Goal: Task Accomplishment & Management: Manage account settings

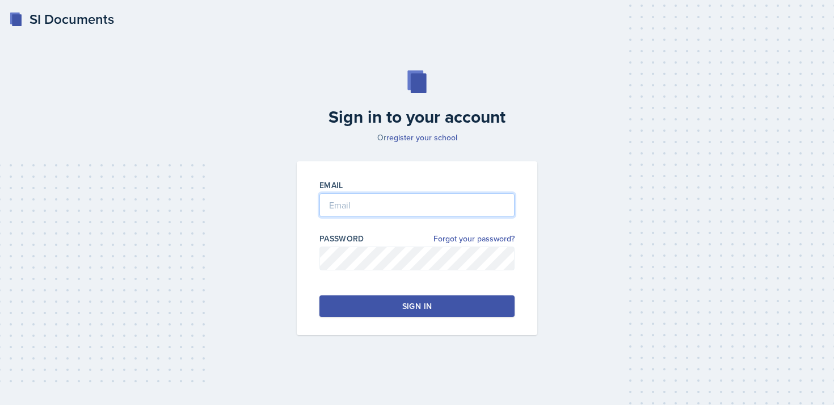
click at [356, 204] on input "email" at bounding box center [417, 205] width 195 height 24
type input "miren.peribonio@bobcats.gcsu.edu"
click at [398, 307] on button "Sign in" at bounding box center [417, 306] width 195 height 22
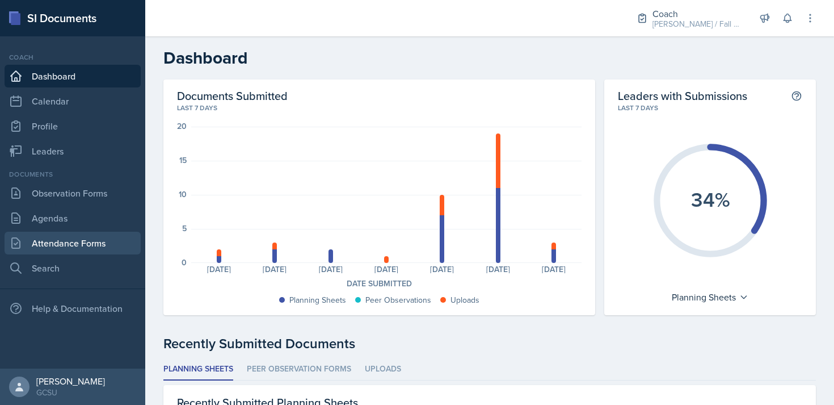
click at [58, 248] on link "Attendance Forms" at bounding box center [73, 243] width 136 height 23
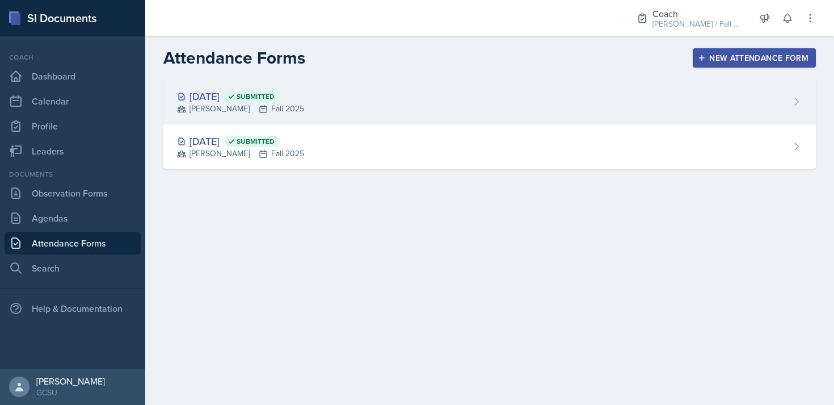
click at [561, 100] on div "[DATE] Submitted [PERSON_NAME] Fall 2025" at bounding box center [489, 101] width 653 height 45
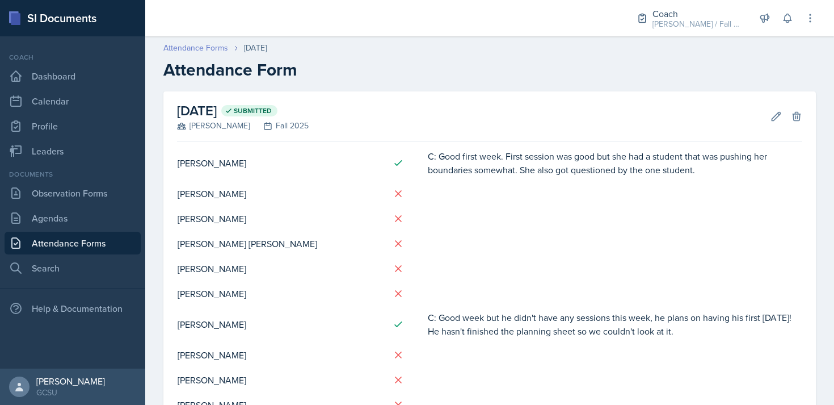
click at [190, 45] on link "Attendance Forms" at bounding box center [195, 48] width 65 height 12
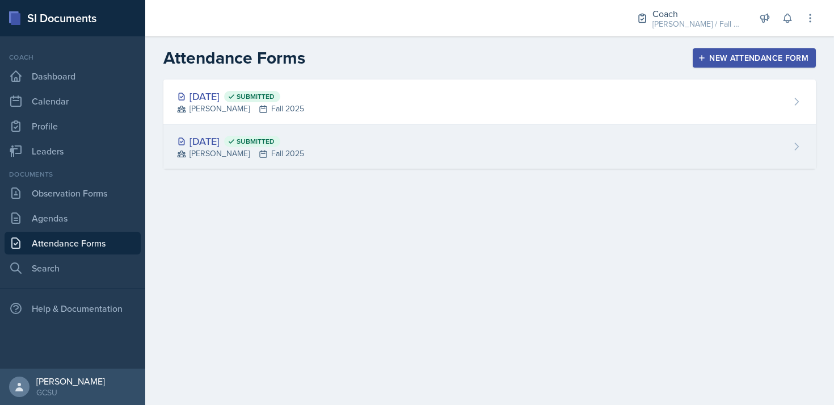
click at [301, 154] on div "BECK Fall 2025" at bounding box center [240, 154] width 127 height 12
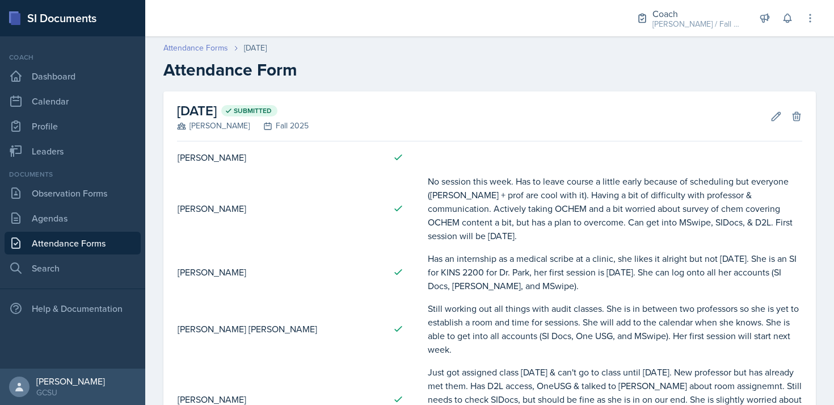
click at [215, 44] on link "Attendance Forms" at bounding box center [195, 48] width 65 height 12
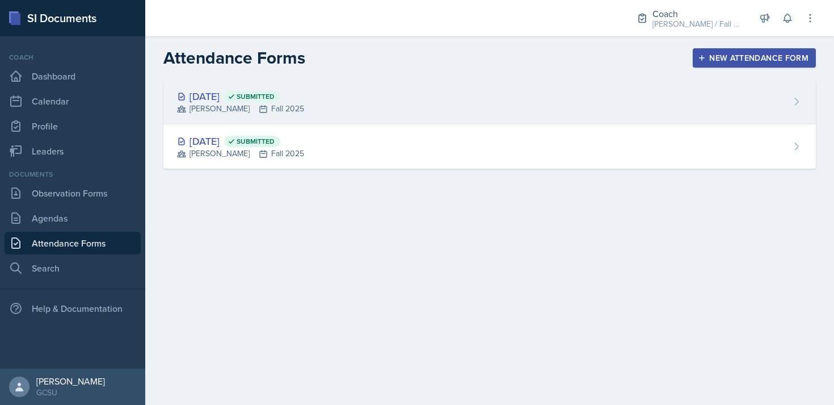
click at [297, 106] on div "[PERSON_NAME] Fall 2025" at bounding box center [240, 109] width 127 height 12
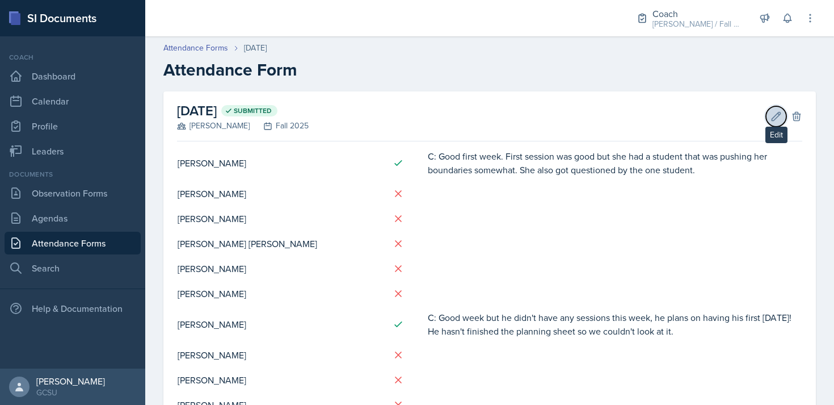
click at [770, 121] on button "Edit" at bounding box center [776, 116] width 20 height 20
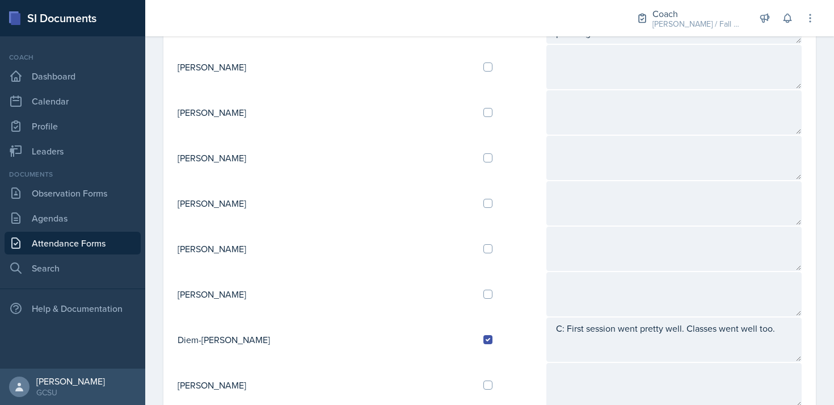
scroll to position [435, 0]
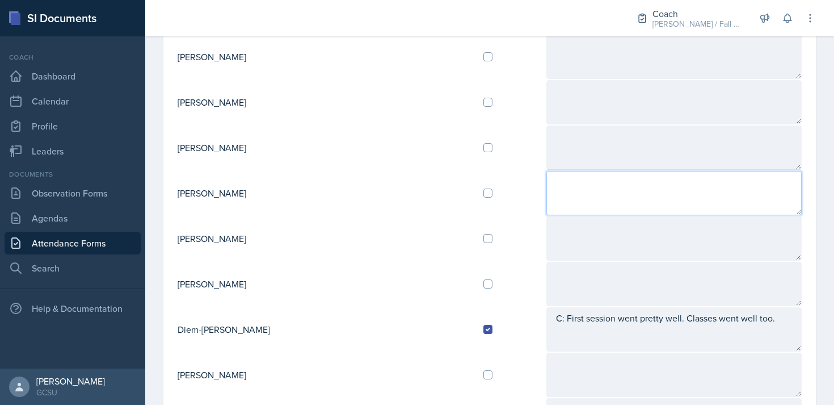
click at [547, 185] on textarea at bounding box center [674, 193] width 255 height 44
type textarea "R: good week, first session went well. First was 6 and second was 9. Room got r…"
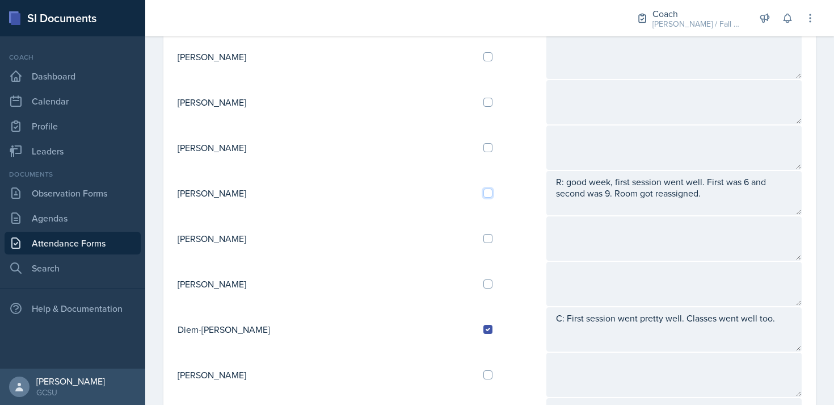
click at [484, 193] on input "checkbox" at bounding box center [488, 192] width 9 height 9
checkbox input "true"
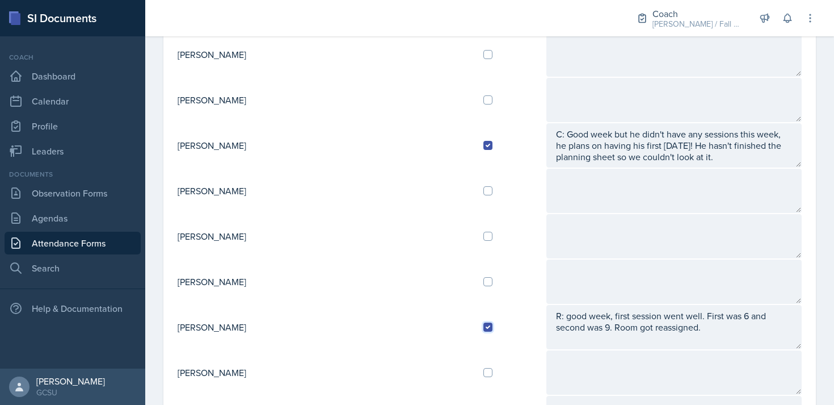
scroll to position [0, 0]
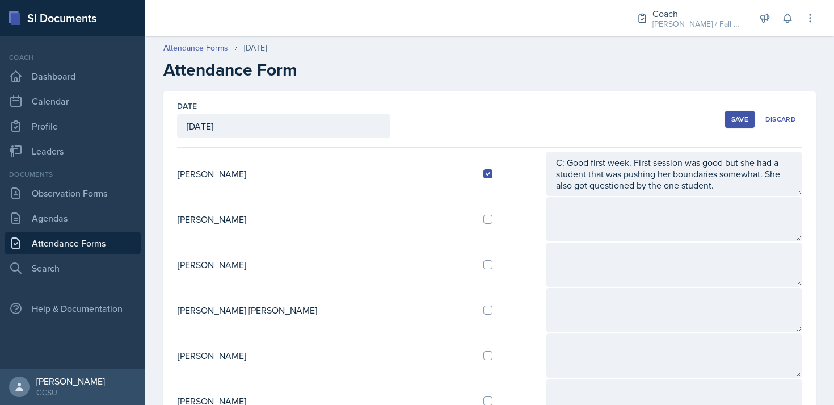
click at [744, 121] on div "Save" at bounding box center [740, 119] width 17 height 9
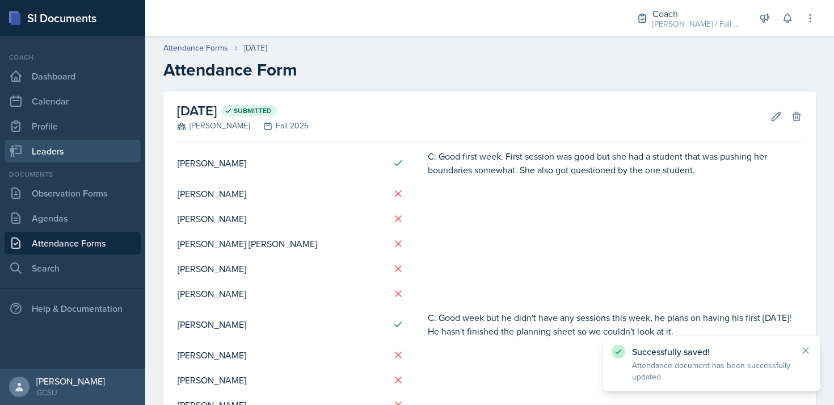
click at [49, 153] on link "Leaders" at bounding box center [73, 151] width 136 height 23
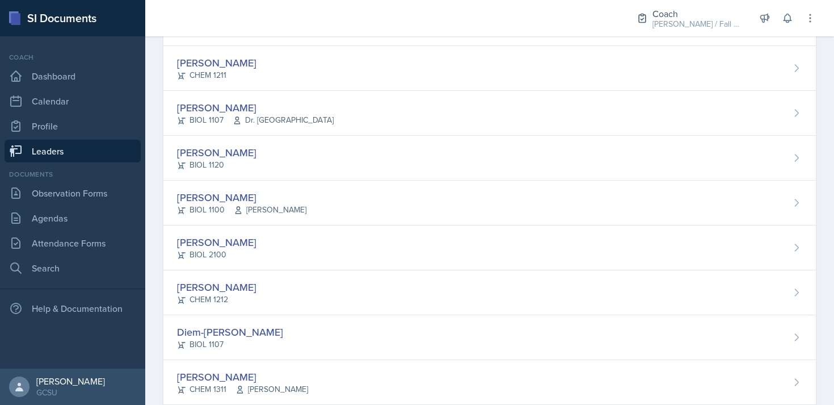
scroll to position [417, 0]
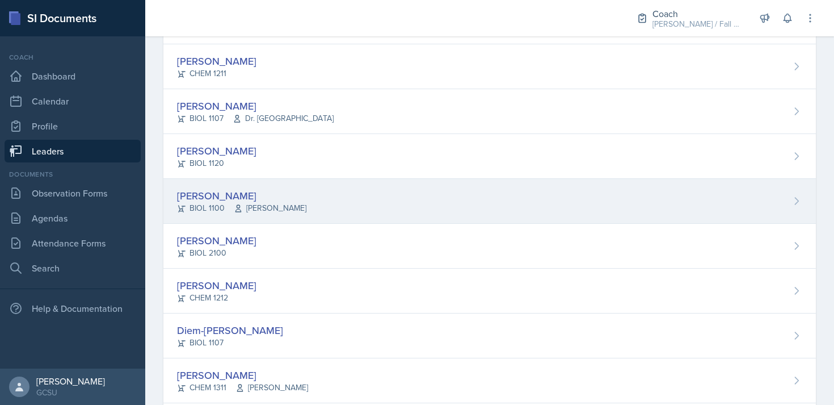
click at [366, 195] on div "Caroline Faison BIOL 1100 Emily Parrish" at bounding box center [489, 201] width 653 height 45
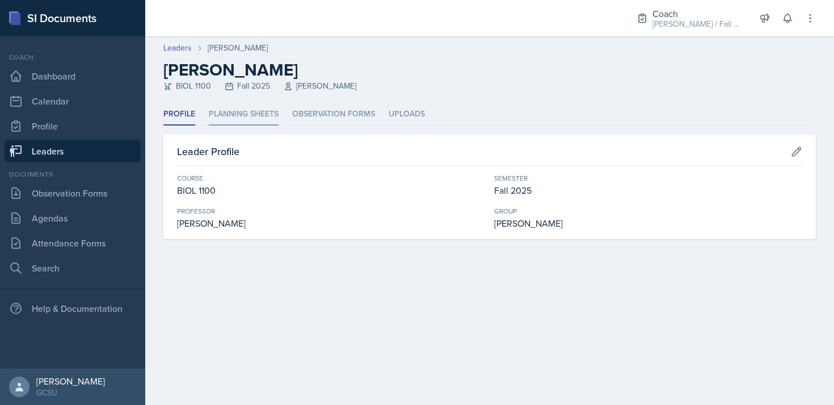
click at [247, 108] on li "Planning Sheets" at bounding box center [244, 114] width 70 height 22
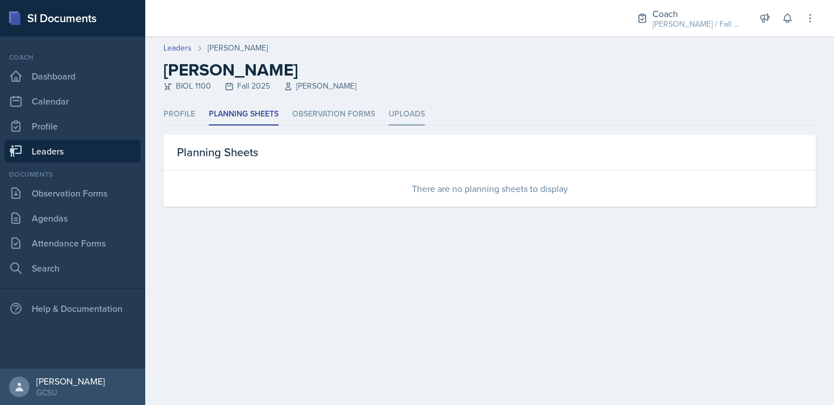
click at [403, 114] on li "Uploads" at bounding box center [407, 114] width 36 height 22
click at [236, 115] on li "Planning Sheets" at bounding box center [244, 114] width 70 height 22
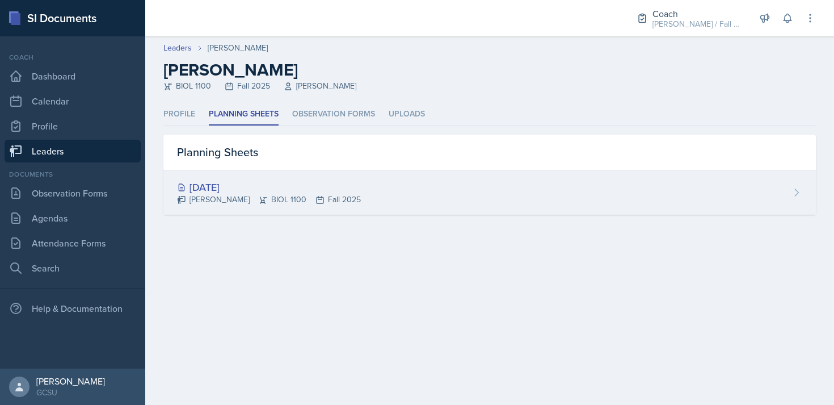
click at [230, 189] on div "[DATE]" at bounding box center [269, 186] width 184 height 15
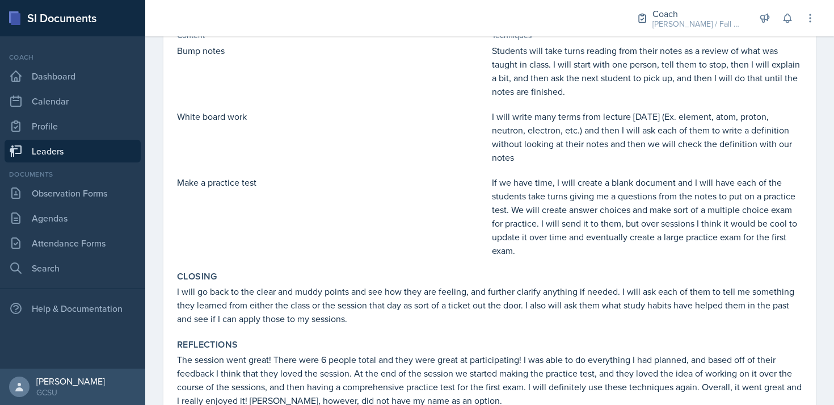
scroll to position [367, 0]
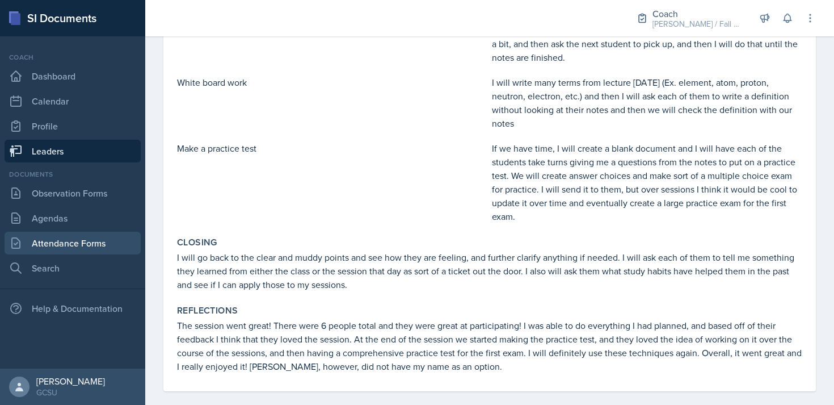
click at [64, 237] on link "Attendance Forms" at bounding box center [73, 243] width 136 height 23
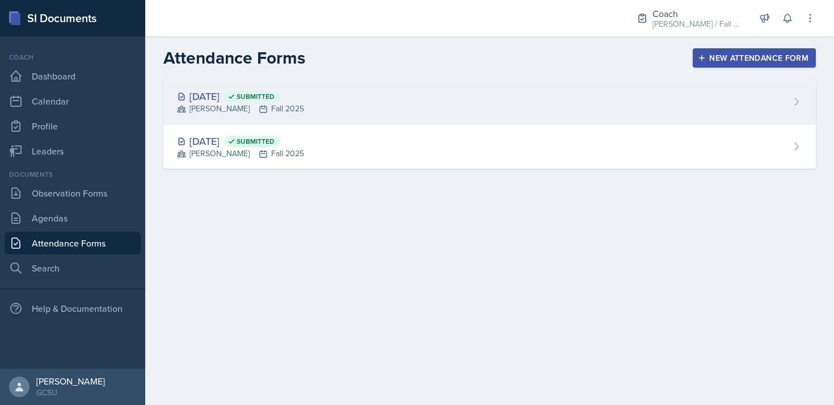
click at [429, 100] on div "[DATE] Submitted [PERSON_NAME] Fall 2025" at bounding box center [489, 101] width 653 height 45
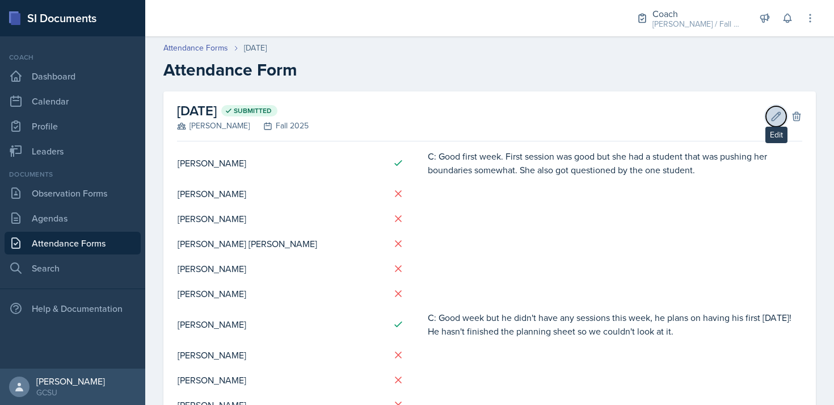
click at [777, 117] on icon at bounding box center [777, 116] width 9 height 9
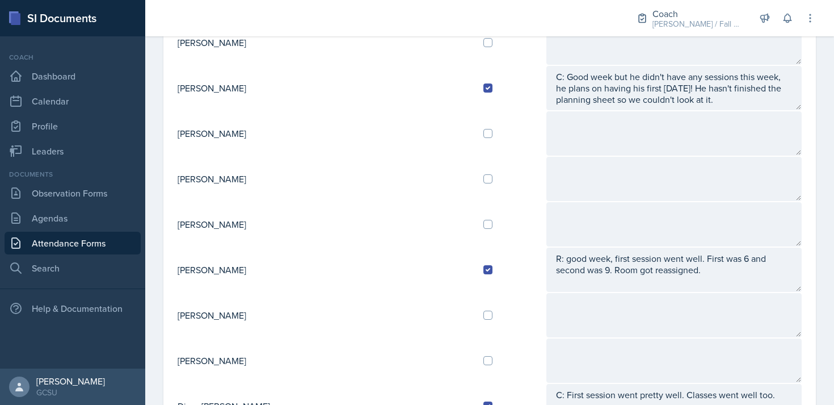
scroll to position [392, 0]
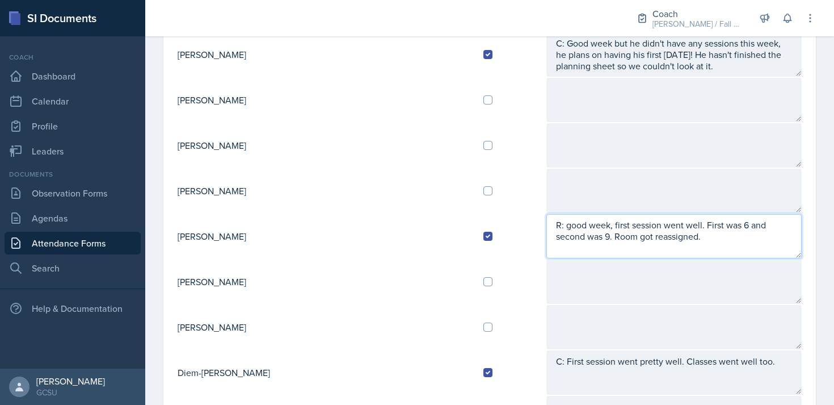
click at [610, 238] on textarea "R: good week, first session went well. First was 6 and second was 9. Room got r…" at bounding box center [674, 236] width 255 height 44
click at [627, 257] on textarea "R: good week, first session went well. First was 6 and second was 9. Room got r…" at bounding box center [674, 236] width 255 height 44
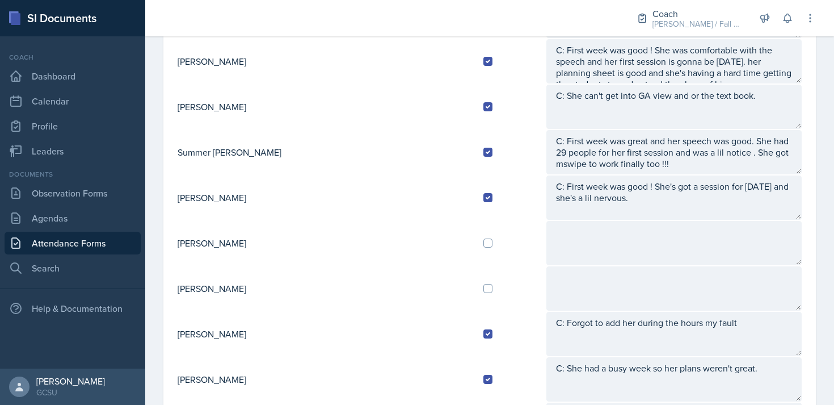
scroll to position [1022, 0]
type textarea "R: good week, first session went well. First was 6 and second was 9. Room got r…"
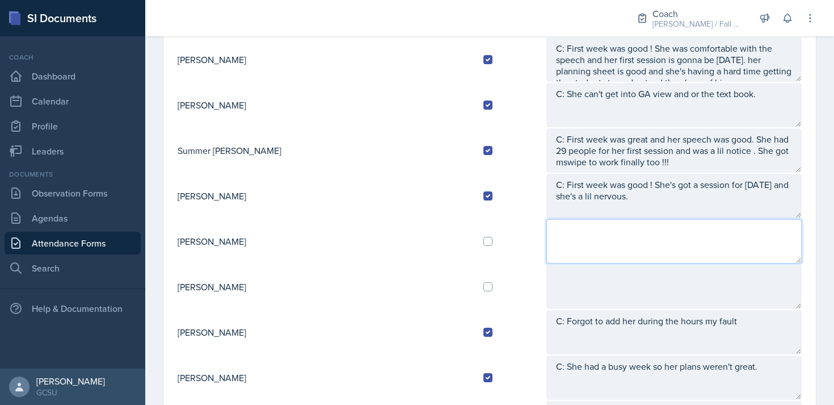
click at [547, 240] on textarea at bounding box center [674, 241] width 255 height 44
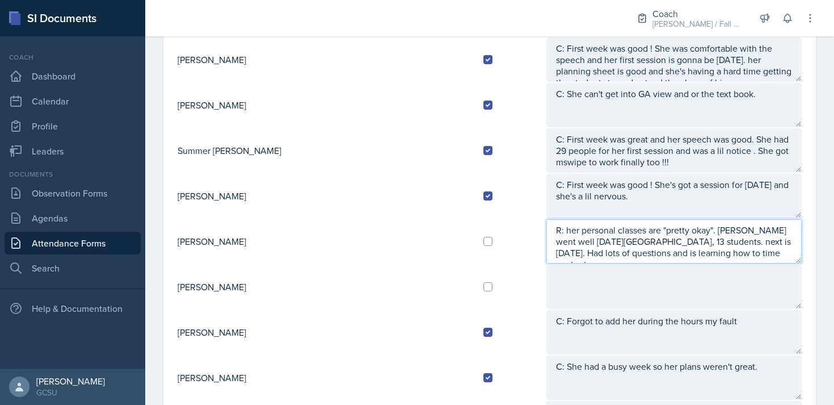
type textarea "R: her personal classes are "pretty okay". [PERSON_NAME] went well [DATE][GEOGR…"
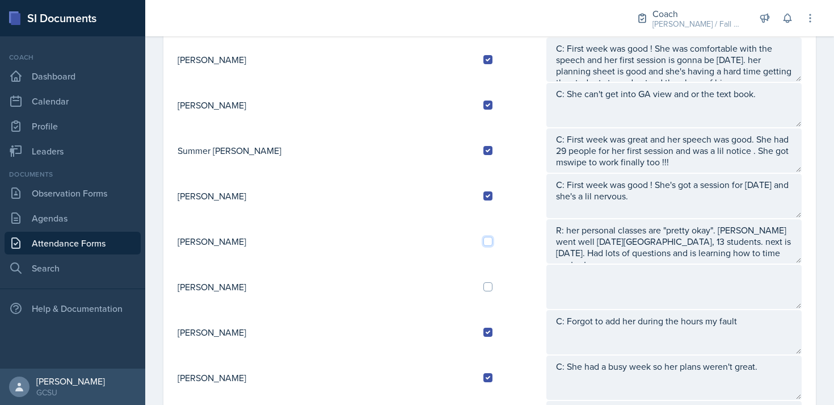
click at [484, 240] on input "checkbox" at bounding box center [488, 241] width 9 height 9
checkbox input "true"
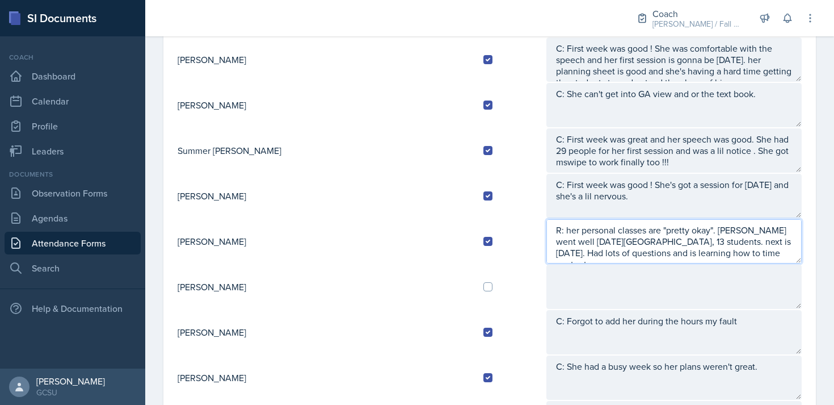
click at [584, 254] on textarea "R: her personal classes are "pretty okay". [PERSON_NAME] went well [DATE][GEOGR…" at bounding box center [674, 241] width 255 height 44
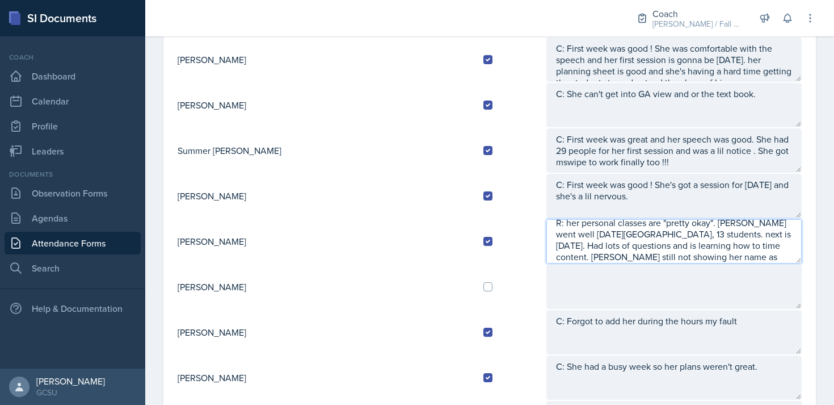
click at [769, 224] on textarea "R: her personal classes are "pretty okay". [PERSON_NAME] went well [DATE][GEOGR…" at bounding box center [674, 241] width 255 height 44
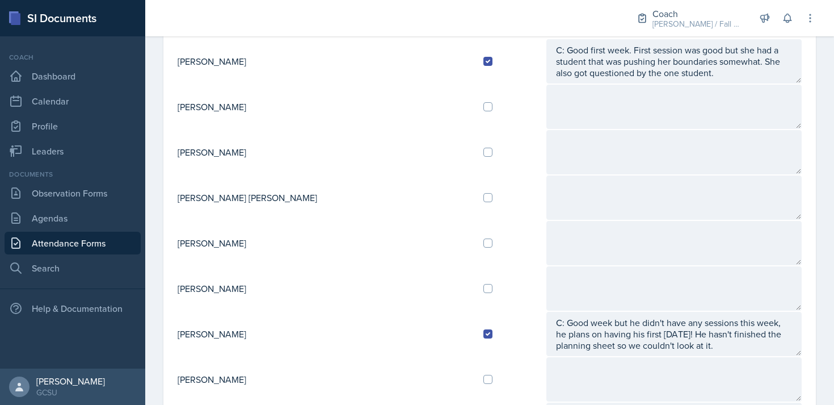
scroll to position [0, 0]
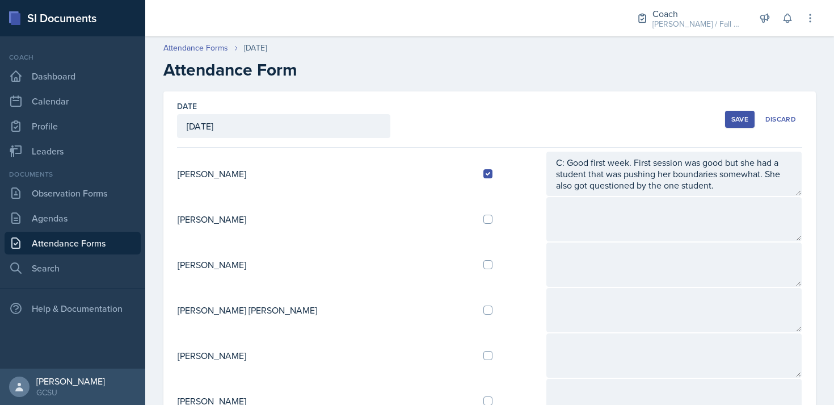
type textarea "R: her personal classes are "pretty okay". Sessions went well [DATE], 13 studen…"
click at [727, 120] on button "Save" at bounding box center [740, 119] width 30 height 17
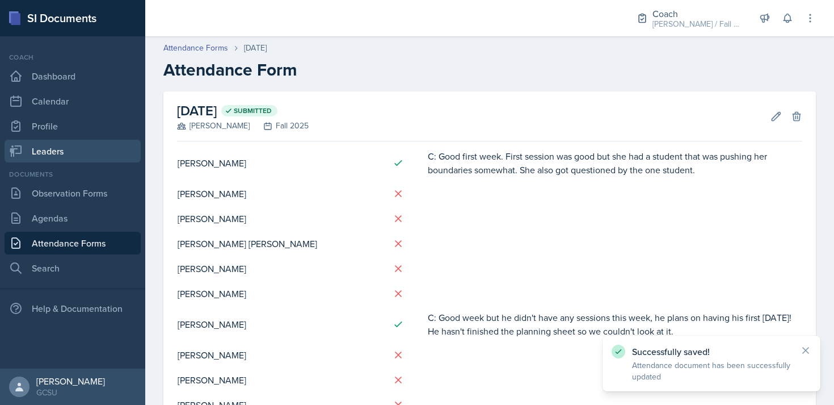
click at [54, 147] on link "Leaders" at bounding box center [73, 151] width 136 height 23
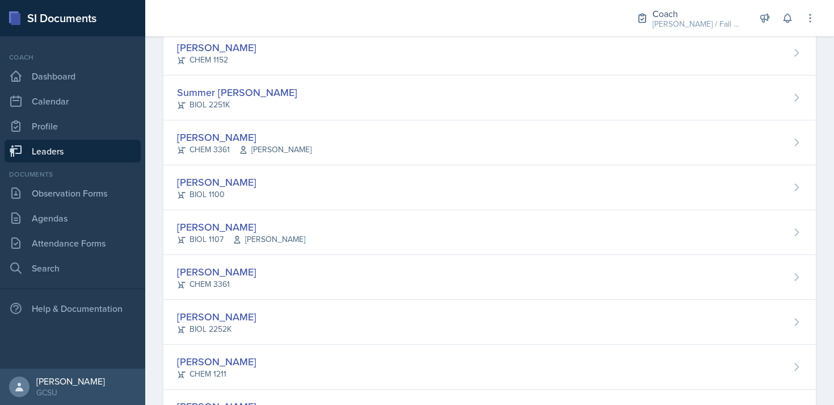
scroll to position [1076, 0]
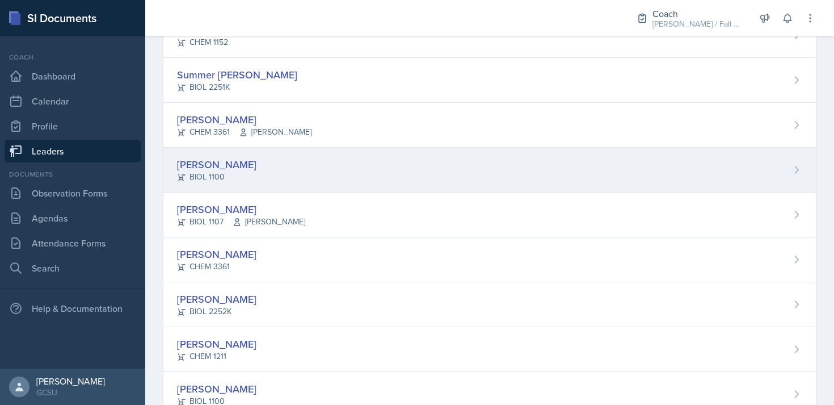
click at [314, 166] on div "[PERSON_NAME] BIOL 1100" at bounding box center [489, 170] width 653 height 45
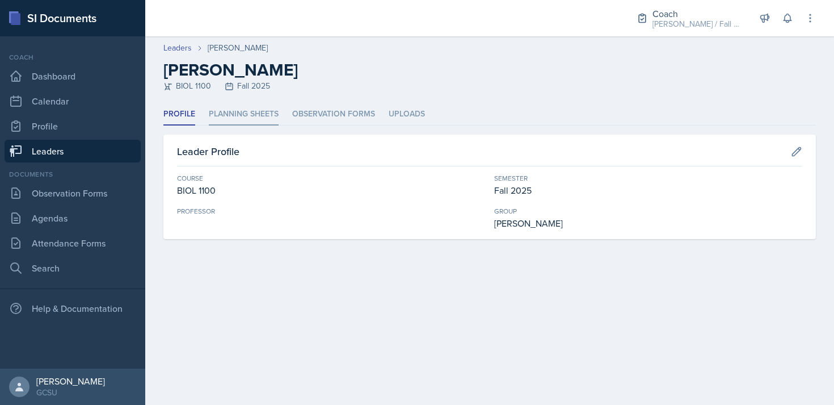
click at [237, 103] on li "Planning Sheets" at bounding box center [244, 114] width 70 height 22
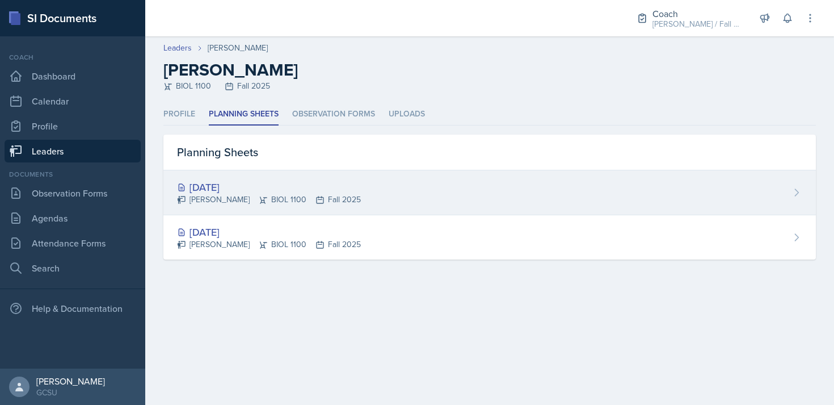
click at [224, 190] on div "[DATE]" at bounding box center [269, 186] width 184 height 15
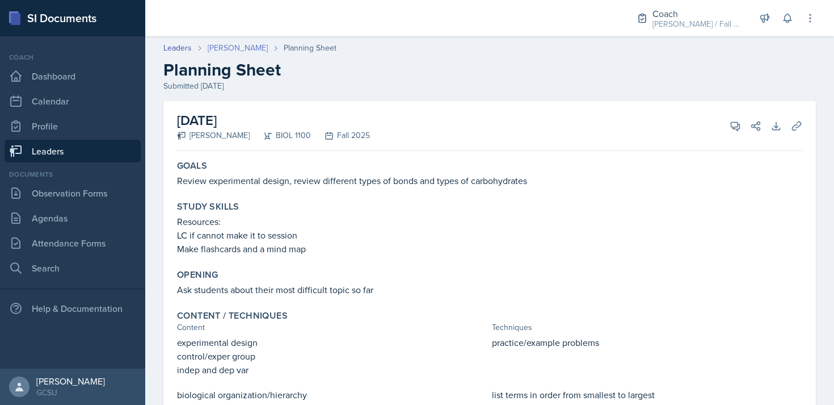
click at [223, 49] on link "[PERSON_NAME]" at bounding box center [238, 48] width 60 height 12
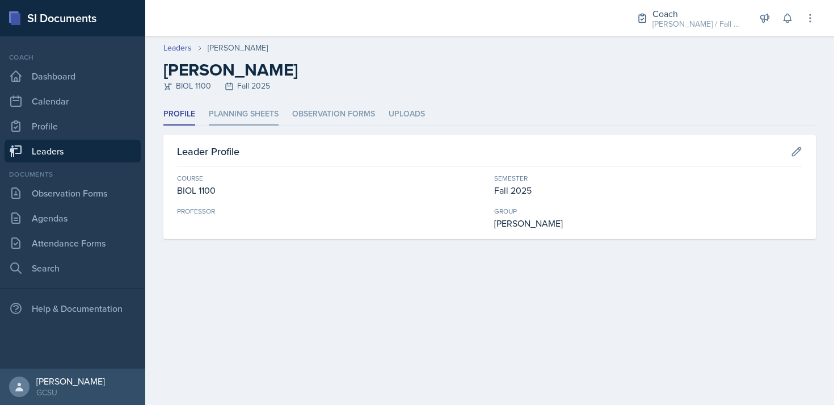
click at [257, 109] on li "Planning Sheets" at bounding box center [244, 114] width 70 height 22
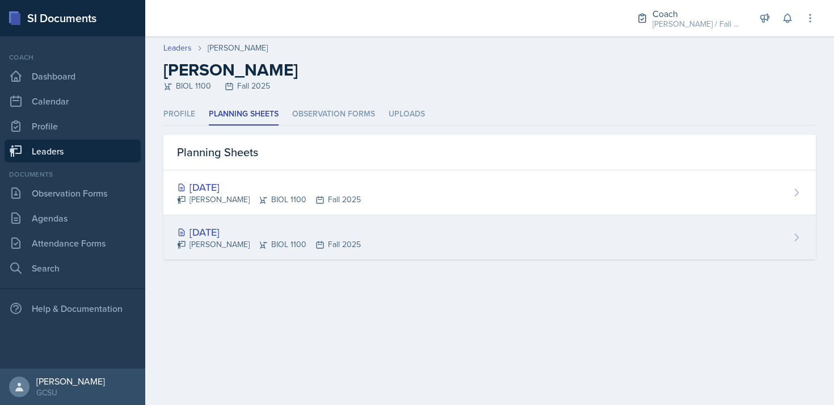
click at [249, 235] on div "[DATE]" at bounding box center [269, 231] width 184 height 15
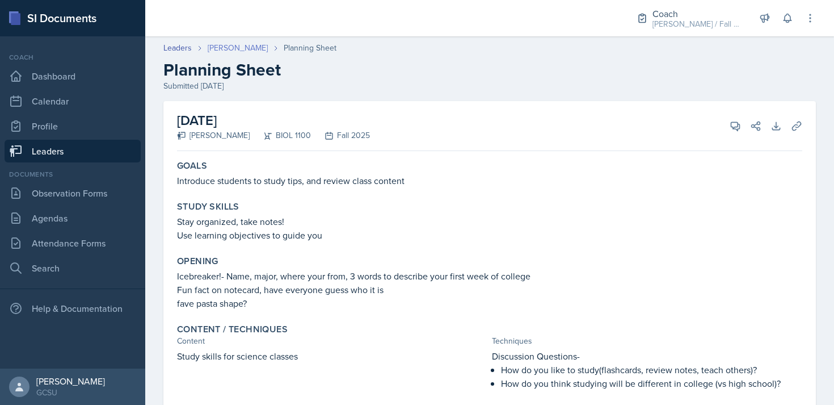
click at [221, 43] on link "[PERSON_NAME]" at bounding box center [238, 48] width 60 height 12
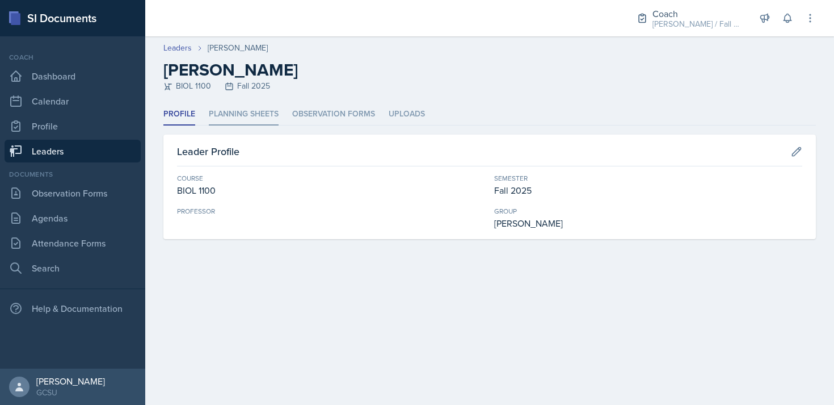
click at [238, 121] on li "Planning Sheets" at bounding box center [244, 114] width 70 height 22
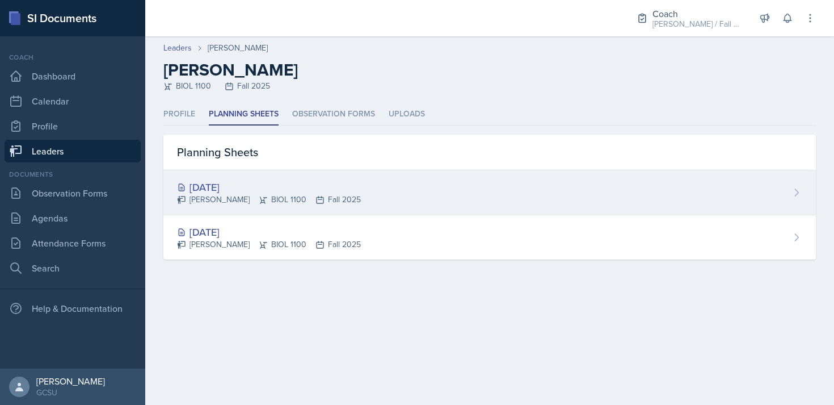
click at [233, 191] on div "[DATE]" at bounding box center [269, 186] width 184 height 15
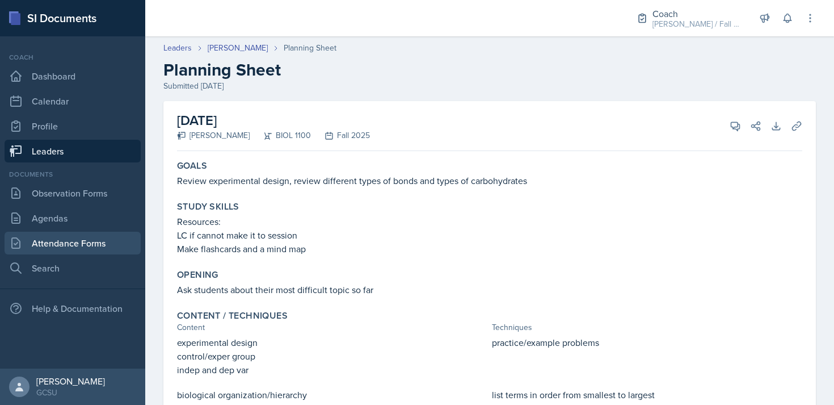
click at [78, 242] on link "Attendance Forms" at bounding box center [73, 243] width 136 height 23
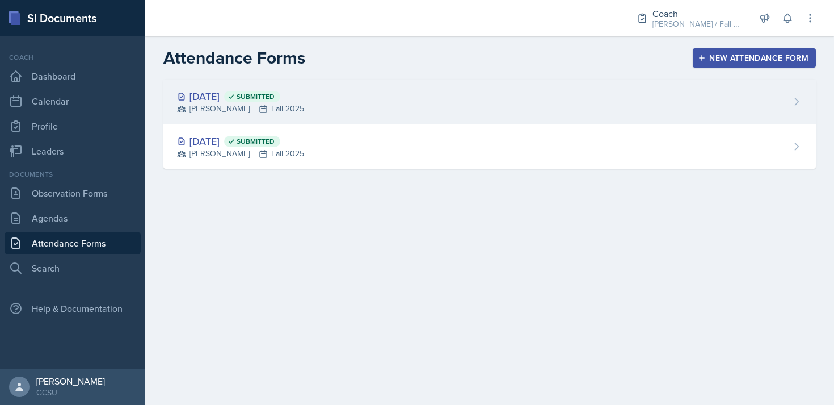
click at [271, 106] on div "[PERSON_NAME] Fall 2025" at bounding box center [240, 109] width 127 height 12
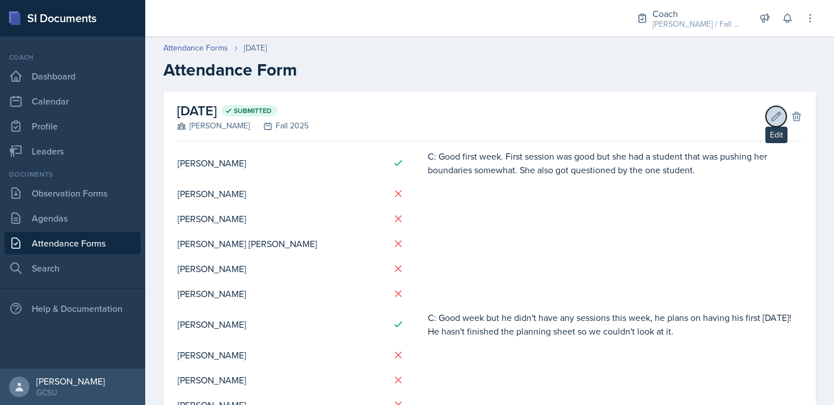
click at [779, 114] on icon at bounding box center [777, 116] width 9 height 9
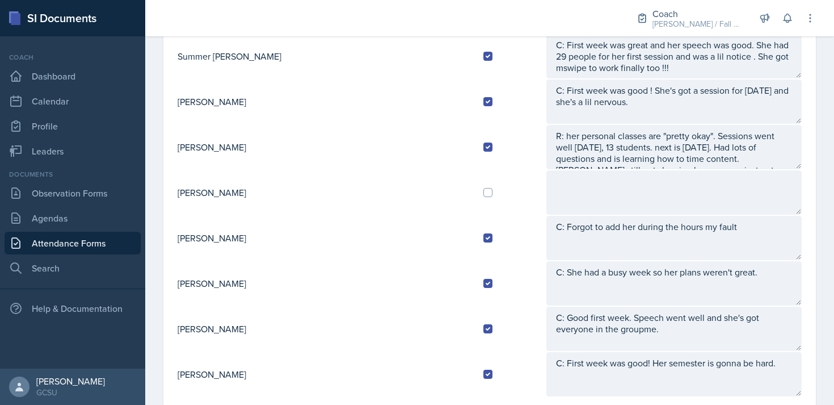
scroll to position [3, 0]
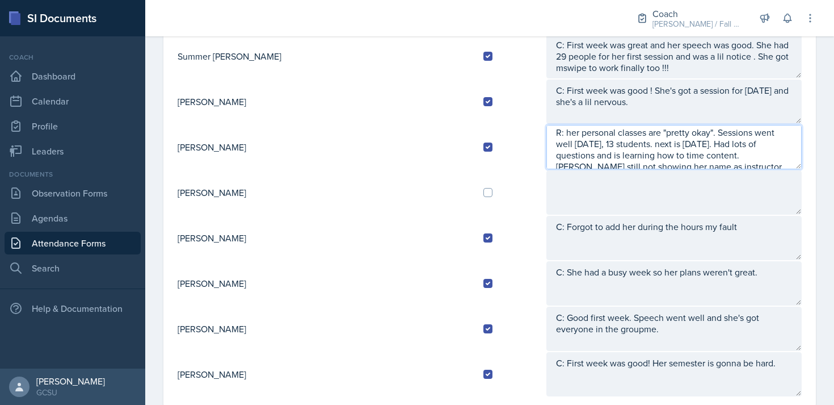
click at [674, 165] on textarea "R: her personal classes are "pretty okay". Sessions went well [DATE], 13 studen…" at bounding box center [674, 147] width 255 height 44
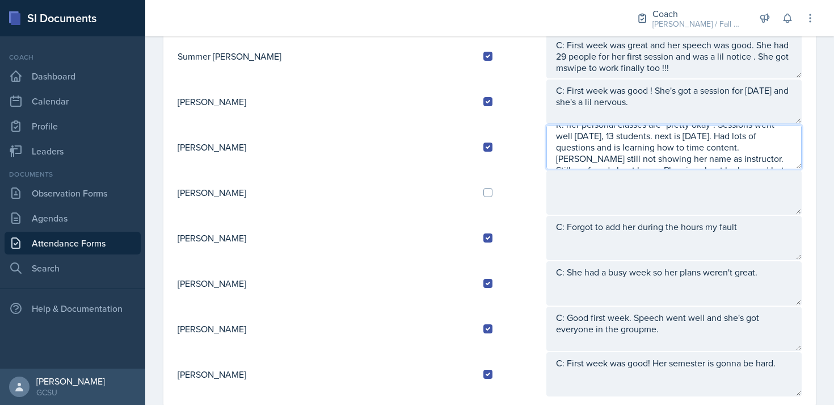
scroll to position [19, 0]
click at [587, 155] on textarea "R: her personal classes are "pretty okay". Sessions went well [DATE], 13 studen…" at bounding box center [674, 147] width 255 height 44
click at [690, 166] on textarea "R: her personal classes are "pretty okay". Sessions went well [DATE], 13 studen…" at bounding box center [674, 147] width 255 height 44
type textarea "R: her personal classes are "pretty okay". Sessions went well [DATE], 13 studen…"
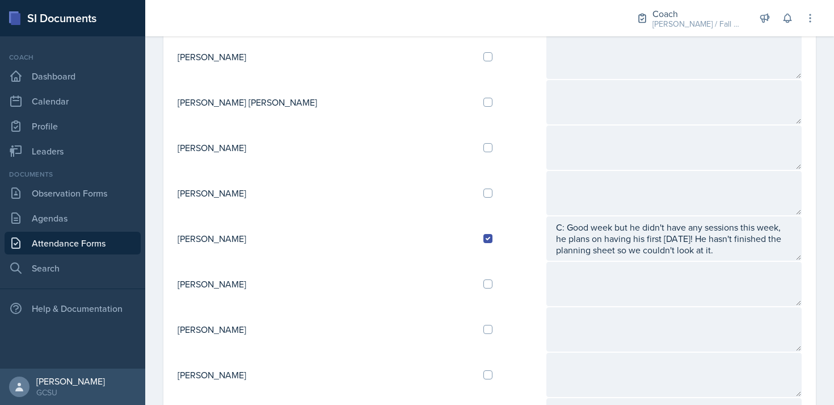
scroll to position [158, 0]
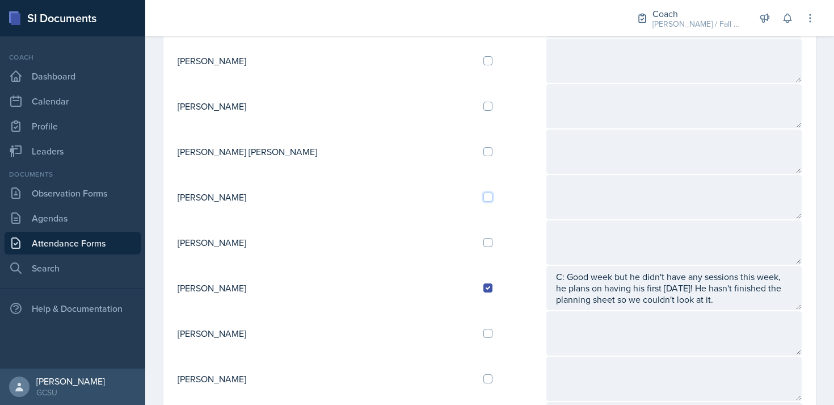
click at [484, 195] on input "checkbox" at bounding box center [488, 196] width 9 height 9
checkbox input "true"
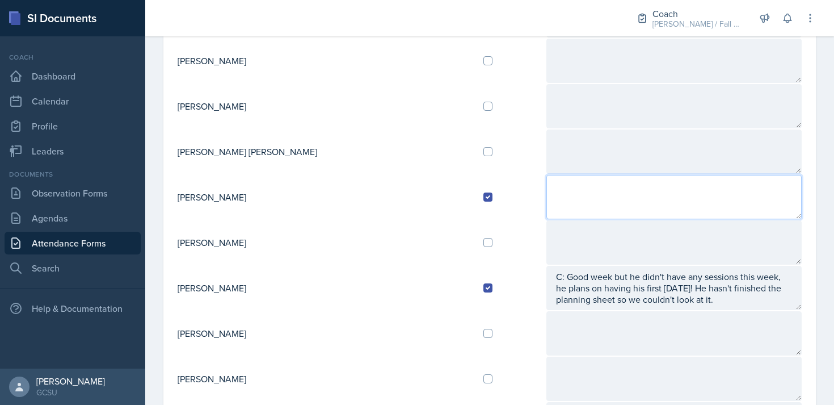
click at [547, 197] on textarea at bounding box center [674, 197] width 255 height 44
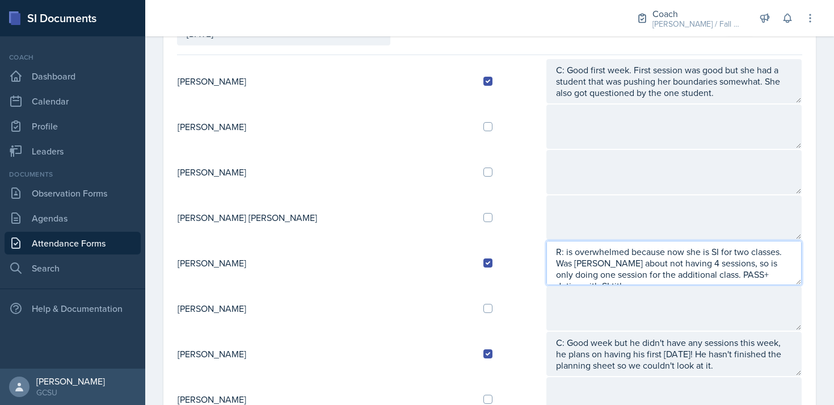
scroll to position [0, 0]
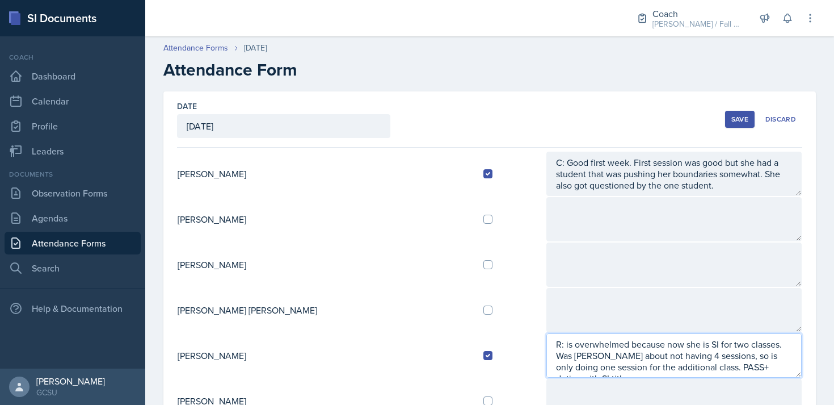
type textarea "R: is overwhelmed because now she is SI for two classes. Was [PERSON_NAME] abou…"
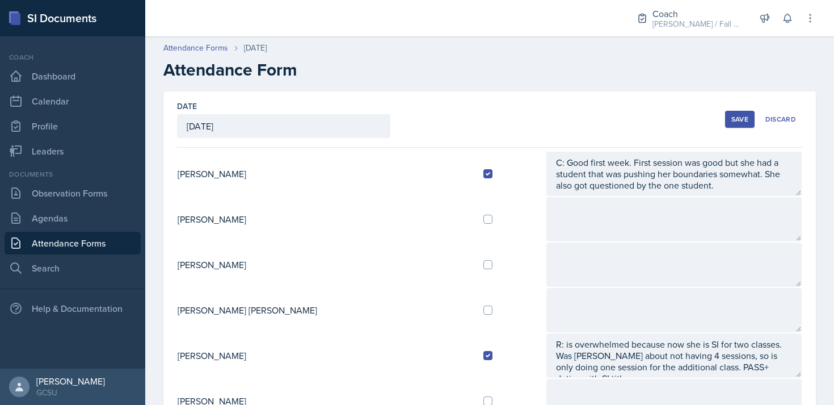
click at [743, 127] on button "Save" at bounding box center [740, 119] width 30 height 17
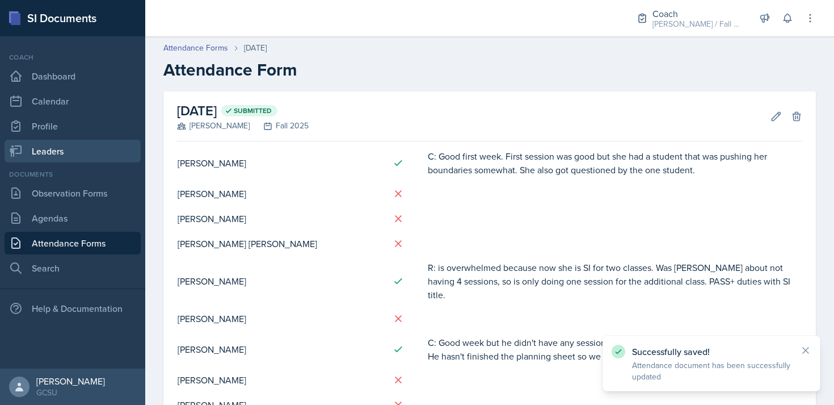
click at [61, 153] on link "Leaders" at bounding box center [73, 151] width 136 height 23
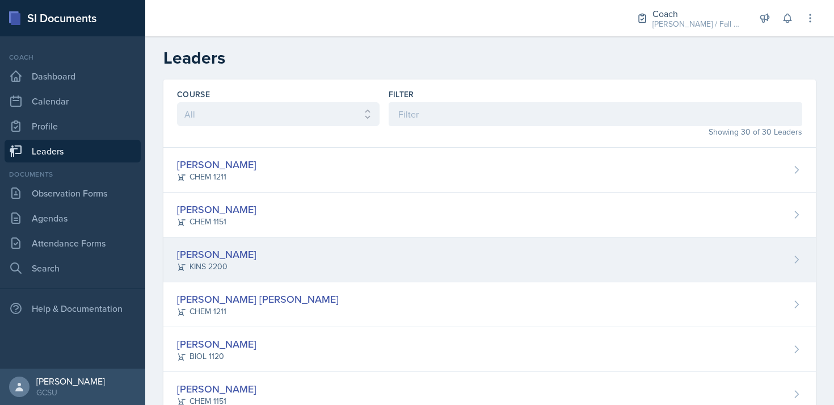
click at [226, 257] on div "[PERSON_NAME]" at bounding box center [216, 253] width 79 height 15
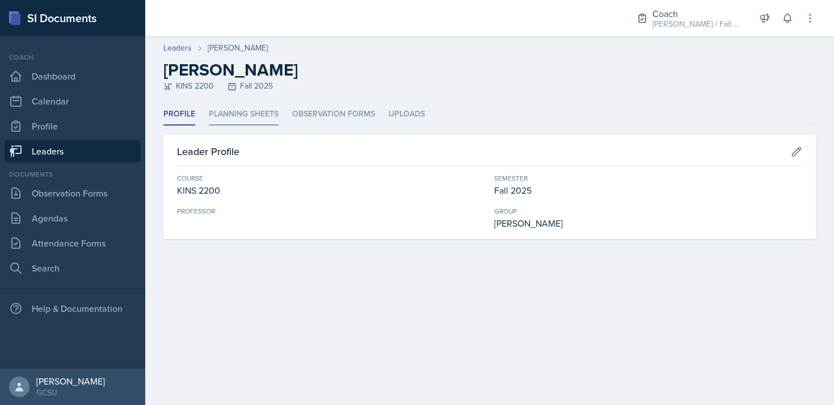
click at [260, 108] on li "Planning Sheets" at bounding box center [244, 114] width 70 height 22
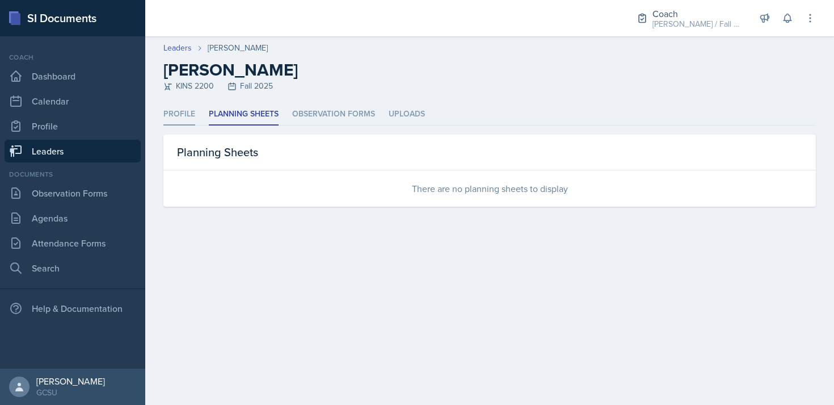
click at [182, 109] on li "Profile" at bounding box center [179, 114] width 32 height 22
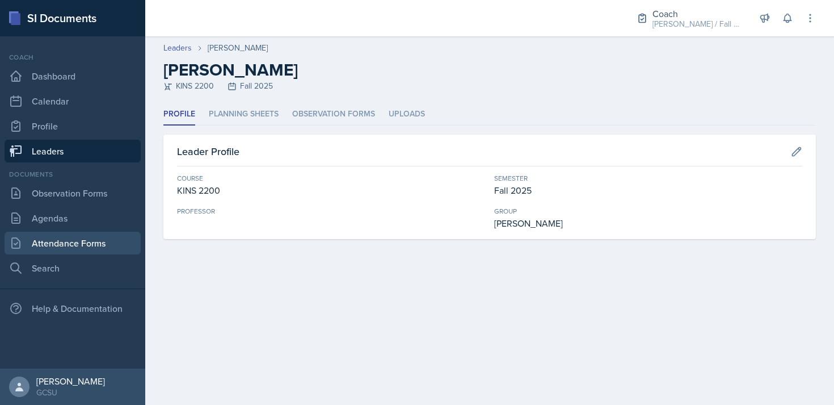
click at [70, 237] on link "Attendance Forms" at bounding box center [73, 243] width 136 height 23
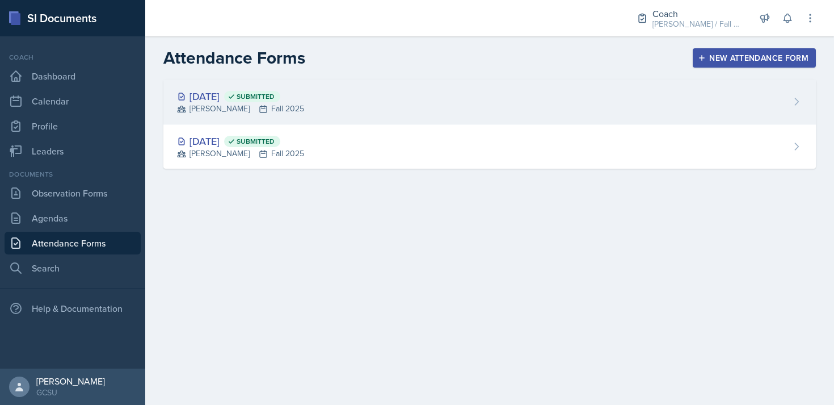
click at [460, 99] on div "[DATE] Submitted [PERSON_NAME] Fall 2025" at bounding box center [489, 101] width 653 height 45
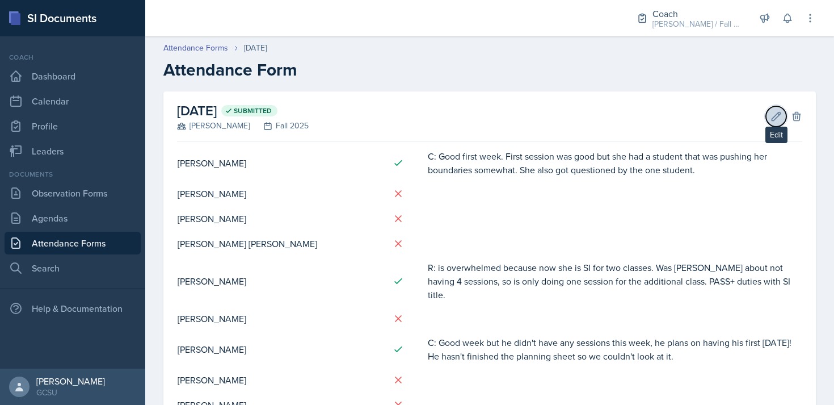
click at [775, 120] on icon at bounding box center [776, 116] width 11 height 11
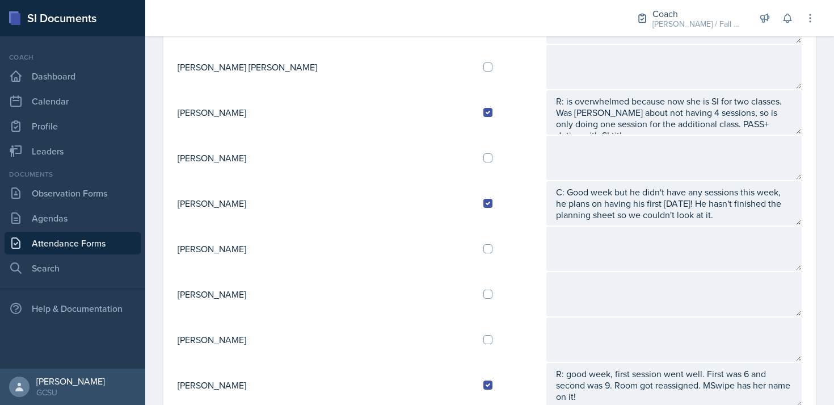
scroll to position [242, 0]
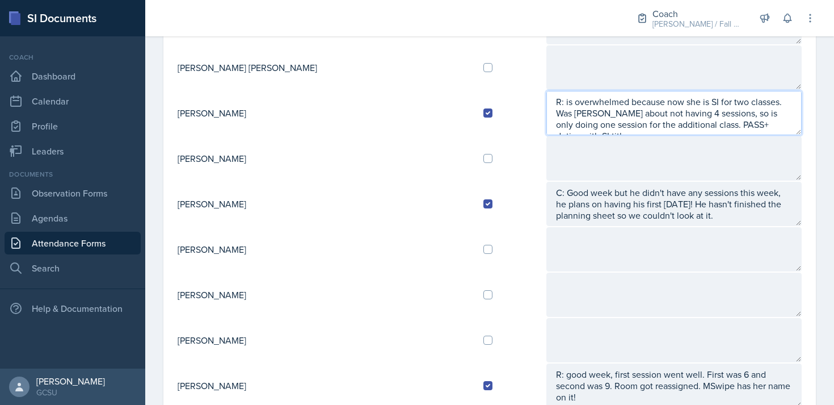
click at [682, 125] on textarea "R: is overwhelmed because now she is SI for two classes. Was [PERSON_NAME] abou…" at bounding box center [674, 113] width 255 height 44
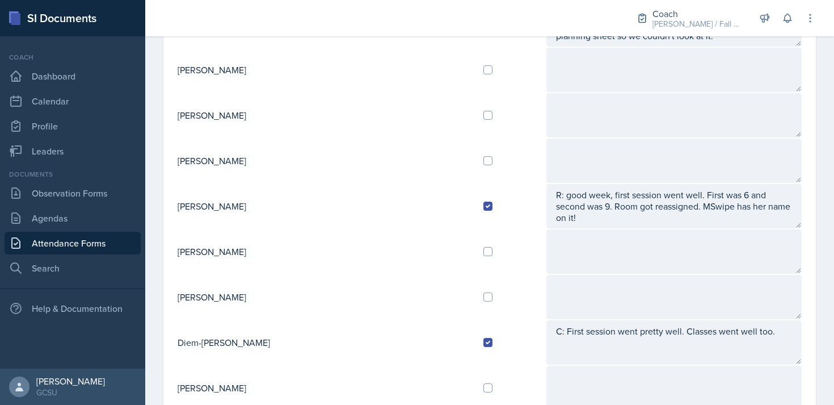
scroll to position [556, 0]
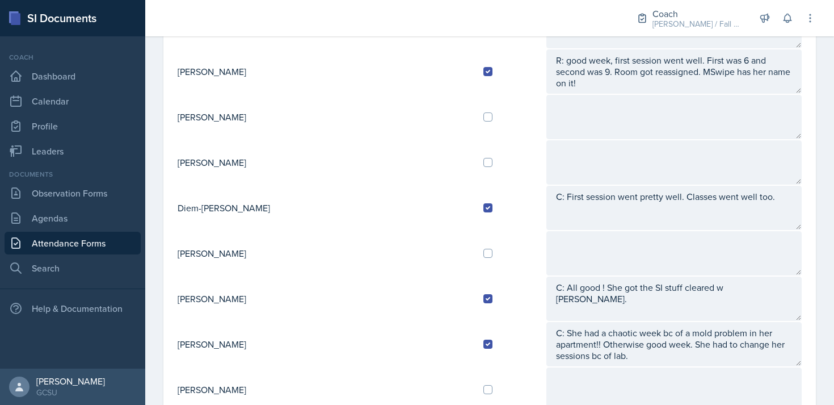
type textarea "R: is overwhelmed because now she is SI for two classes. Was [PERSON_NAME] abou…"
click at [484, 162] on input "checkbox" at bounding box center [488, 162] width 9 height 9
checkbox input "true"
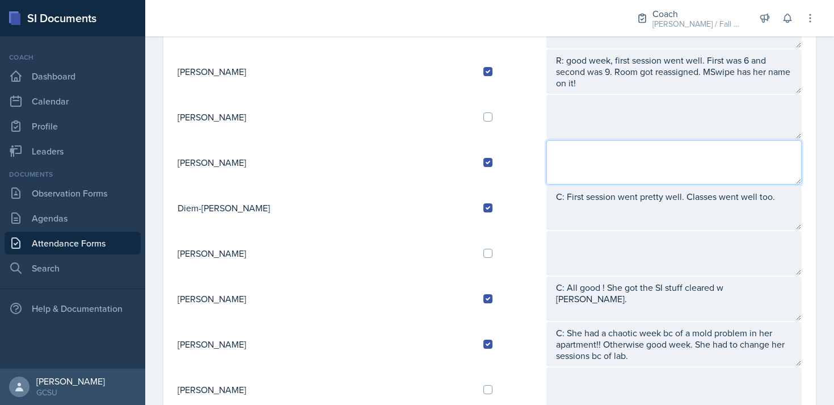
click at [547, 154] on textarea at bounding box center [674, 162] width 255 height 44
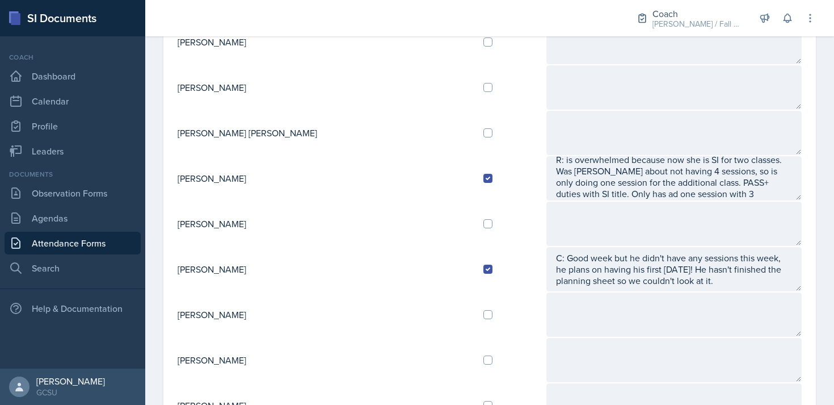
scroll to position [173, 0]
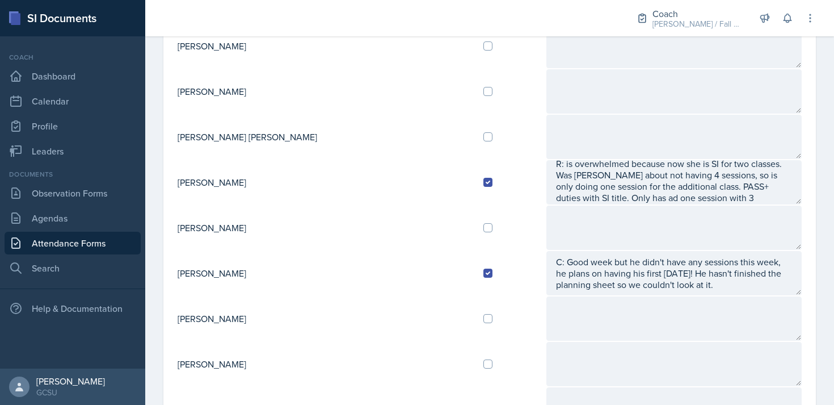
type textarea "R:"
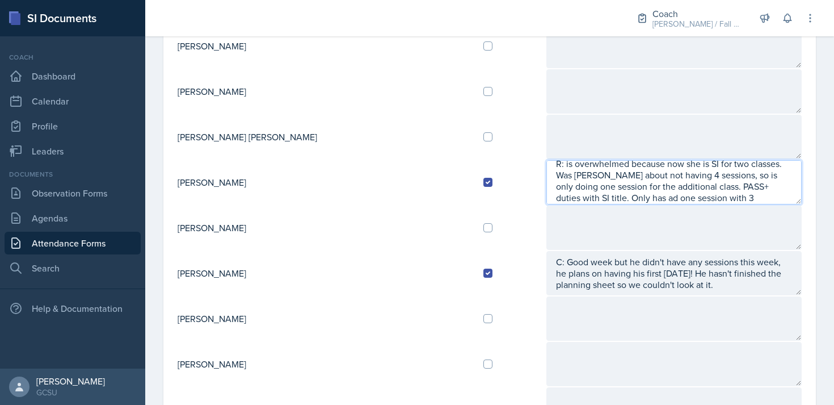
click at [727, 195] on textarea "R: is overwhelmed because now she is SI for two classes. Was [PERSON_NAME] abou…" at bounding box center [674, 182] width 255 height 44
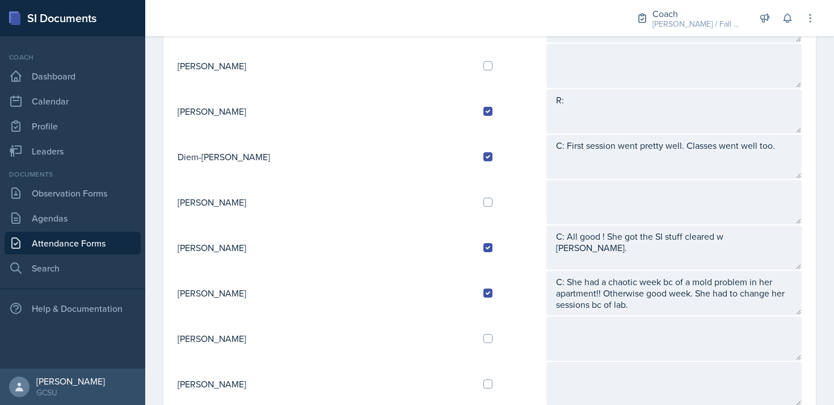
scroll to position [603, 0]
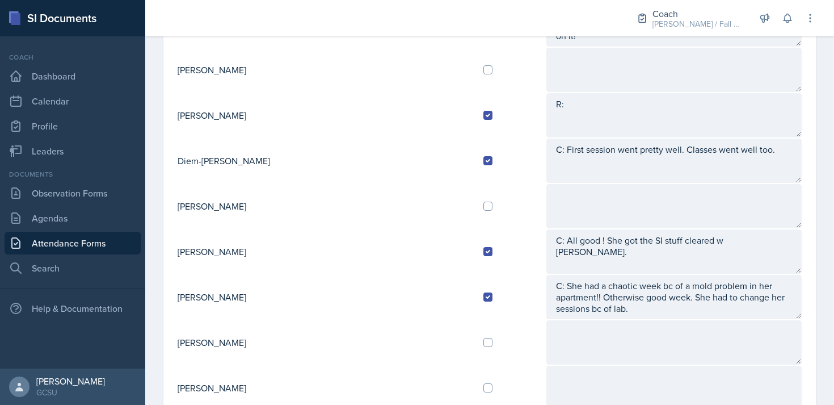
type textarea "R: is overwhelmed because now she is SI for two classes. Was [PERSON_NAME] abou…"
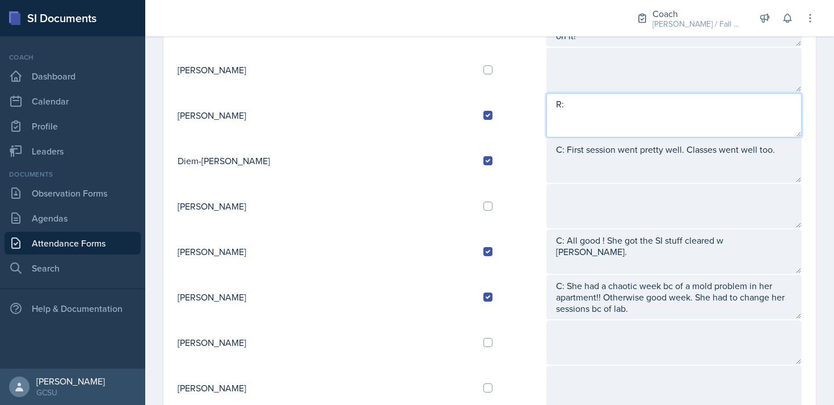
click at [571, 110] on textarea "R:" at bounding box center [674, 115] width 255 height 44
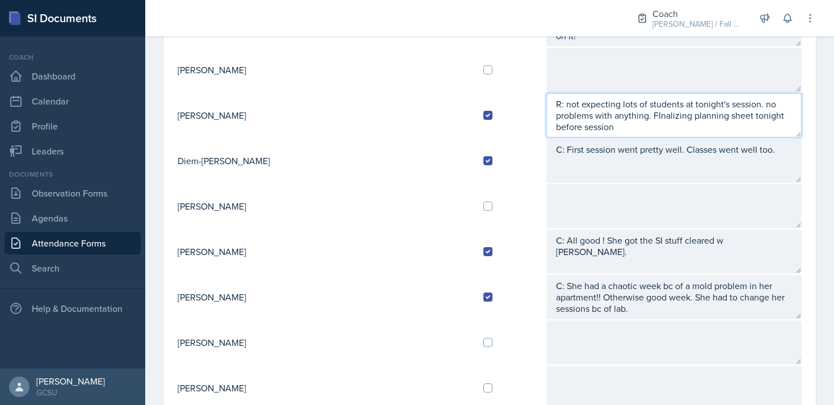
click at [547, 116] on textarea "R: not expecting lots of students at tonight's session. no problems with anythi…" at bounding box center [674, 115] width 255 height 44
click at [729, 117] on textarea "R: not expecting lots of students at tonight's session. no problems with anythi…" at bounding box center [674, 115] width 255 height 44
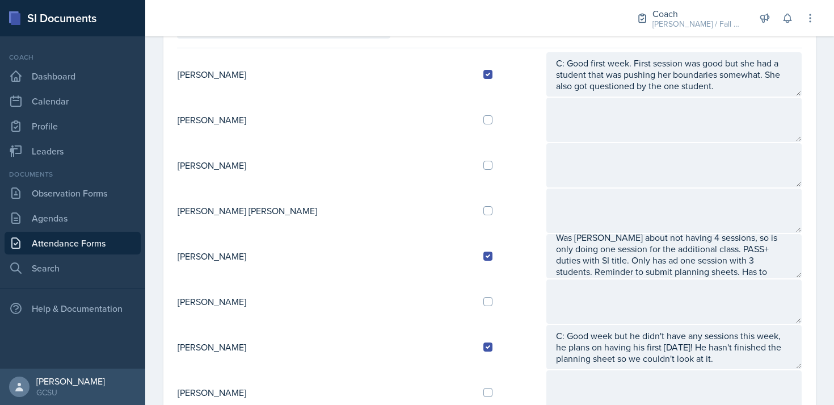
scroll to position [0, 0]
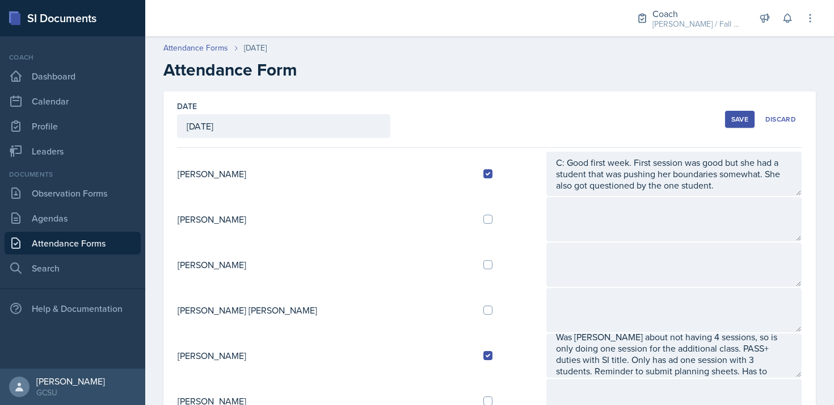
type textarea "R: not expecting lots of students at tonight's session. no problems with anythi…"
click at [739, 121] on div "Save" at bounding box center [740, 119] width 17 height 9
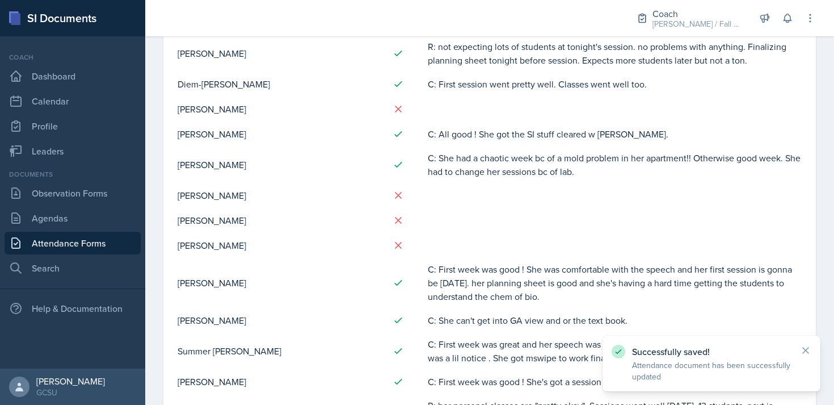
scroll to position [485, 0]
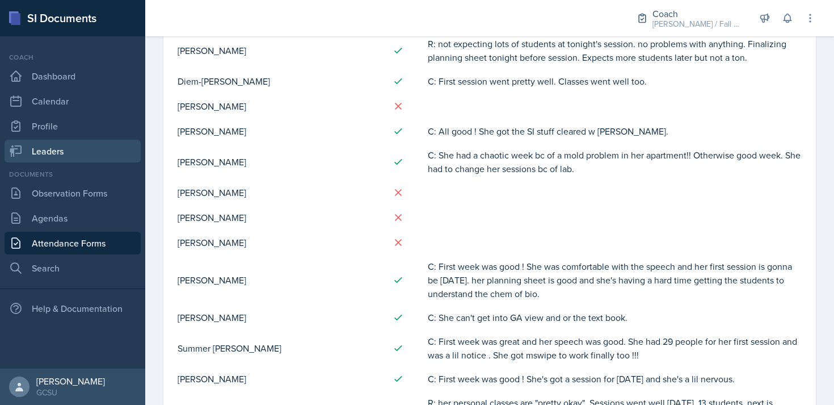
click at [49, 157] on link "Leaders" at bounding box center [73, 151] width 136 height 23
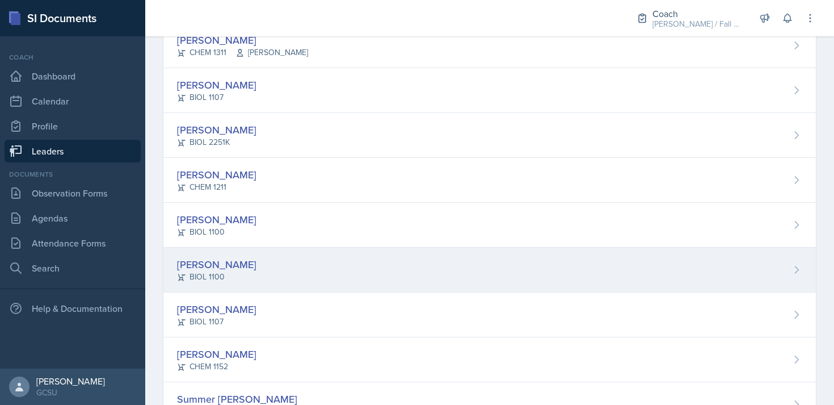
scroll to position [723, 0]
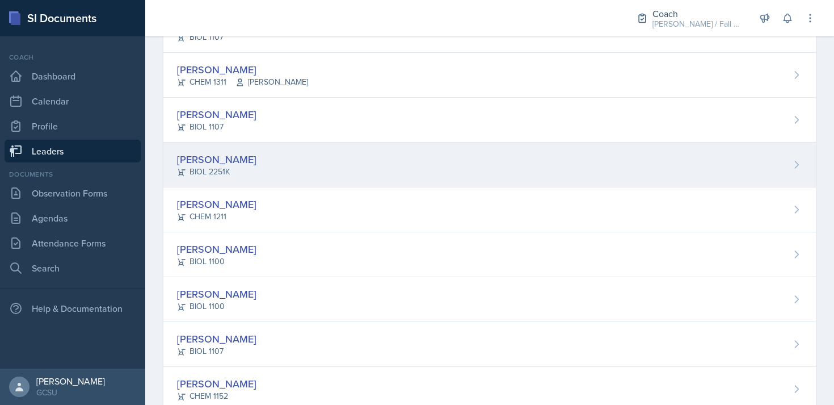
click at [264, 150] on div "[PERSON_NAME] BIOL 2251K" at bounding box center [489, 164] width 653 height 45
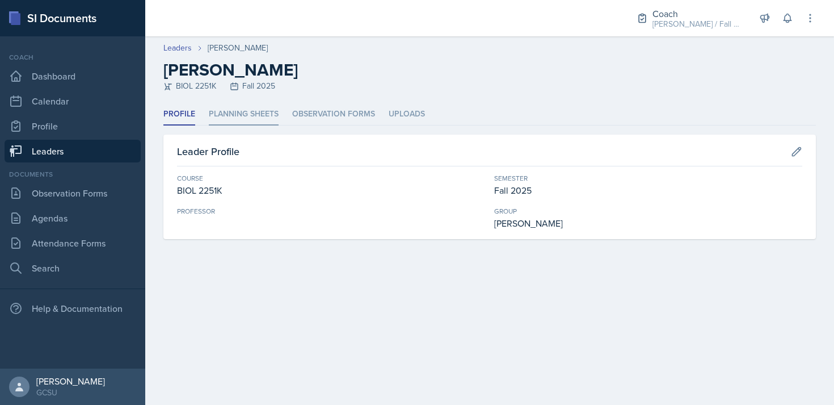
click at [231, 119] on li "Planning Sheets" at bounding box center [244, 114] width 70 height 22
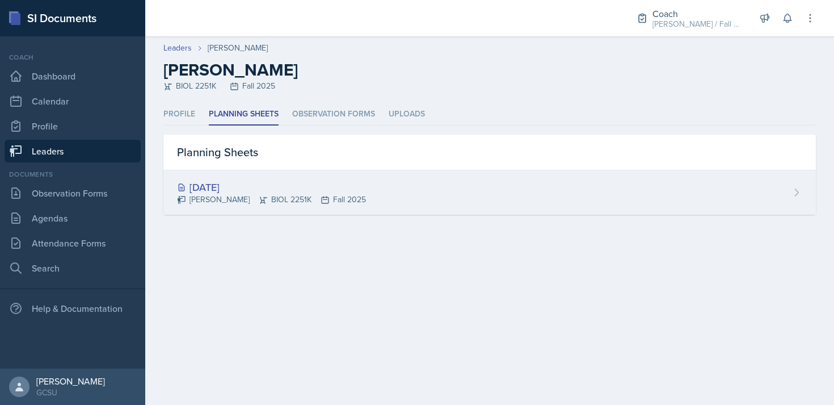
click at [266, 205] on div "[DATE] [PERSON_NAME] BIOL 2251K Fall 2025" at bounding box center [489, 192] width 653 height 44
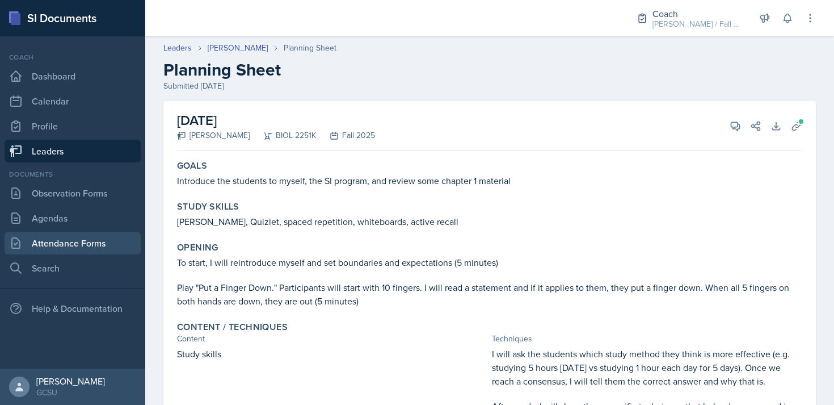
click at [68, 239] on link "Attendance Forms" at bounding box center [73, 243] width 136 height 23
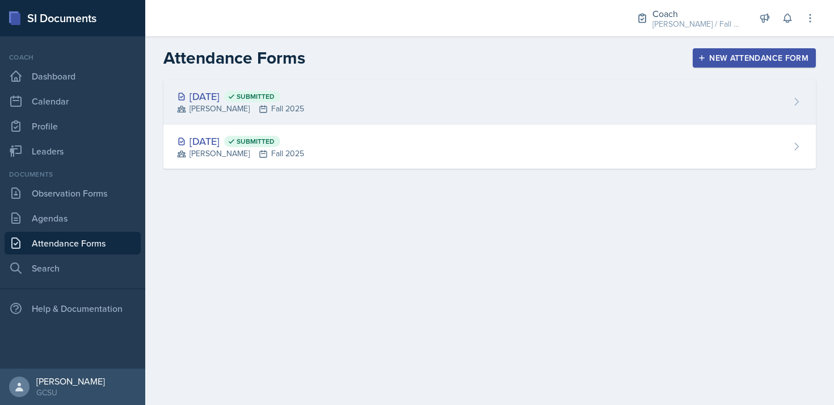
click at [562, 98] on div "[DATE] Submitted [PERSON_NAME] Fall 2025" at bounding box center [489, 101] width 653 height 45
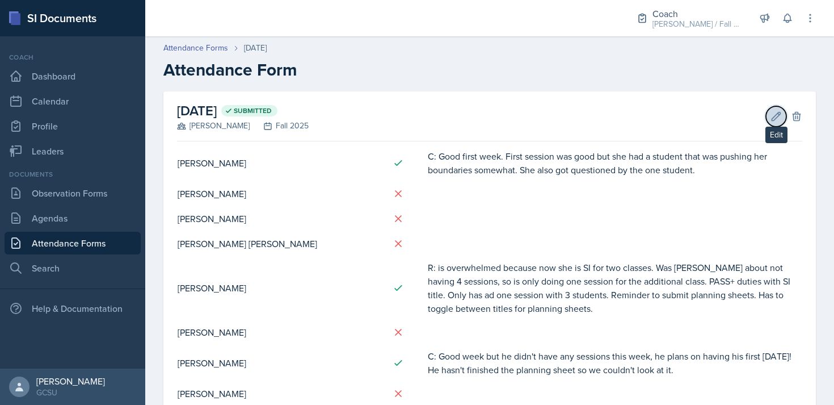
click at [774, 115] on icon at bounding box center [776, 116] width 11 height 11
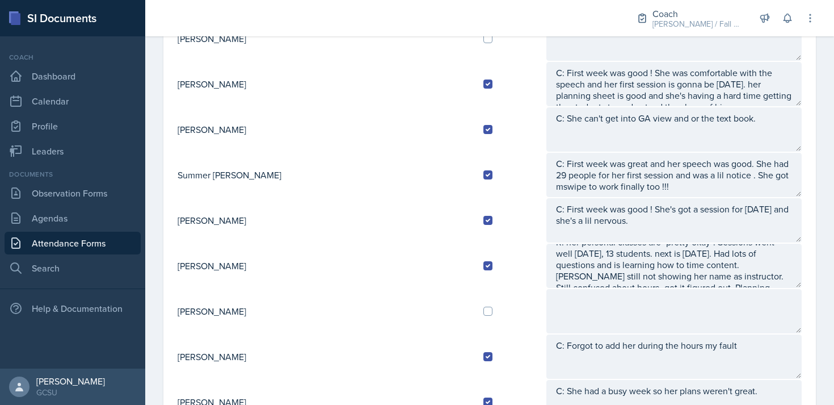
scroll to position [12, 0]
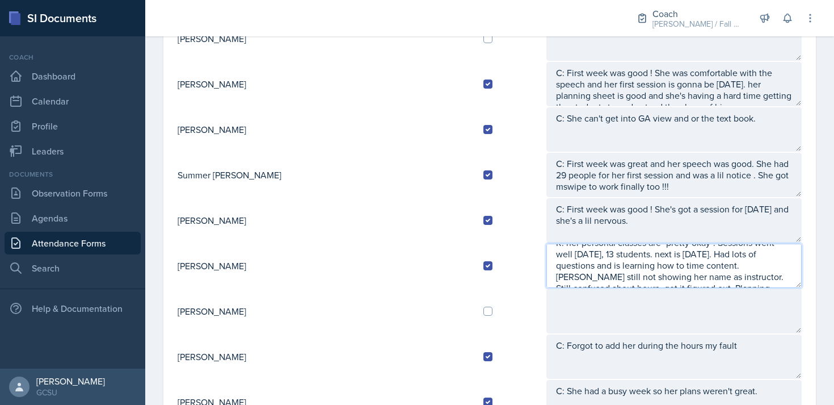
drag, startPoint x: 599, startPoint y: 266, endPoint x: 753, endPoint y: 266, distance: 153.8
click at [753, 266] on textarea "R: her personal classes are "pretty okay". Sessions went well [DATE], 13 studen…" at bounding box center [674, 266] width 255 height 44
type textarea "R: her personal classes are "pretty okay". Sessions went well [DATE], 13 studen…"
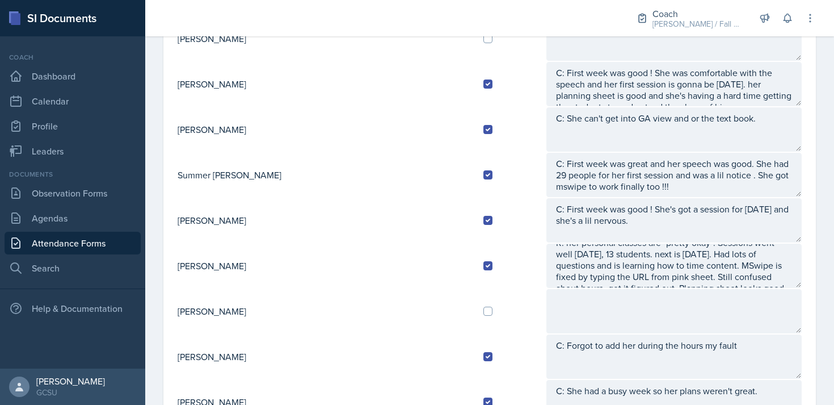
click at [475, 287] on td at bounding box center [511, 265] width 72 height 45
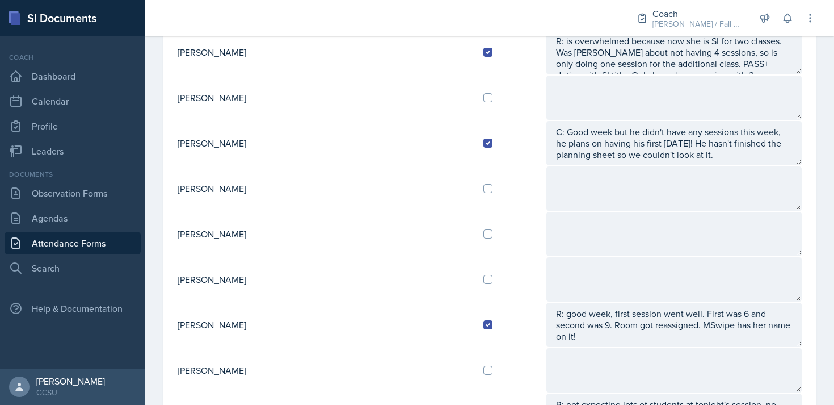
scroll to position [0, 0]
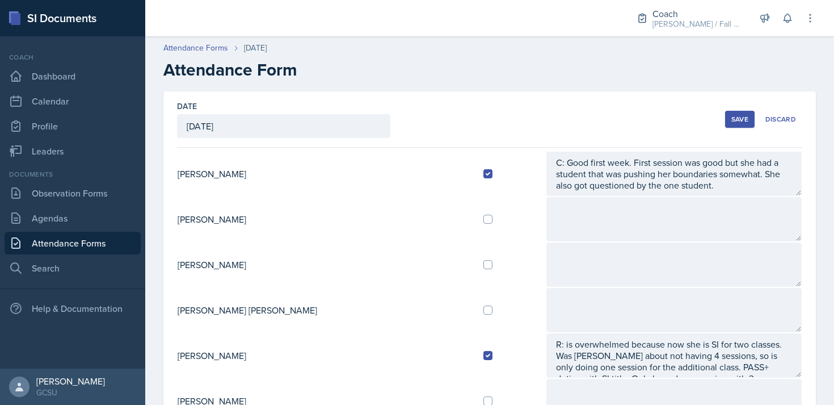
click at [736, 119] on div "Save" at bounding box center [740, 119] width 17 height 9
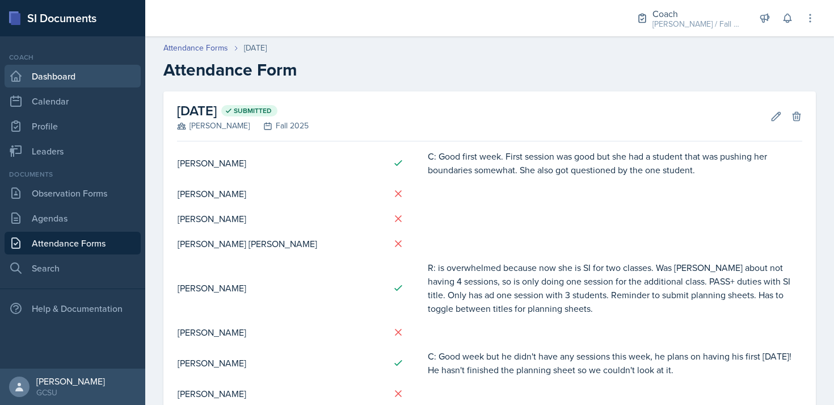
click at [58, 76] on link "Dashboard" at bounding box center [73, 76] width 136 height 23
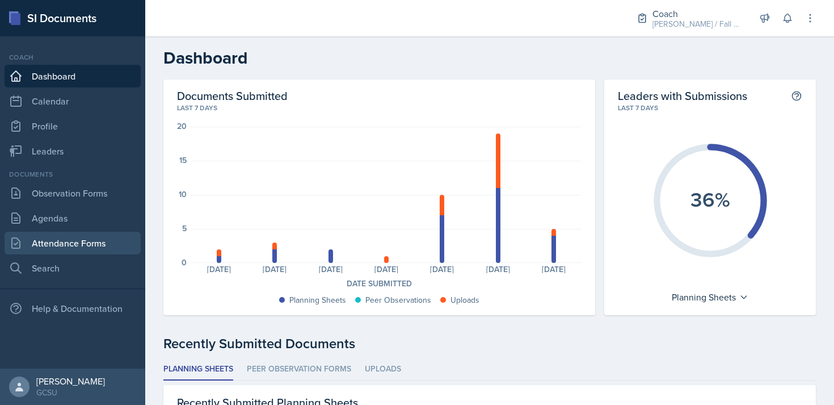
click at [75, 247] on link "Attendance Forms" at bounding box center [73, 243] width 136 height 23
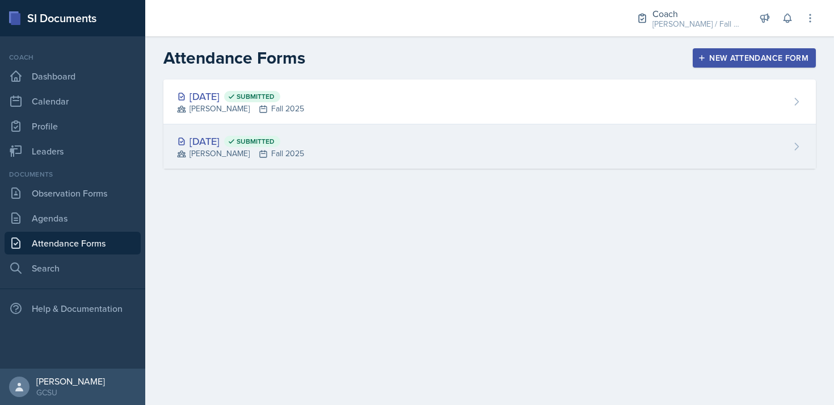
click at [319, 135] on div "[DATE] Submitted [PERSON_NAME] Fall 2025" at bounding box center [489, 146] width 653 height 44
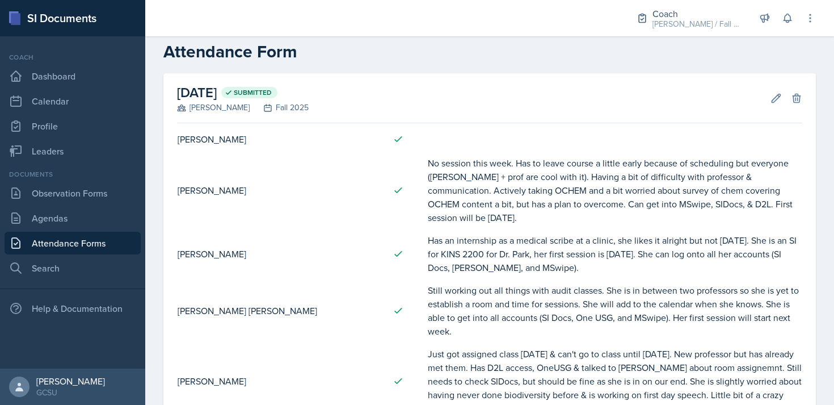
scroll to position [344, 0]
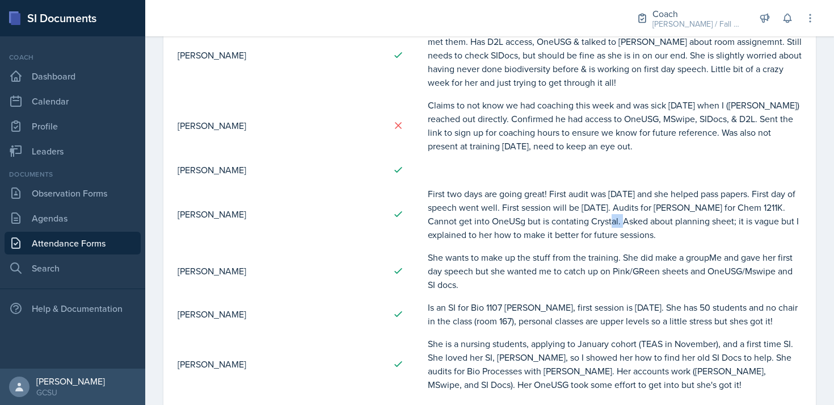
click at [68, 241] on link "Attendance Forms" at bounding box center [73, 243] width 136 height 23
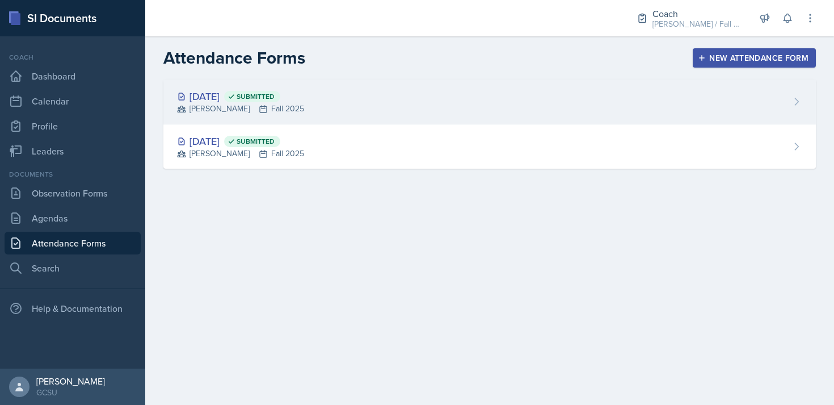
click at [304, 110] on div "[PERSON_NAME] Fall 2025" at bounding box center [240, 109] width 127 height 12
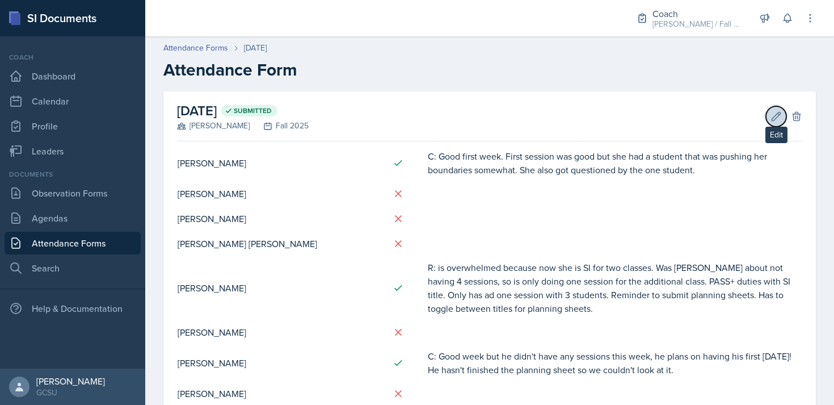
click at [779, 111] on icon at bounding box center [776, 116] width 11 height 11
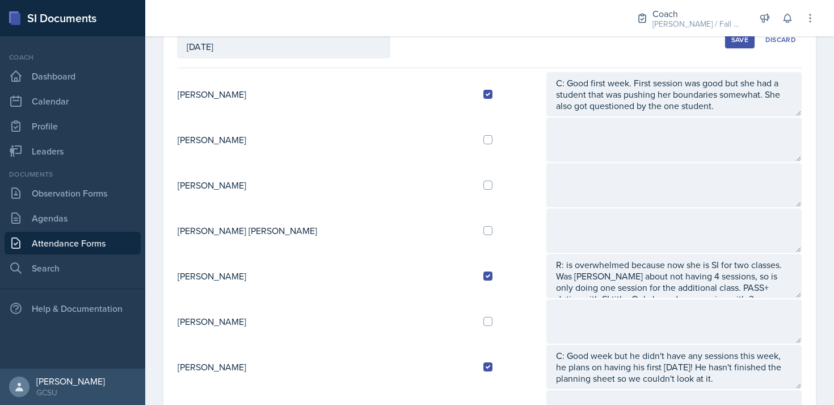
scroll to position [80, 0]
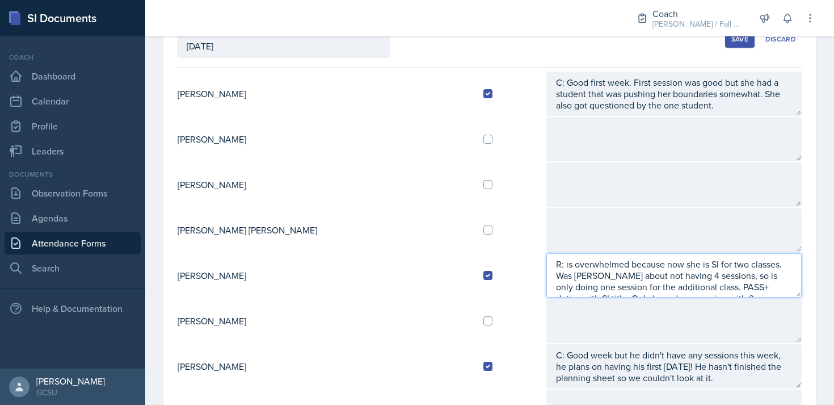
click at [547, 271] on textarea "R: is overwhelmed because now she is SI for two classes. Was [PERSON_NAME] abou…" at bounding box center [674, 275] width 255 height 44
drag, startPoint x: 503, startPoint y: 265, endPoint x: 771, endPoint y: 297, distance: 269.9
click at [771, 297] on textarea "R: is overwhelmed because now she is SI for two classes. Was [PERSON_NAME] abou…" at bounding box center [674, 275] width 255 height 44
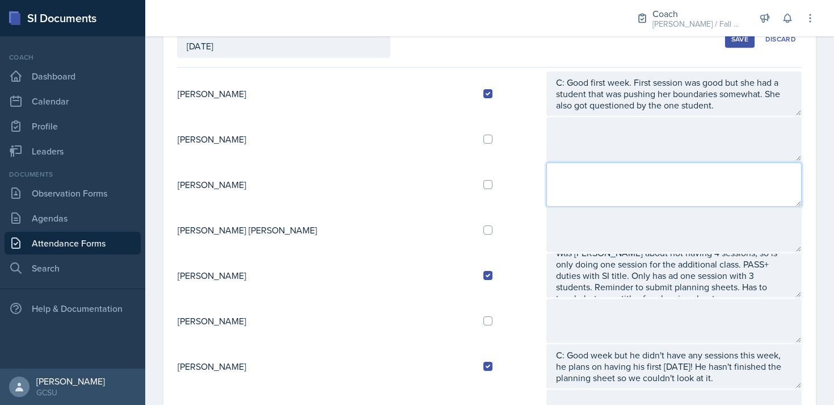
click at [646, 170] on textarea at bounding box center [674, 184] width 255 height 44
paste textarea "R: is overwhelmed because now she is SI for two classes. Was [PERSON_NAME] abou…"
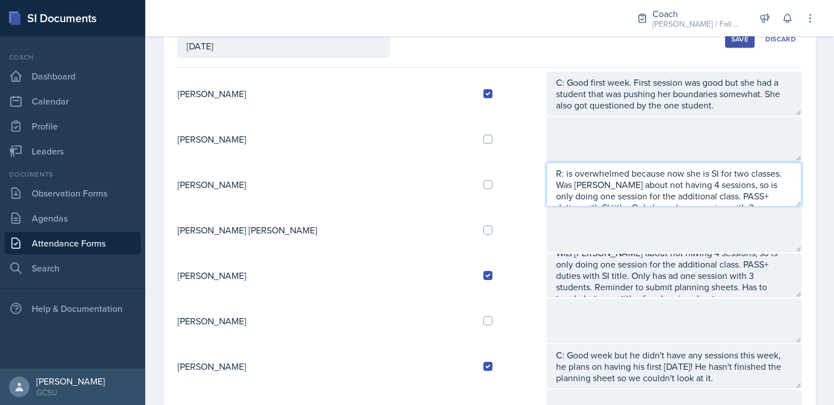
scroll to position [19, 0]
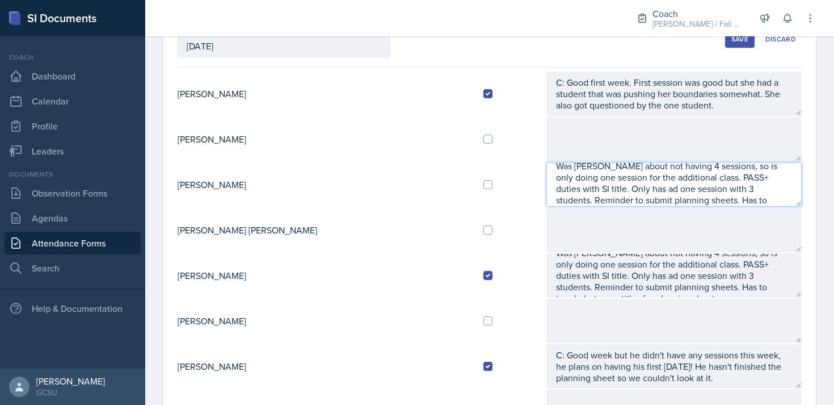
type textarea "R: is overwhelmed because now she is SI for two classes. Was [PERSON_NAME] abou…"
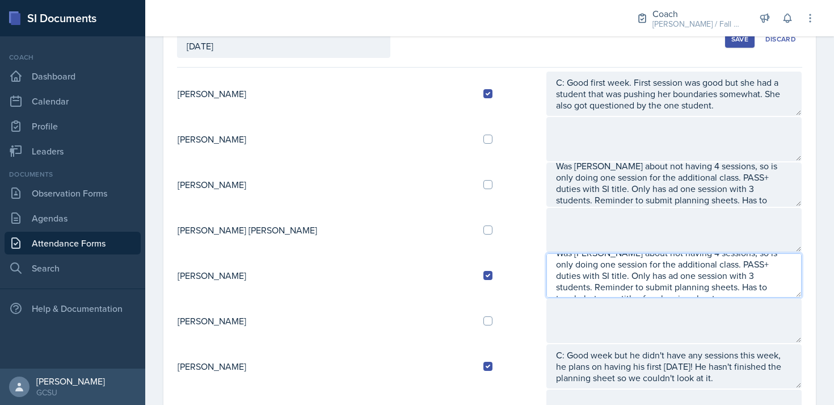
scroll to position [0, 0]
drag, startPoint x: 603, startPoint y: 289, endPoint x: 511, endPoint y: 263, distance: 95.2
click at [547, 263] on textarea "R: is overwhelmed because now she is SI for two classes. Was [PERSON_NAME] abou…" at bounding box center [674, 275] width 255 height 44
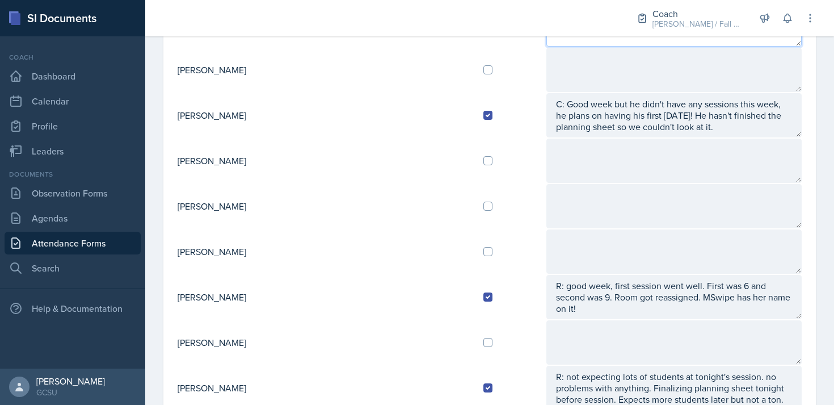
scroll to position [338, 0]
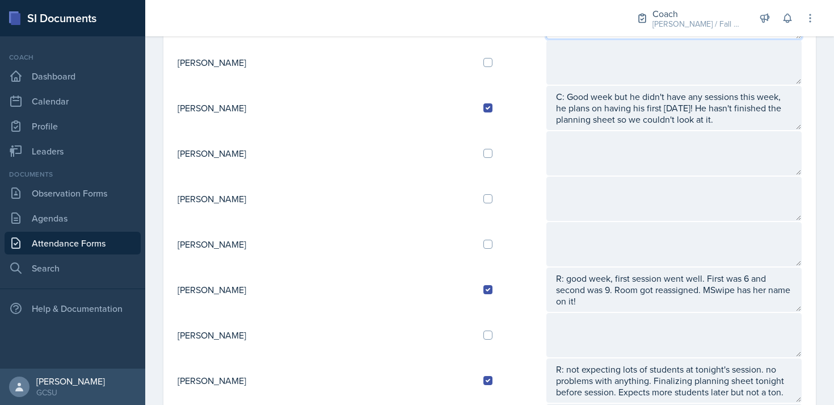
type textarea "R: was not a training bc she is a last minute SI;"
click at [484, 154] on input "checkbox" at bounding box center [488, 153] width 9 height 9
checkbox input "true"
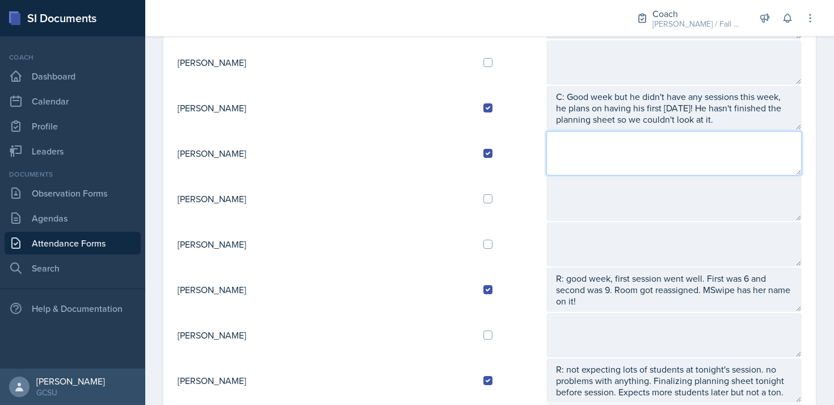
click at [547, 143] on textarea at bounding box center [674, 153] width 255 height 44
type textarea "R:"
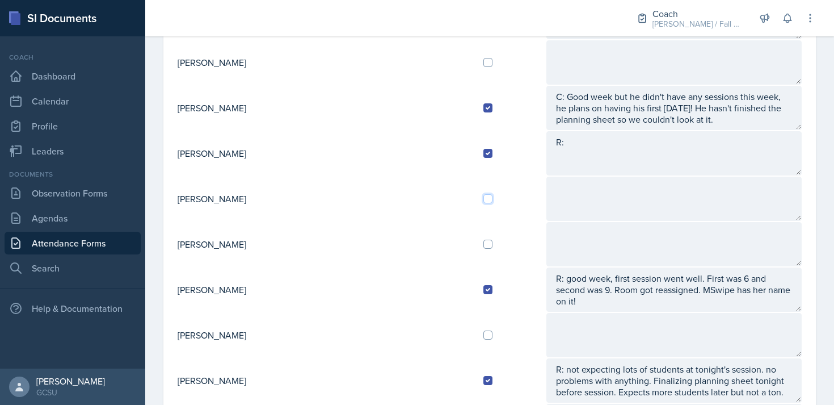
click at [484, 196] on input "checkbox" at bounding box center [488, 198] width 9 height 9
checkbox input "true"
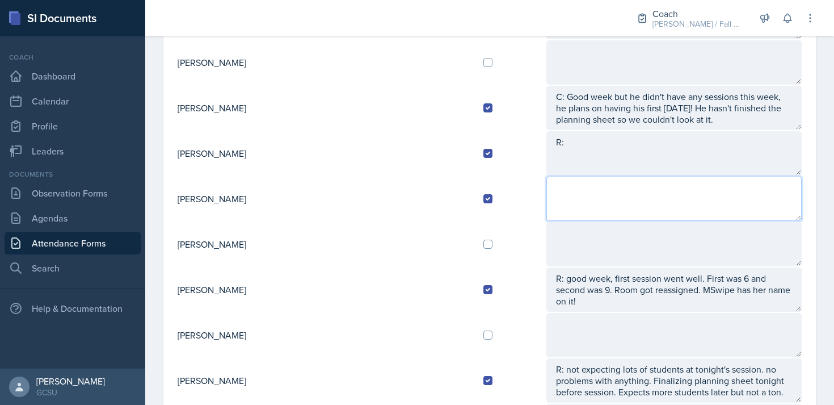
click at [547, 192] on textarea at bounding box center [674, 199] width 255 height 44
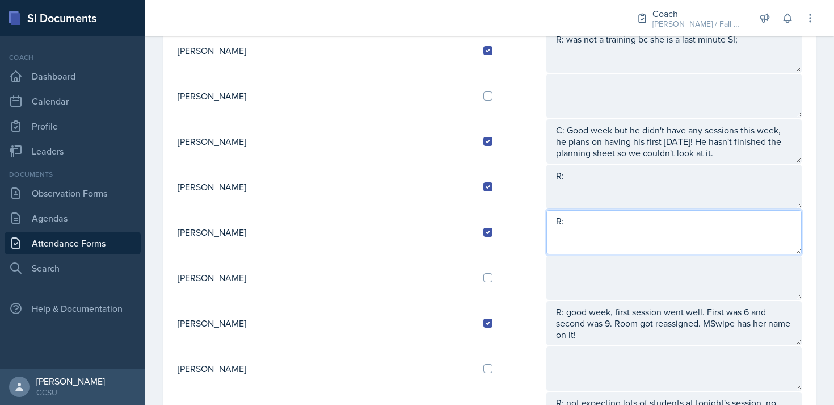
scroll to position [154, 0]
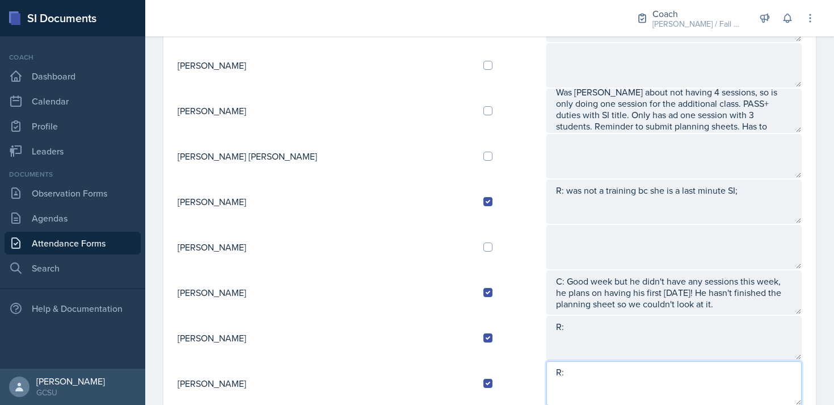
type textarea "R:"
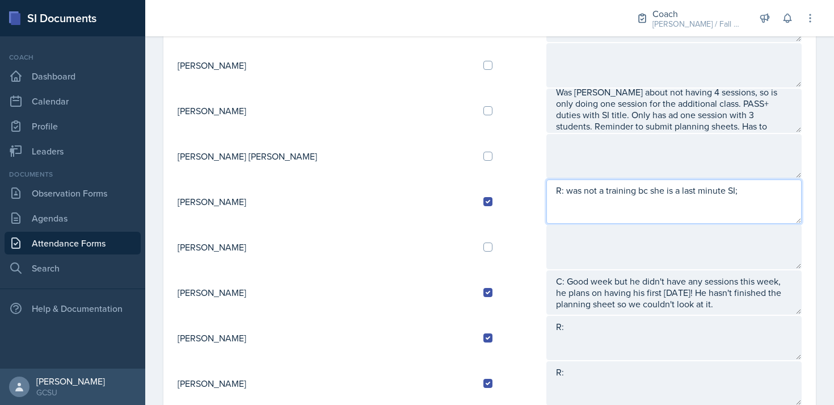
click at [691, 190] on textarea "R: was not a training bc she is a last minute SI;" at bounding box center [674, 201] width 255 height 44
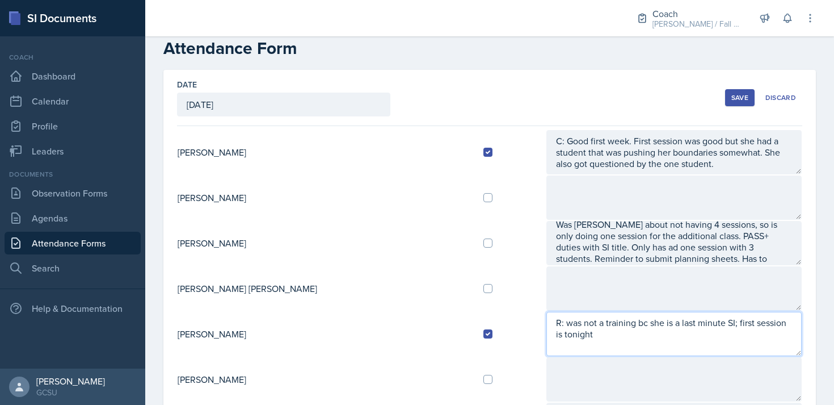
scroll to position [26, 0]
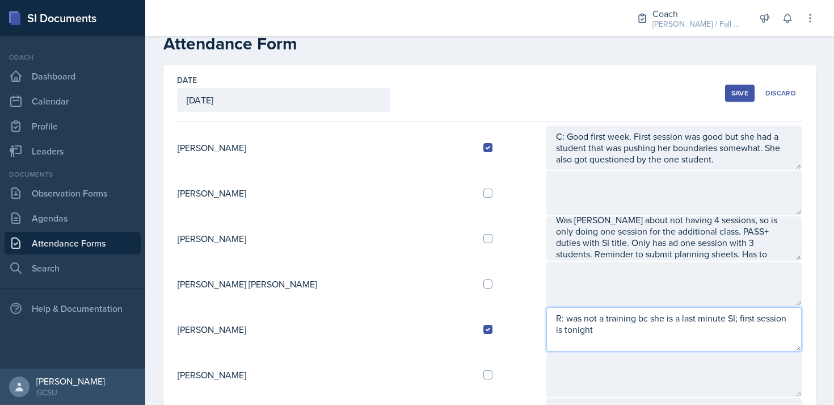
type textarea "R: was not a training bc she is a last minute SI; first session is tonight"
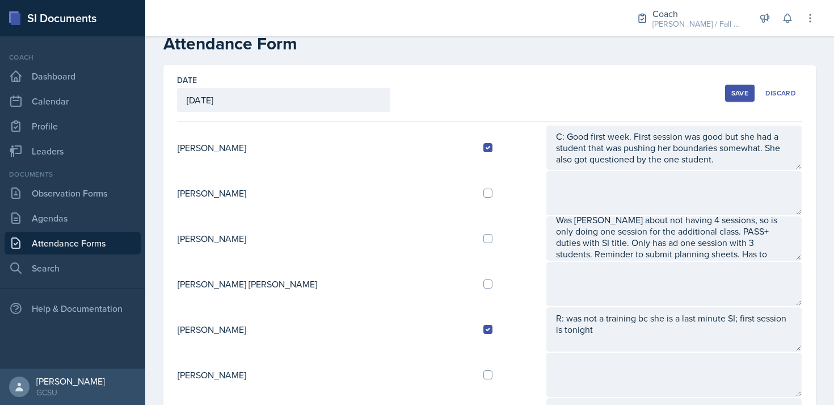
click at [737, 92] on div "Save" at bounding box center [740, 93] width 17 height 9
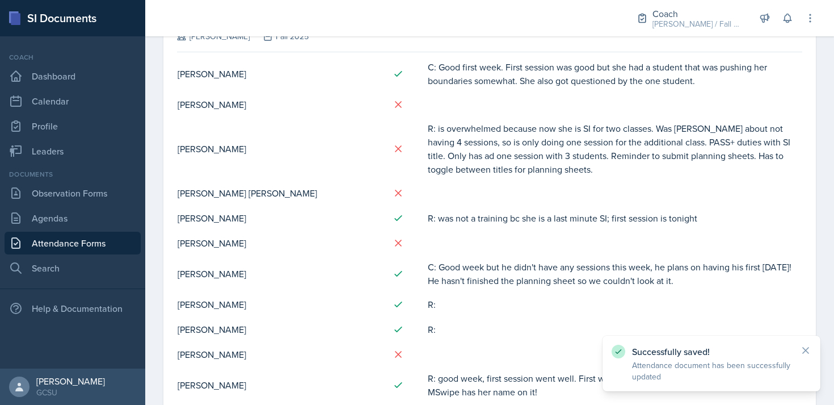
scroll to position [118, 0]
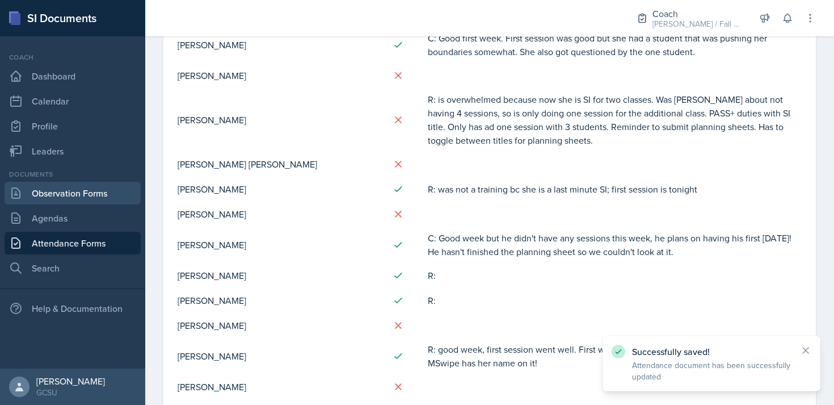
click at [56, 198] on link "Observation Forms" at bounding box center [73, 193] width 136 height 23
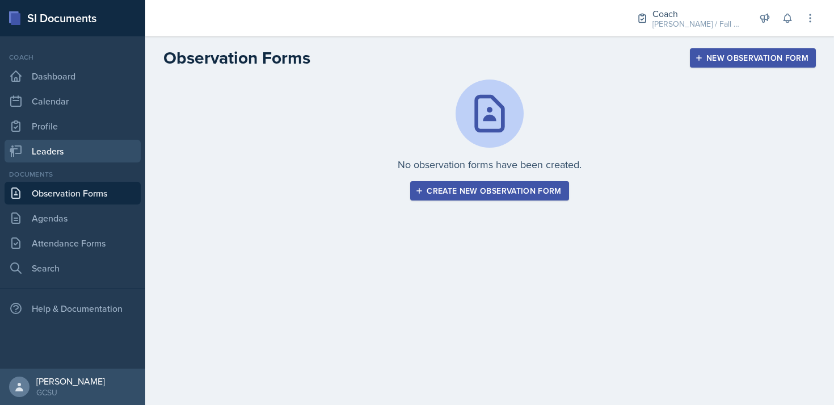
click at [47, 150] on link "Leaders" at bounding box center [73, 151] width 136 height 23
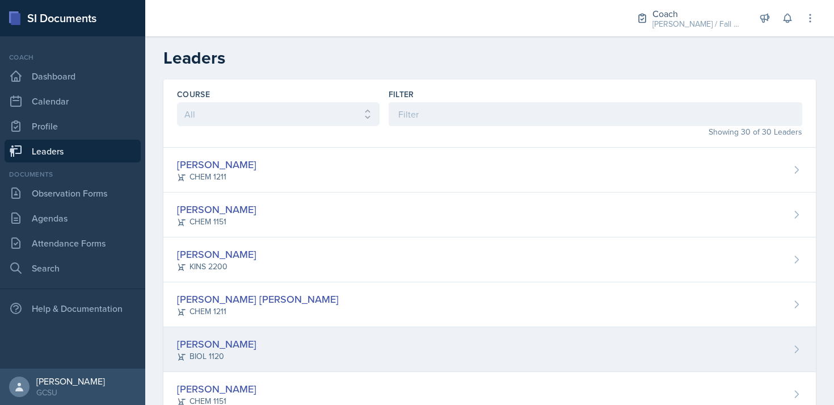
click at [270, 343] on div "[PERSON_NAME] BIOL 1120" at bounding box center [489, 349] width 653 height 45
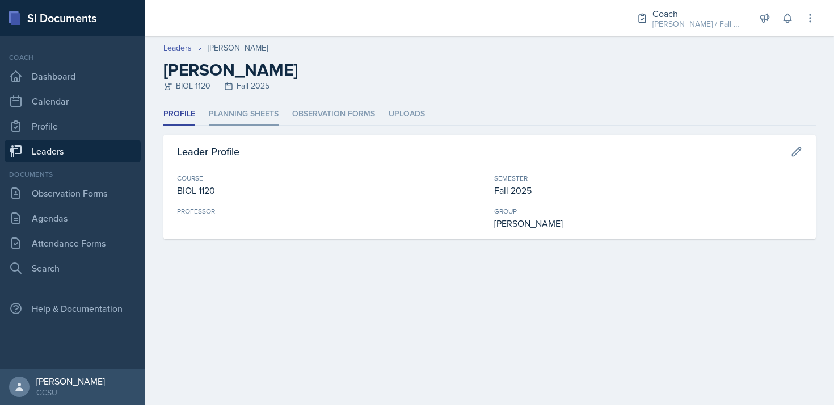
click at [232, 120] on li "Planning Sheets" at bounding box center [244, 114] width 70 height 22
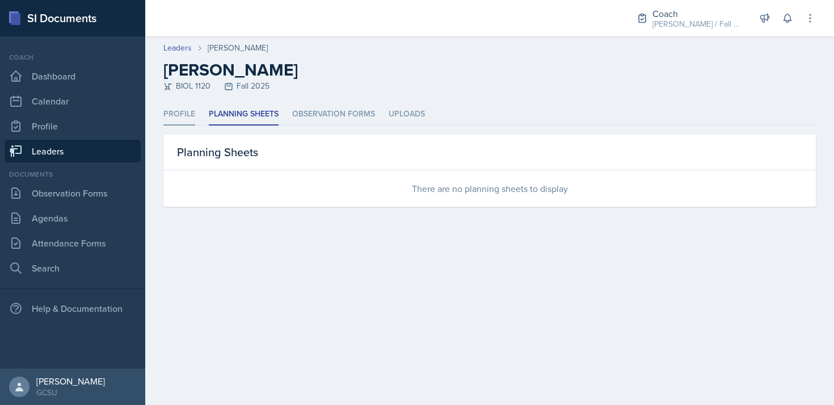
click at [185, 113] on li "Profile" at bounding box center [179, 114] width 32 height 22
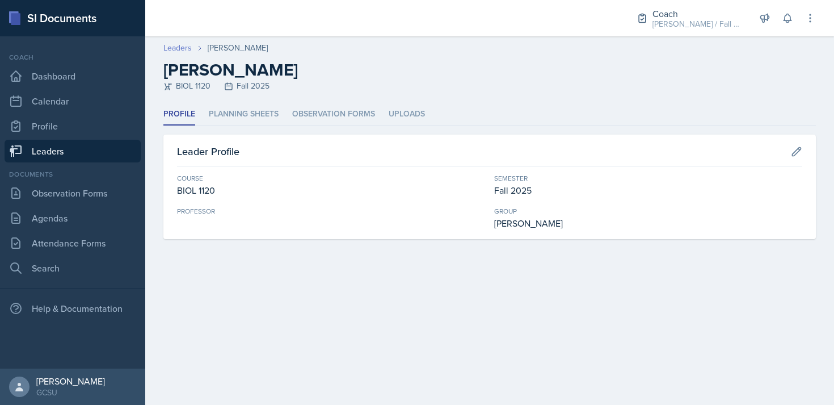
click at [172, 48] on link "Leaders" at bounding box center [177, 48] width 28 height 12
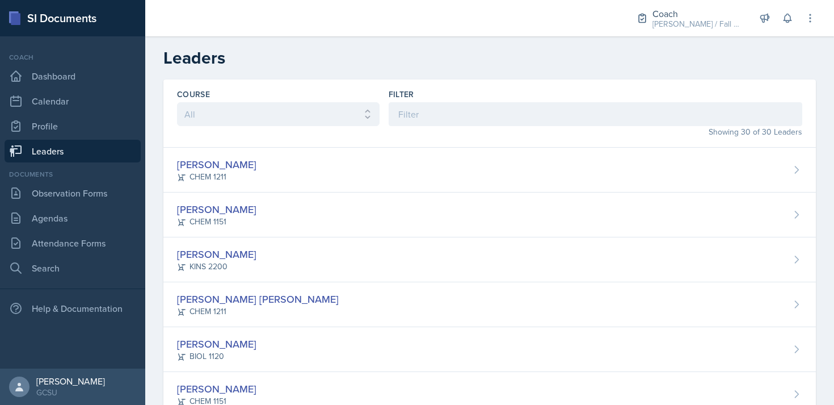
scroll to position [303, 0]
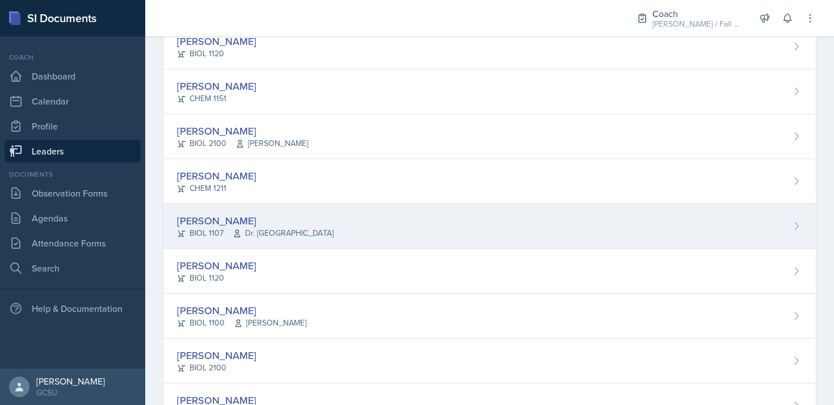
click at [322, 228] on div "[PERSON_NAME] BIOL 1107 Dr. France" at bounding box center [489, 226] width 653 height 45
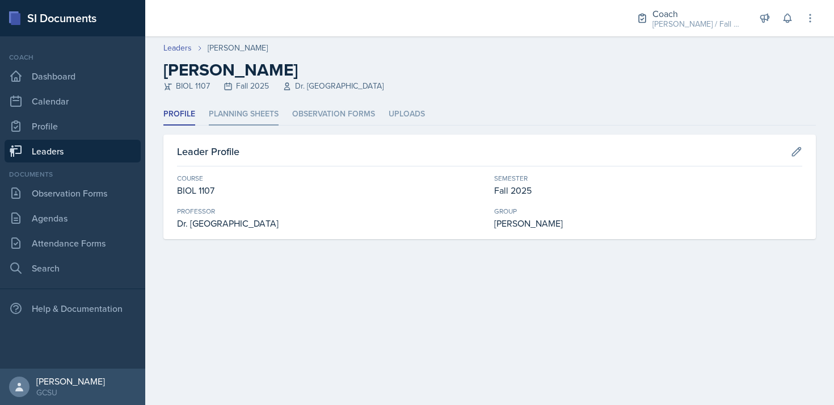
click at [240, 116] on li "Planning Sheets" at bounding box center [244, 114] width 70 height 22
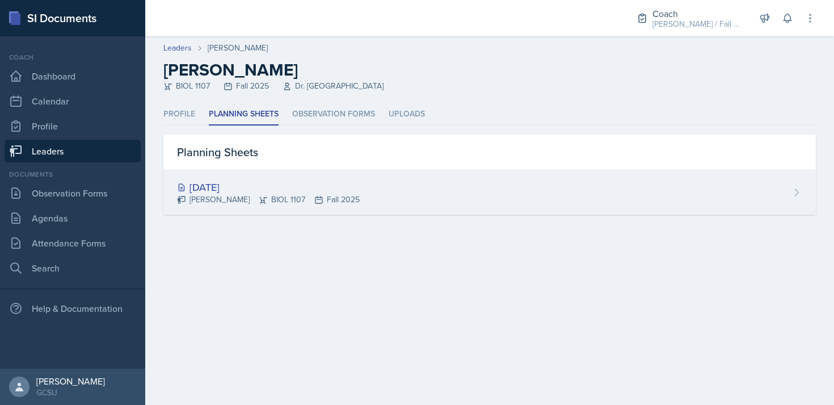
click at [254, 187] on div "[DATE]" at bounding box center [268, 186] width 183 height 15
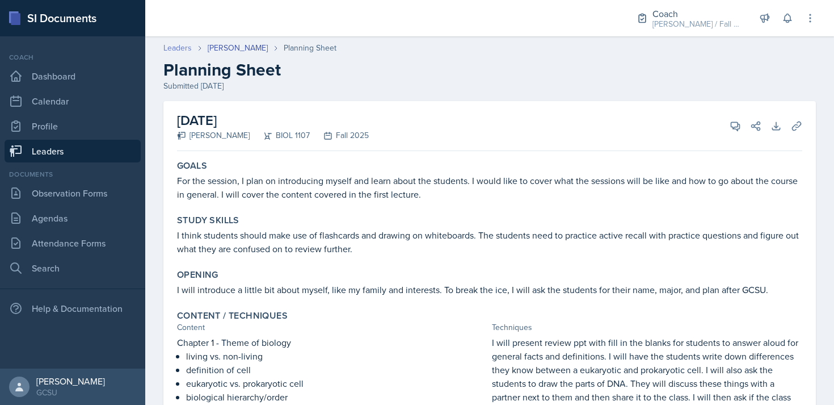
click at [180, 51] on link "Leaders" at bounding box center [177, 48] width 28 height 12
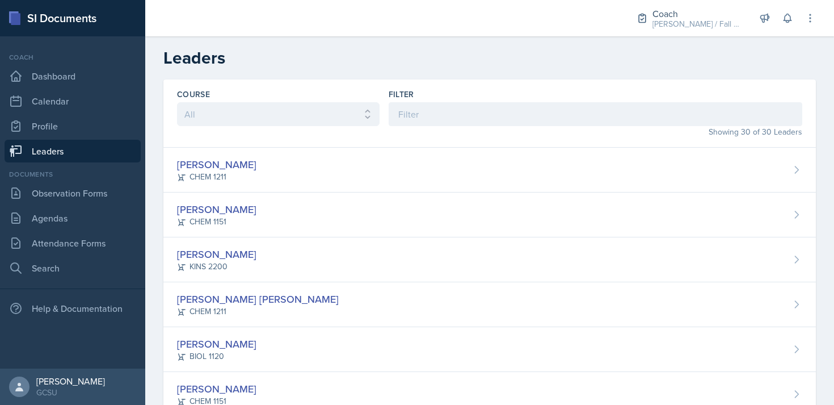
scroll to position [258, 0]
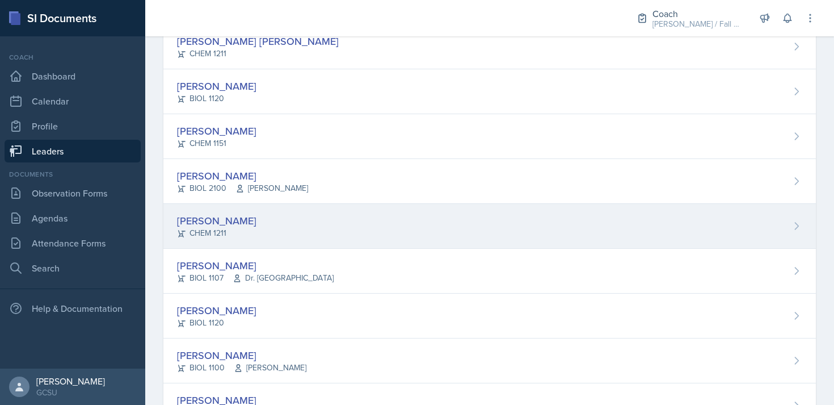
click at [329, 237] on div "[PERSON_NAME] CHEM 1211" at bounding box center [489, 226] width 653 height 45
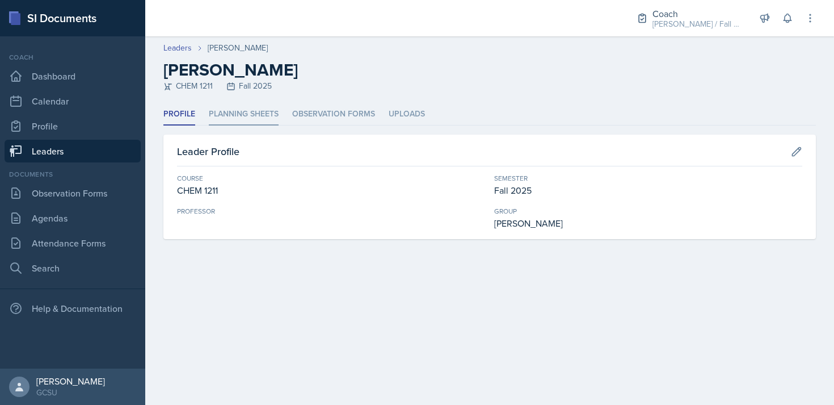
click at [266, 117] on li "Planning Sheets" at bounding box center [244, 114] width 70 height 22
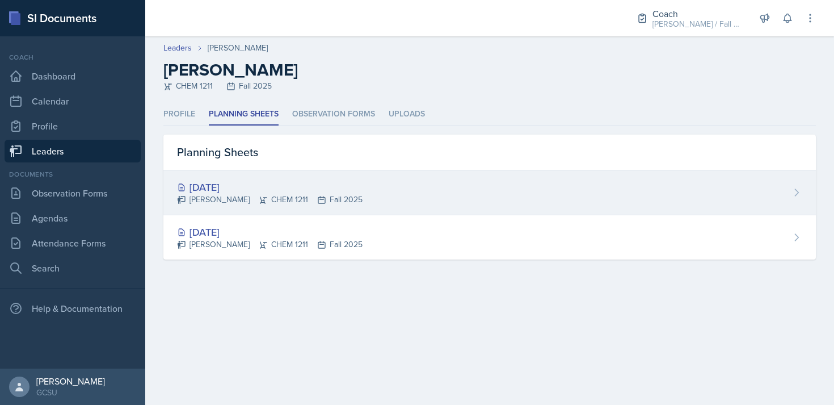
click at [253, 186] on div "[DATE]" at bounding box center [270, 186] width 186 height 15
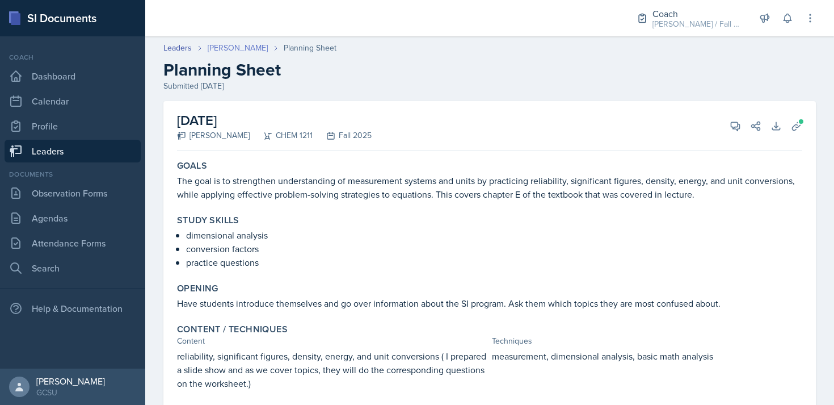
click at [218, 43] on link "[PERSON_NAME]" at bounding box center [238, 48] width 60 height 12
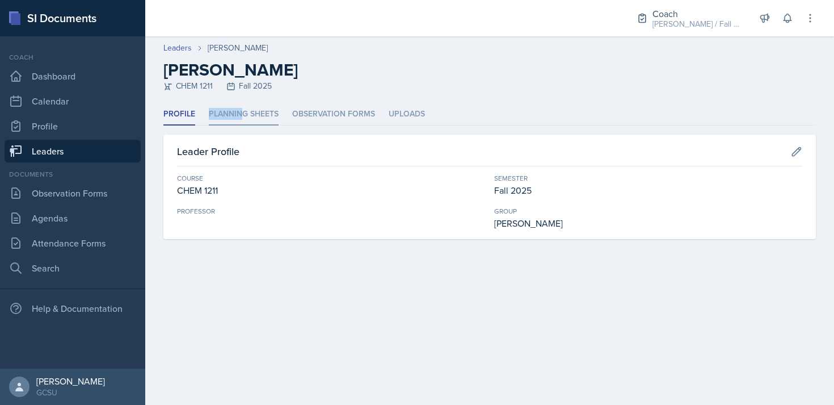
click at [241, 108] on li "Planning Sheets" at bounding box center [244, 114] width 70 height 22
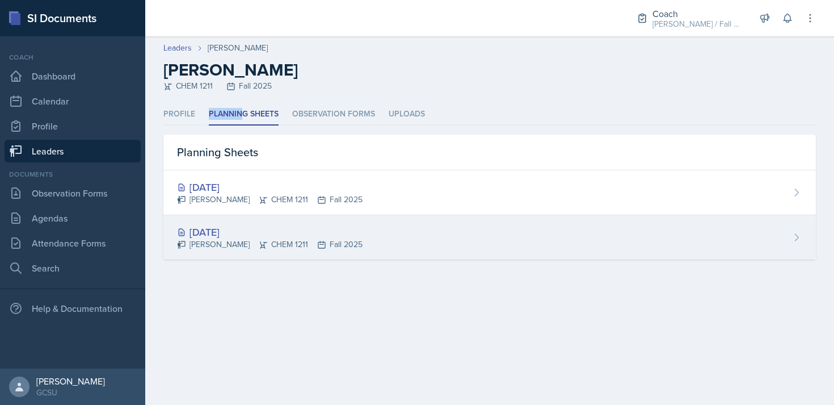
click at [241, 244] on div "[PERSON_NAME] CHEM 1211 Fall 2025" at bounding box center [270, 244] width 186 height 12
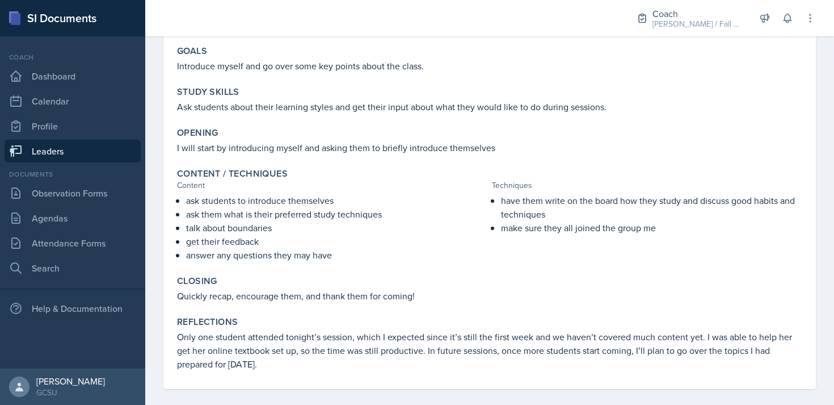
scroll to position [124, 0]
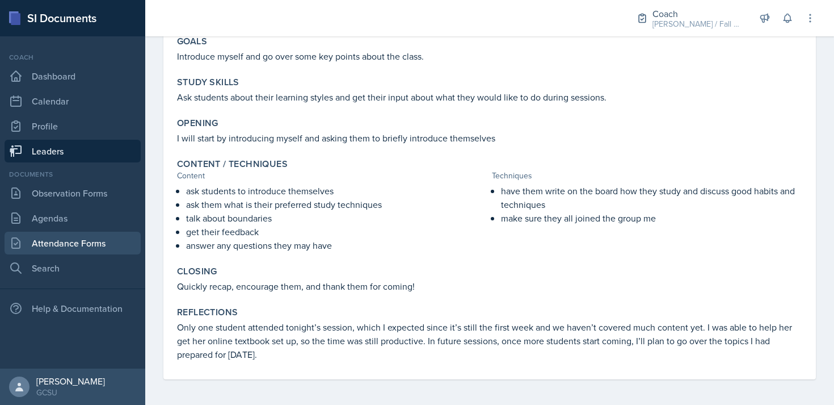
click at [86, 234] on link "Attendance Forms" at bounding box center [73, 243] width 136 height 23
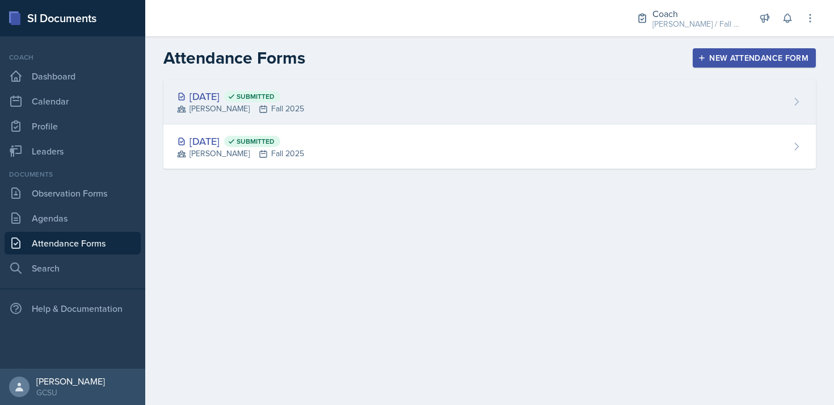
click at [376, 106] on div "[DATE] Submitted [PERSON_NAME] Fall 2025" at bounding box center [489, 101] width 653 height 45
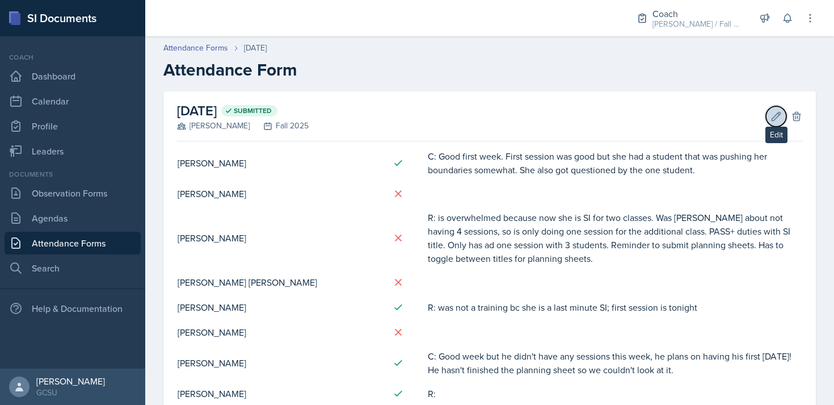
click at [781, 114] on icon at bounding box center [776, 116] width 11 height 11
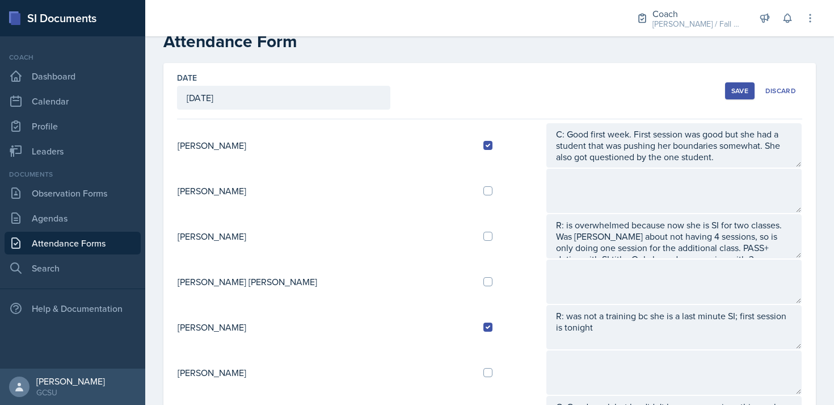
scroll to position [28, 0]
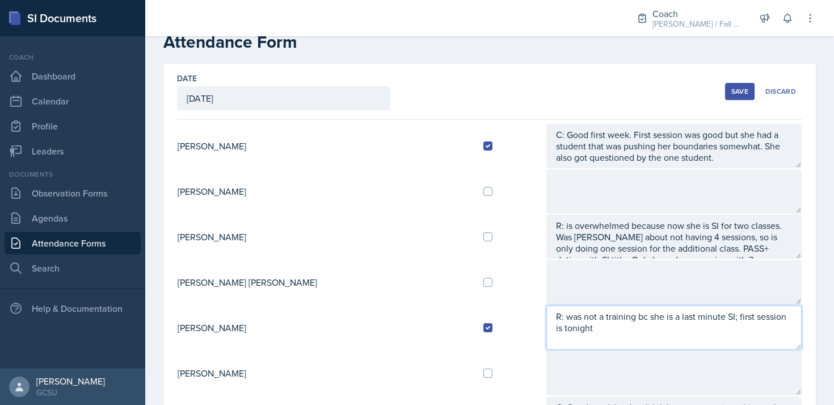
click at [791, 314] on textarea "R: was not a training bc she is a last minute SI; first session is tonight" at bounding box center [674, 327] width 255 height 44
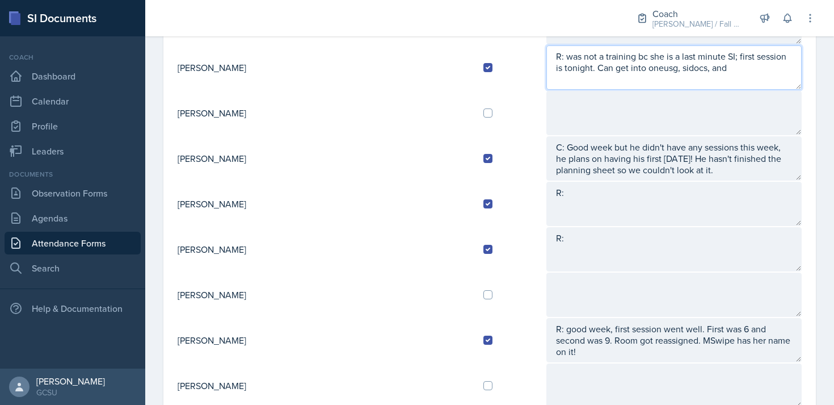
scroll to position [290, 0]
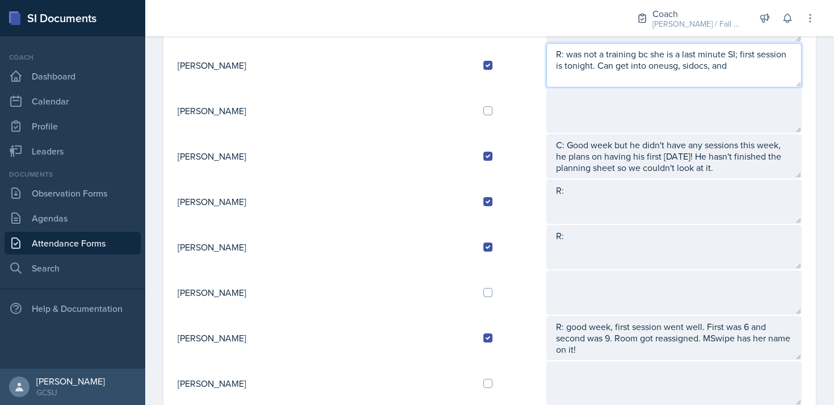
type textarea "R: was not a training bc she is a last minute SI; first session is tonight. Can…"
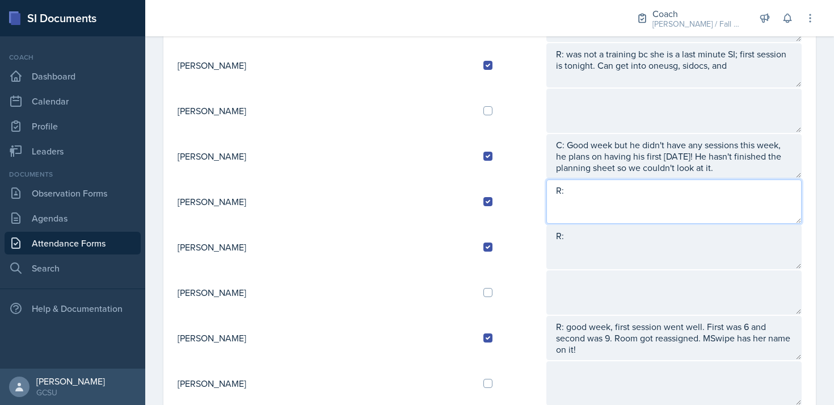
click at [547, 198] on textarea "R:" at bounding box center [674, 201] width 255 height 44
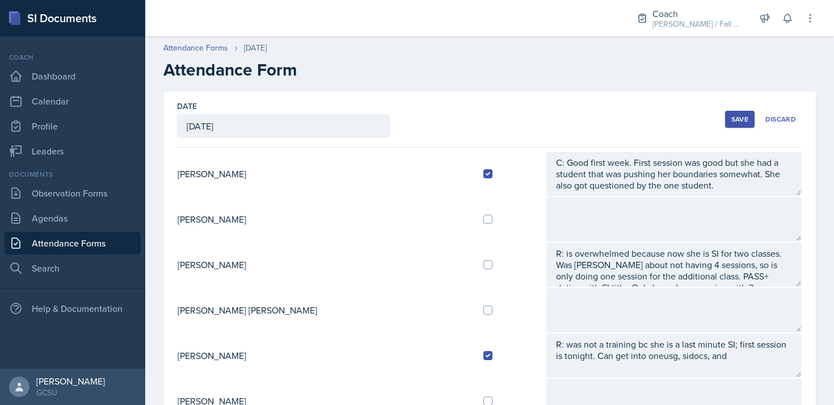
type textarea "R: name still not on mswipe. Session was one students."
click at [731, 120] on button "Save" at bounding box center [740, 119] width 30 height 17
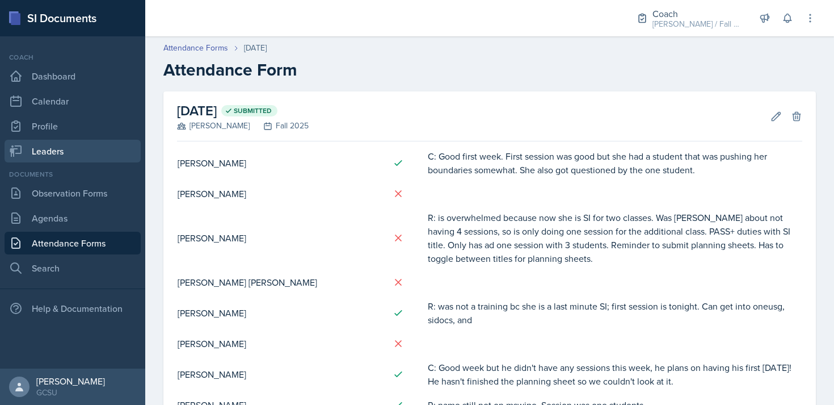
click at [32, 146] on link "Leaders" at bounding box center [73, 151] width 136 height 23
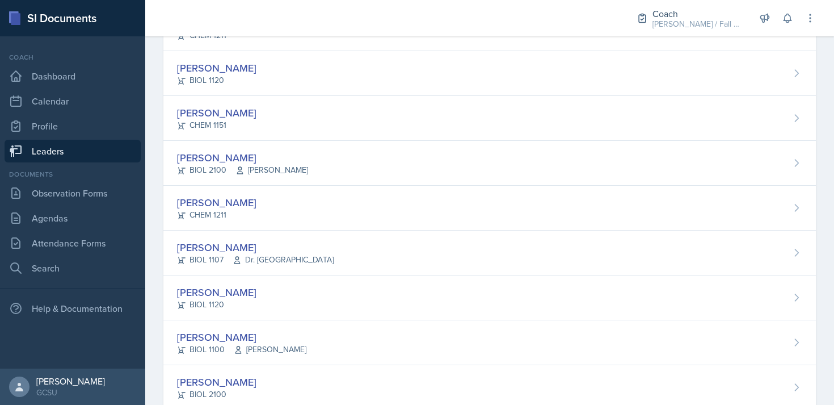
scroll to position [294, 0]
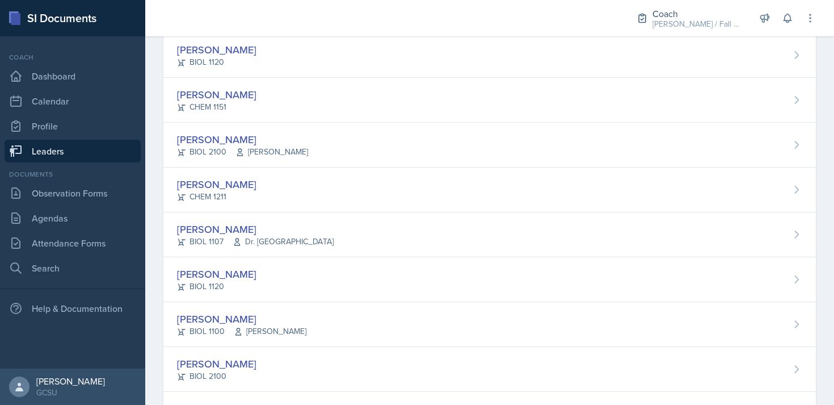
click at [313, 182] on div "[PERSON_NAME] CHEM 1211" at bounding box center [489, 189] width 653 height 45
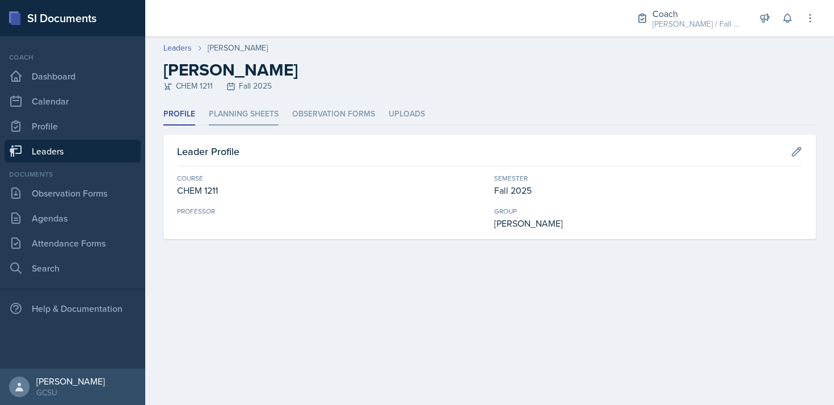
click at [254, 121] on li "Planning Sheets" at bounding box center [244, 114] width 70 height 22
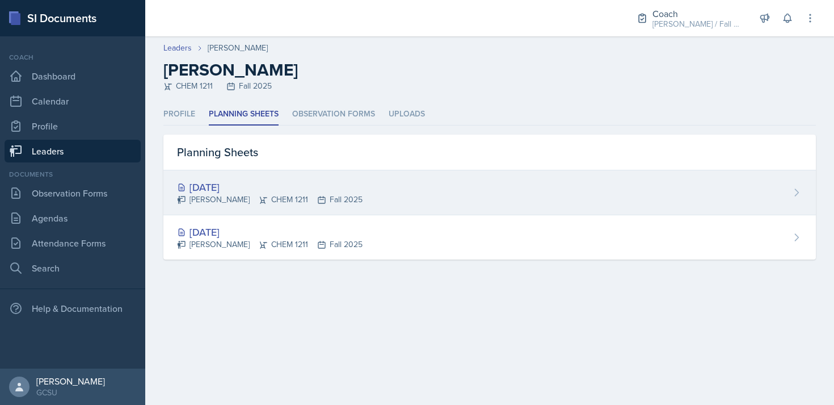
click at [262, 180] on div "[DATE]" at bounding box center [270, 186] width 186 height 15
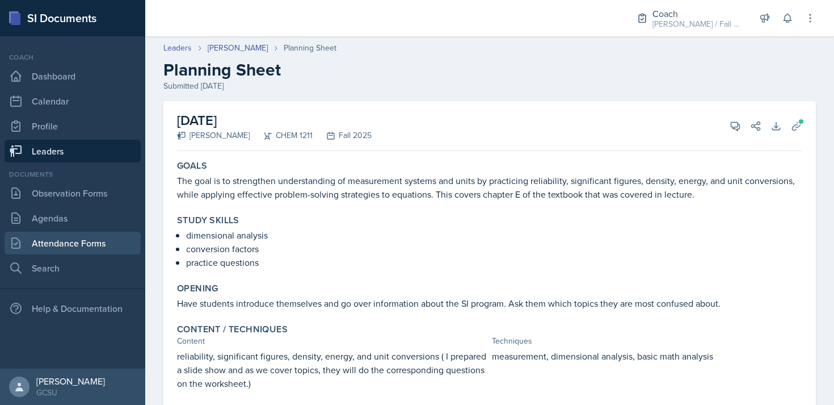
click at [85, 241] on link "Attendance Forms" at bounding box center [73, 243] width 136 height 23
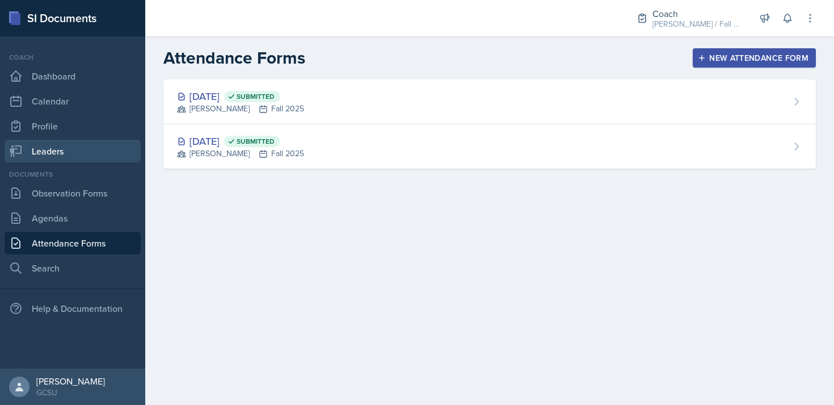
click at [53, 153] on link "Leaders" at bounding box center [73, 151] width 136 height 23
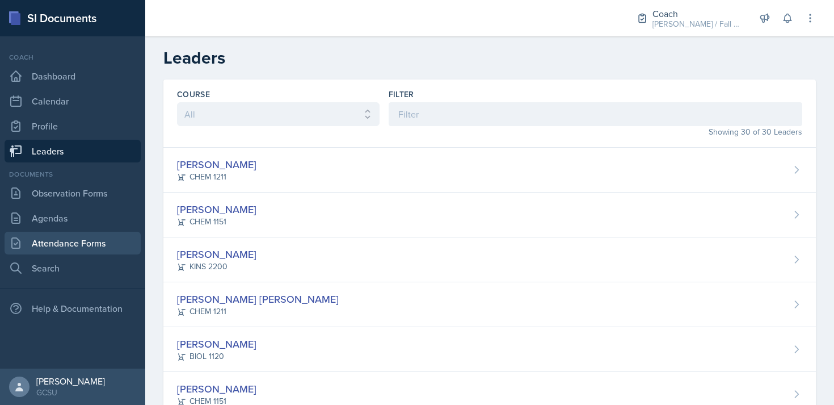
click at [73, 242] on link "Attendance Forms" at bounding box center [73, 243] width 136 height 23
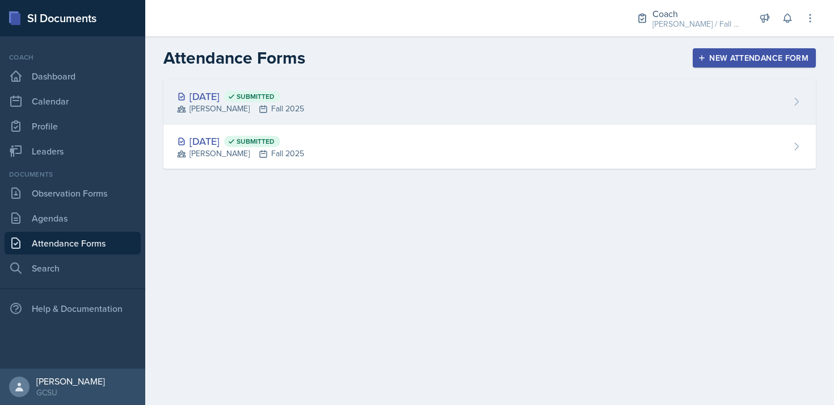
click at [304, 100] on div "[DATE] Submitted" at bounding box center [240, 96] width 127 height 15
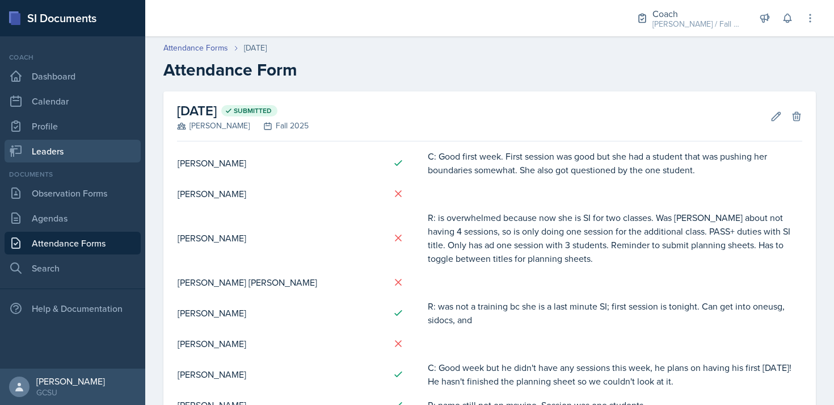
click at [51, 149] on link "Leaders" at bounding box center [73, 151] width 136 height 23
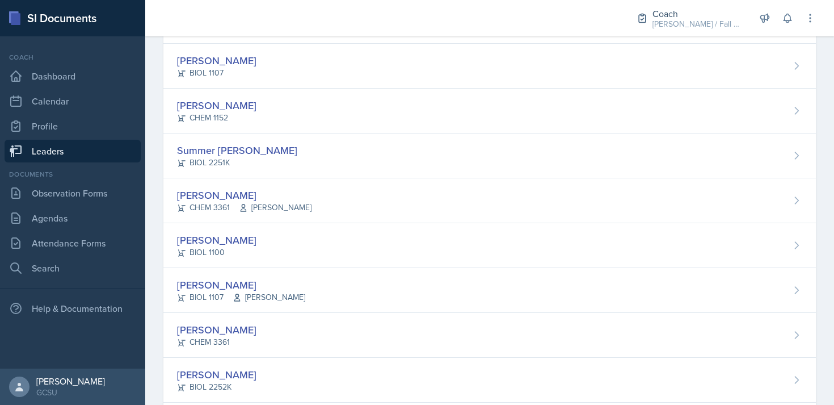
scroll to position [1010, 0]
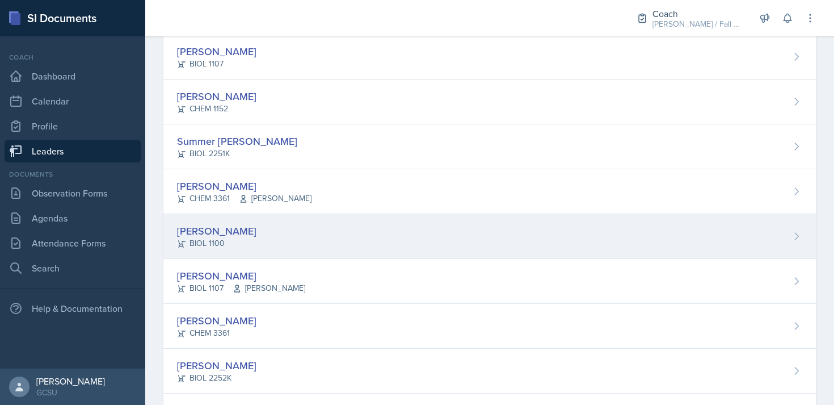
click at [324, 231] on div "[PERSON_NAME] BIOL 1100" at bounding box center [489, 236] width 653 height 45
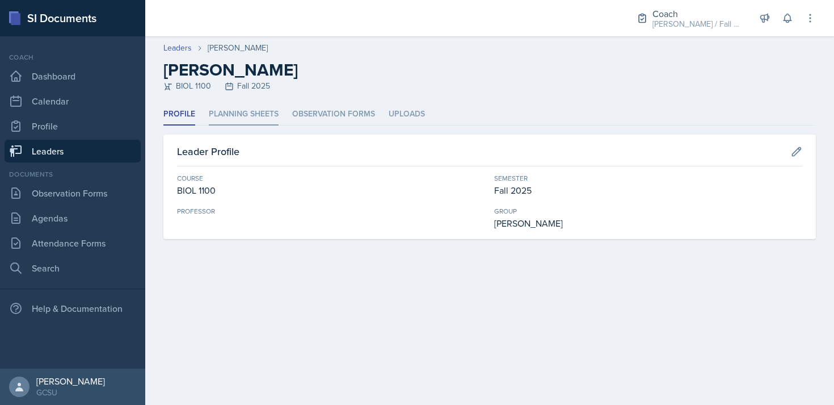
click at [227, 109] on li "Planning Sheets" at bounding box center [244, 114] width 70 height 22
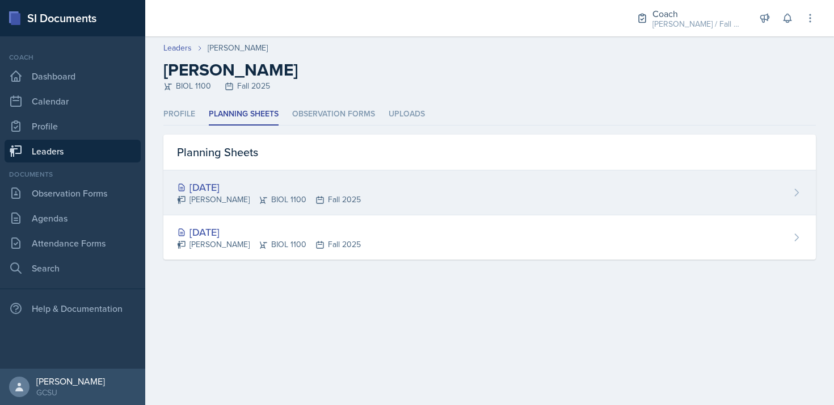
click at [231, 187] on div "[DATE]" at bounding box center [269, 186] width 184 height 15
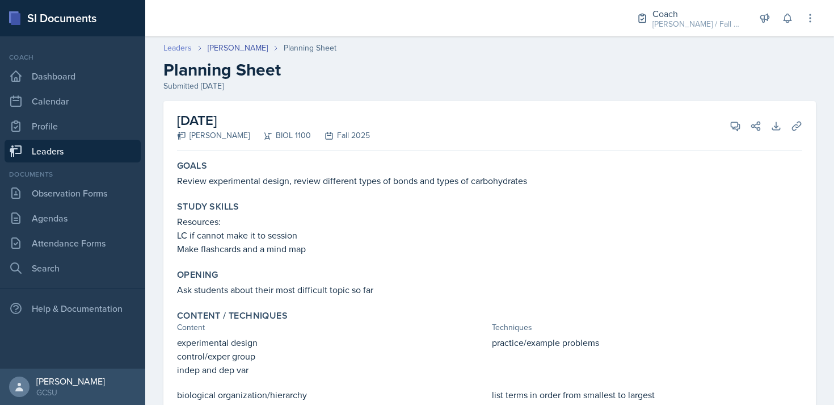
click at [182, 46] on link "Leaders" at bounding box center [177, 48] width 28 height 12
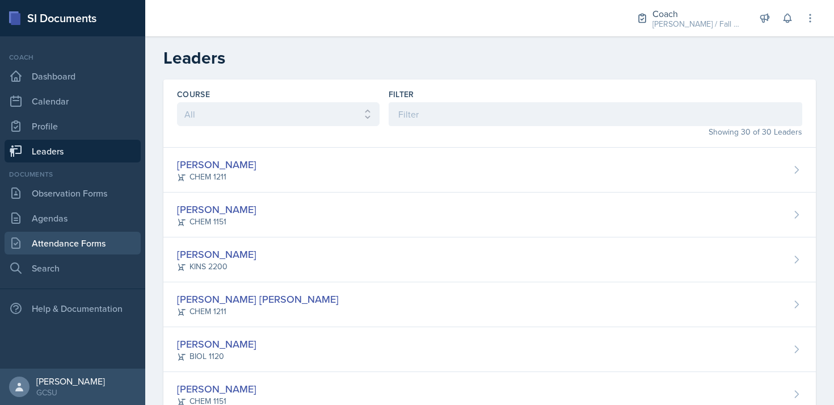
click at [77, 250] on link "Attendance Forms" at bounding box center [73, 243] width 136 height 23
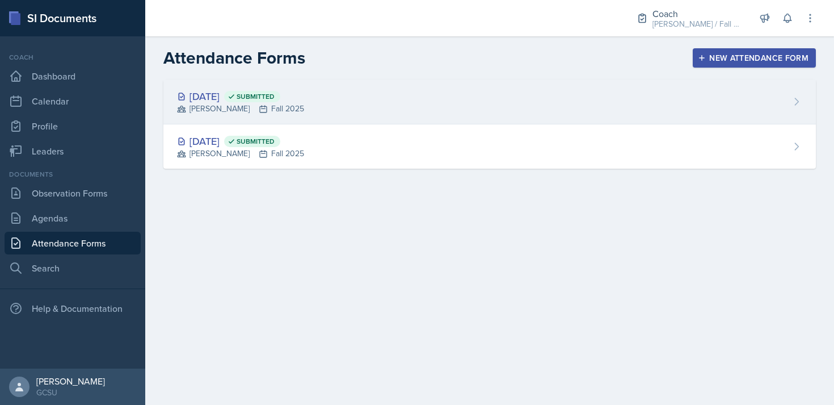
click at [397, 99] on div "[DATE] Submitted [PERSON_NAME] Fall 2025" at bounding box center [489, 101] width 653 height 45
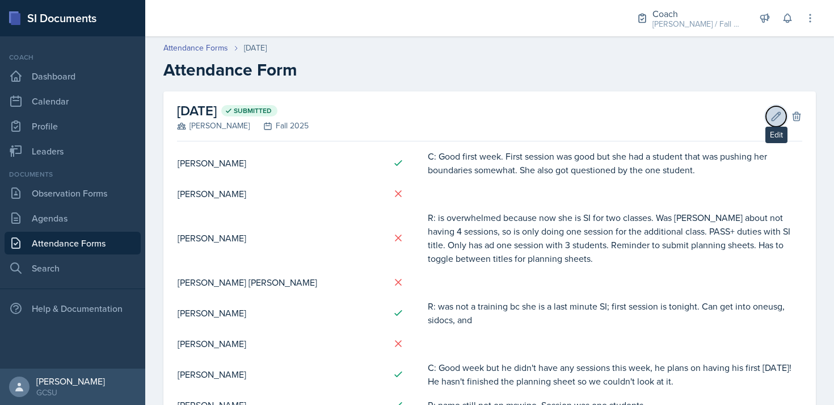
click at [773, 115] on icon at bounding box center [776, 116] width 11 height 11
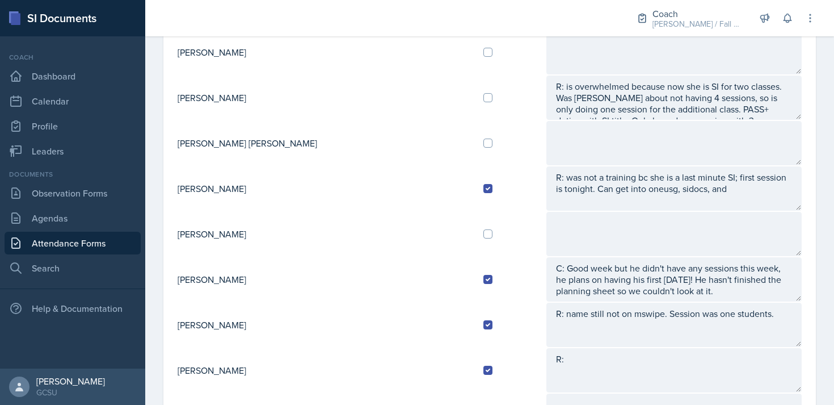
scroll to position [171, 0]
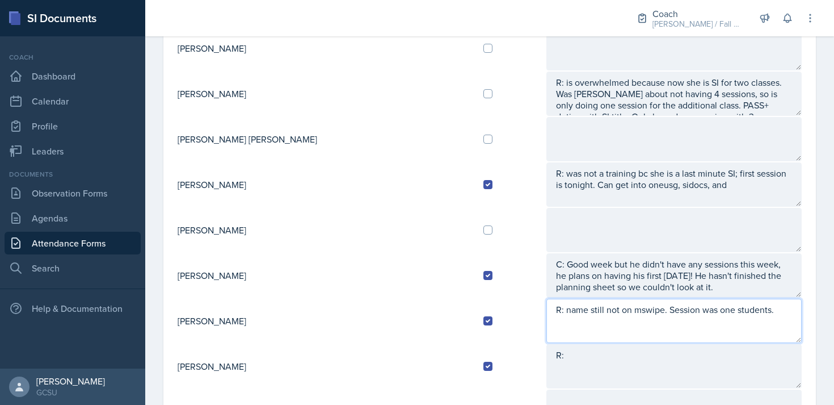
click at [748, 308] on textarea "R: name still not on mswipe. Session was one students." at bounding box center [674, 321] width 255 height 44
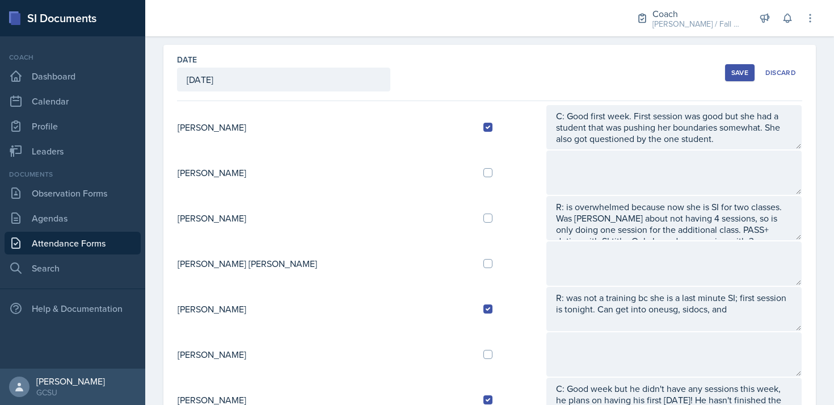
scroll to position [47, 0]
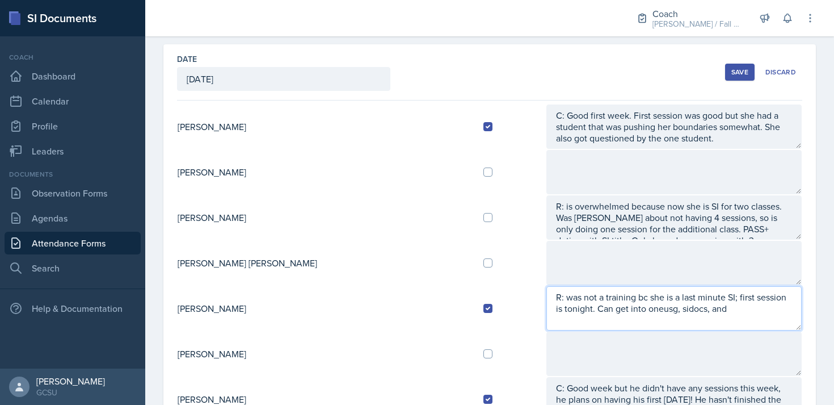
click at [661, 313] on textarea "R: was not a training bc she is a last minute SI; first session is tonight. Can…" at bounding box center [674, 308] width 255 height 44
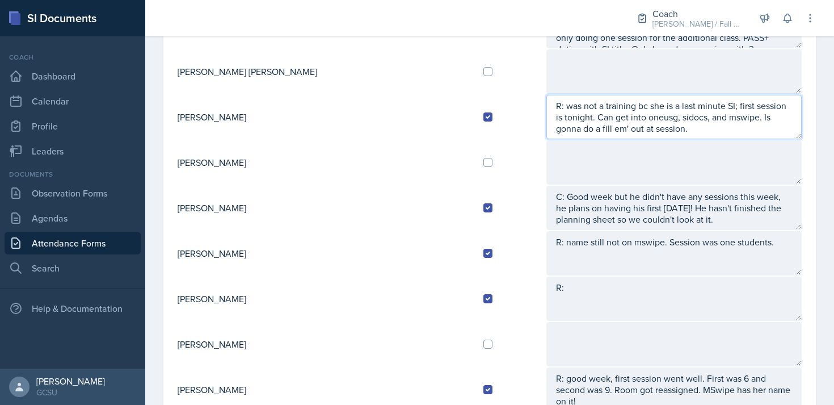
scroll to position [268, 0]
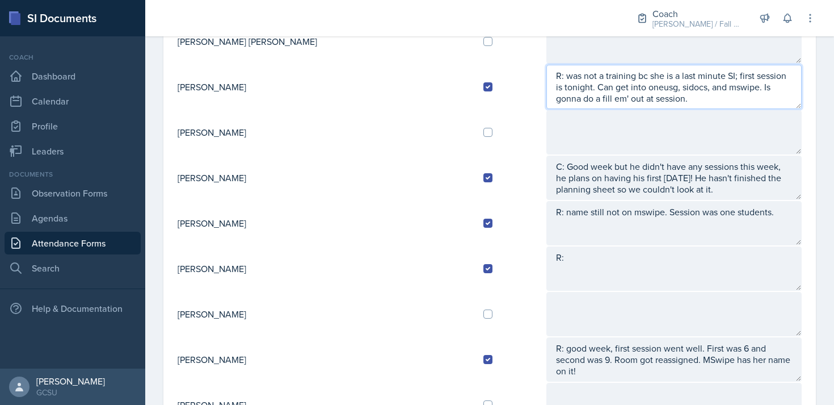
type textarea "R: was not a training bc she is a last minute SI; first session is tonight. Can…"
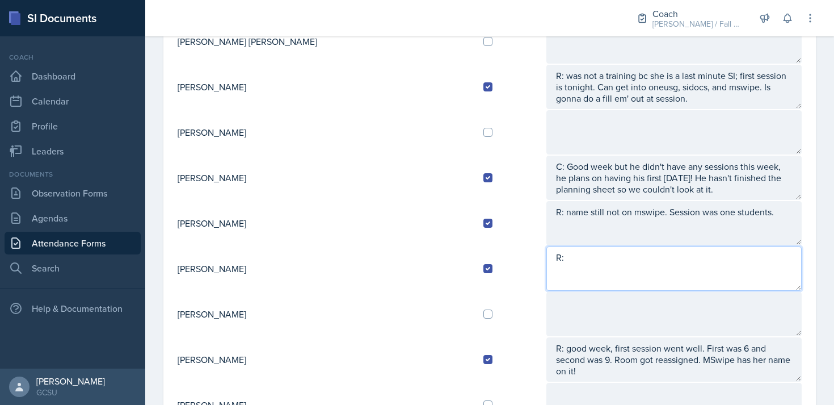
click at [547, 265] on textarea "R:" at bounding box center [674, 268] width 255 height 44
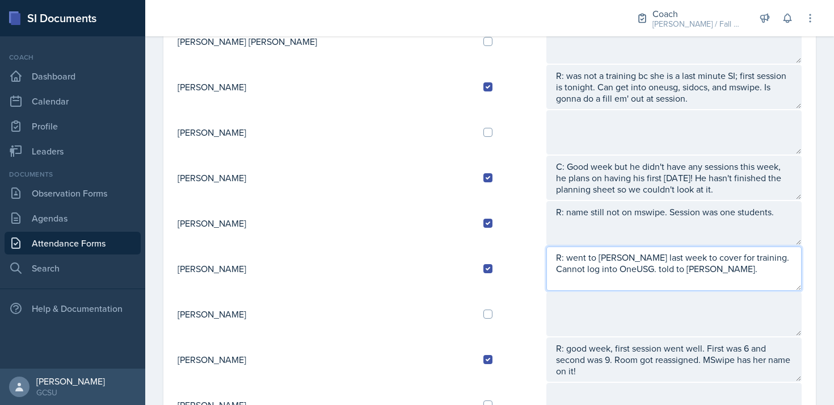
type textarea "R: went to [PERSON_NAME] last week to cover for training. Cannot log into OneUS…"
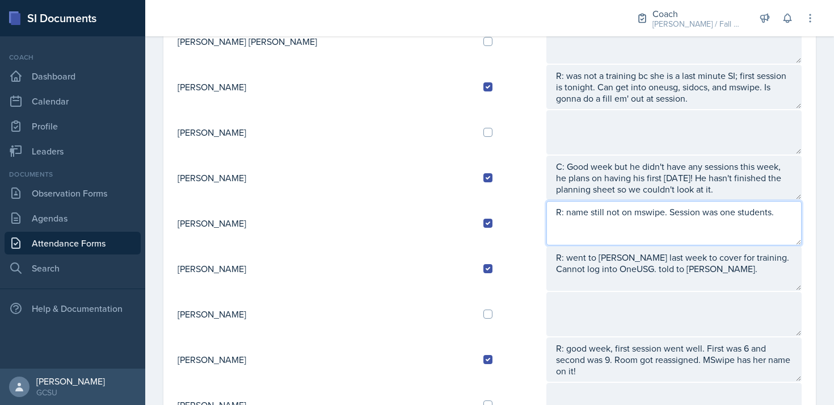
click at [746, 220] on textarea "R: name still not on mswipe. Session was one students." at bounding box center [674, 223] width 255 height 44
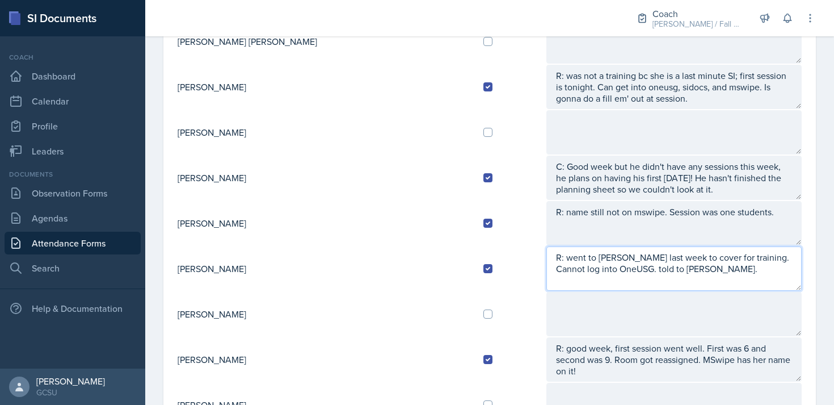
click at [669, 276] on textarea "R: went to [PERSON_NAME] last week to cover for training. Cannot log into OneUS…" at bounding box center [674, 268] width 255 height 44
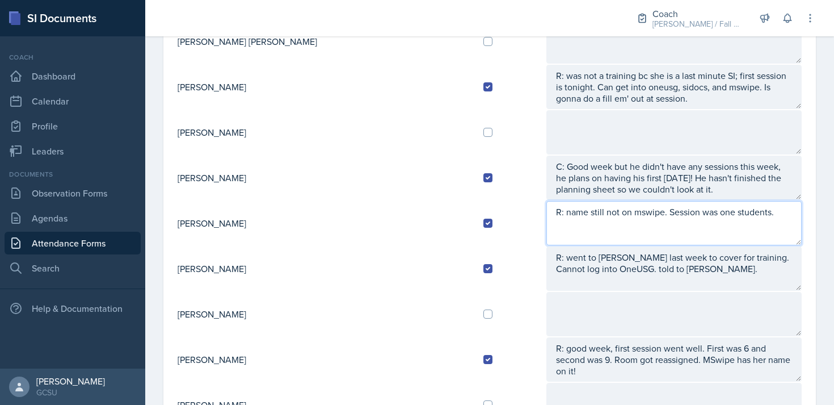
click at [738, 208] on textarea "R: name still not on mswipe. Session was one students." at bounding box center [674, 223] width 255 height 44
drag, startPoint x: 796, startPoint y: 228, endPoint x: 721, endPoint y: 214, distance: 75.7
click at [721, 214] on textarea "R: name still not on mswipe. Session was one students. Asked about how to make …" at bounding box center [674, 223] width 255 height 44
type textarea "R: name still not on mswipe. Session was one students. Asked about how to make …"
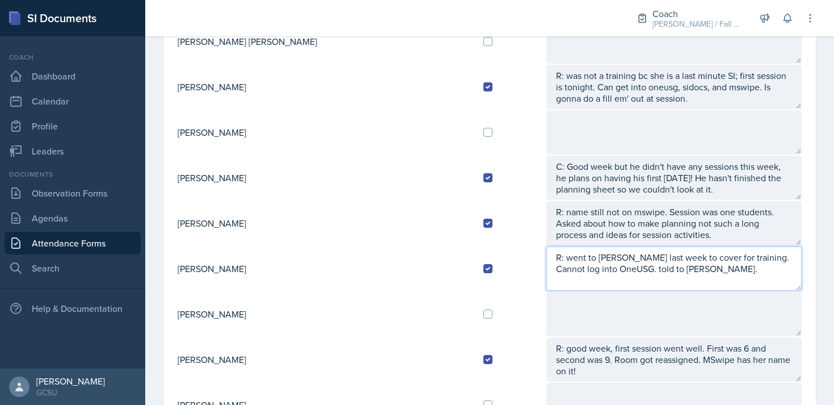
click at [637, 276] on textarea "R: went to [PERSON_NAME] last week to cover for training. Cannot log into OneUS…" at bounding box center [674, 268] width 255 height 44
paste textarea "Asked about how to make planning not such a long process and ideas for session …"
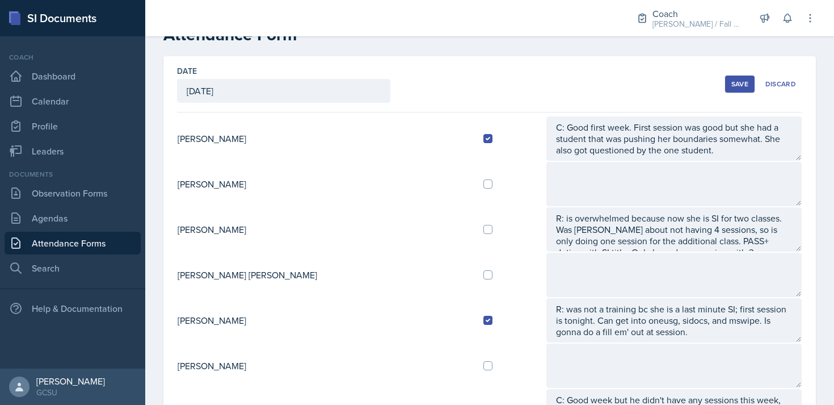
scroll to position [0, 0]
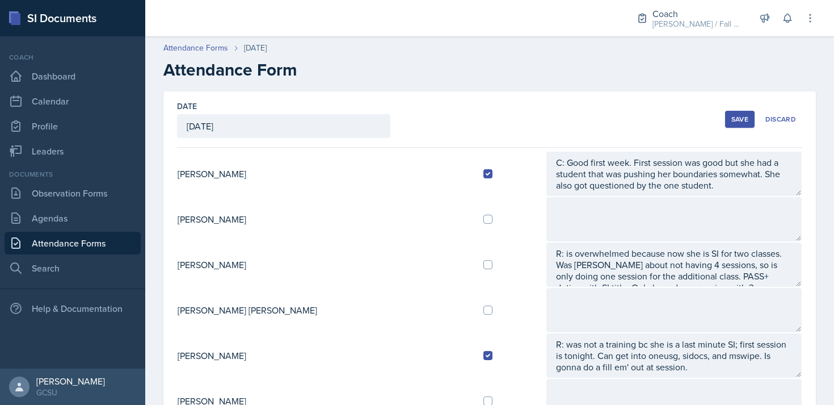
type textarea "R: went to [PERSON_NAME] last week to cover for training. Cannot log into OneUS…"
click at [737, 127] on button "Save" at bounding box center [740, 119] width 30 height 17
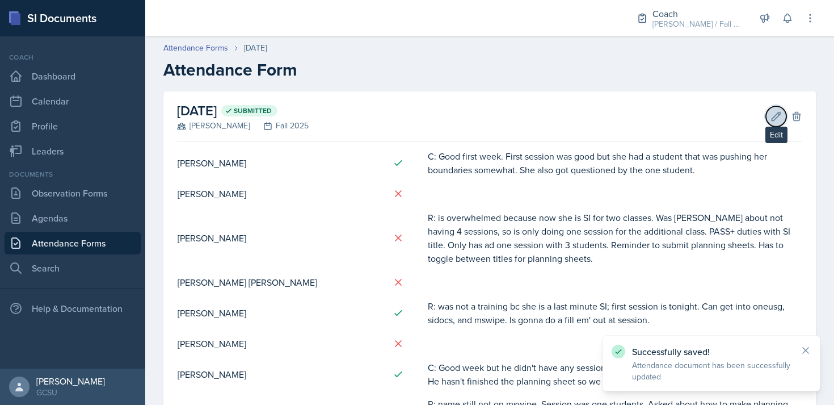
click at [770, 115] on button "Edit" at bounding box center [776, 116] width 20 height 20
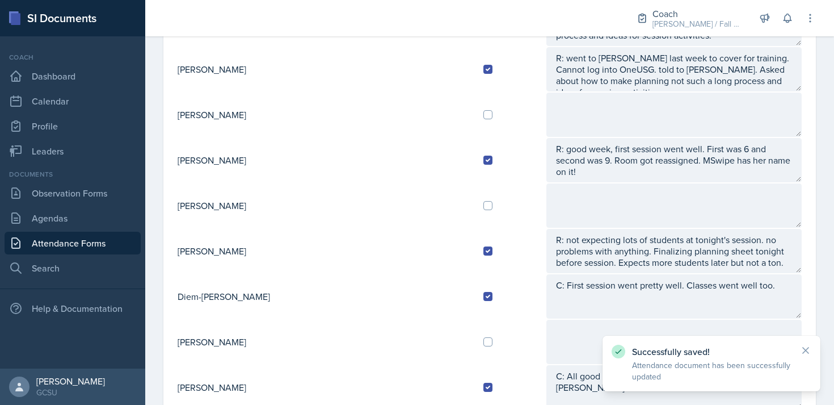
scroll to position [480, 0]
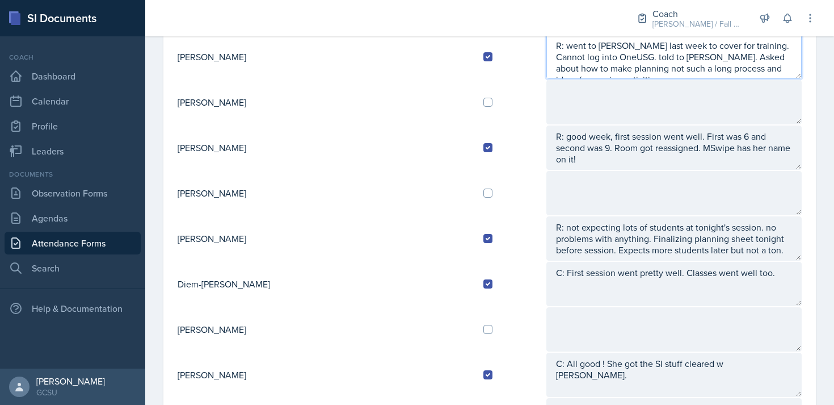
click at [547, 78] on textarea "R: went to [PERSON_NAME] last week to cover for training. Cannot log into OneUS…" at bounding box center [674, 57] width 255 height 44
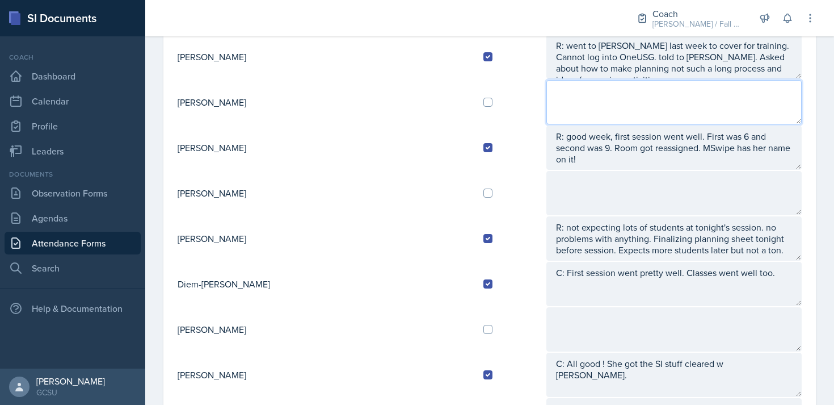
click at [547, 98] on textarea at bounding box center [674, 102] width 255 height 44
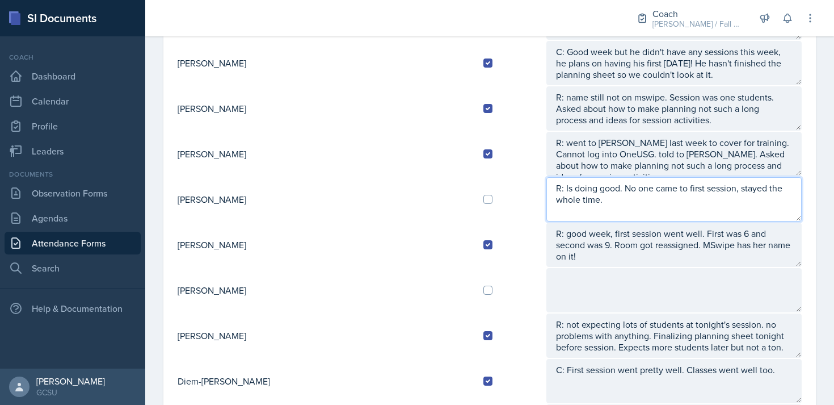
scroll to position [0, 0]
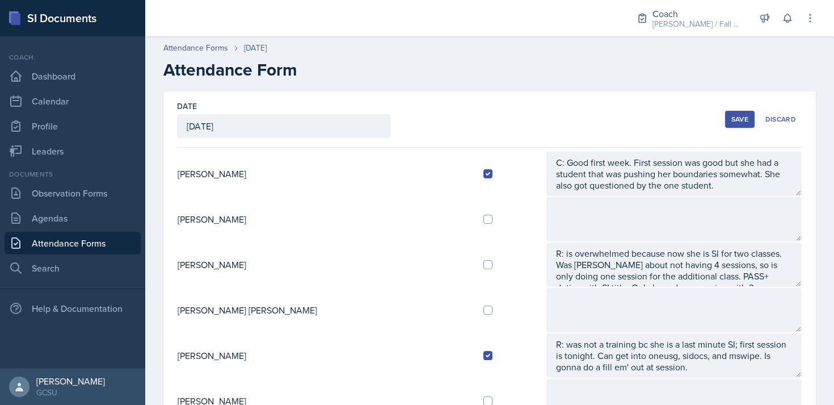
type textarea "R: Is doing good. No one came to first session, stayed the whole time."
click at [729, 119] on button "Save" at bounding box center [740, 119] width 30 height 17
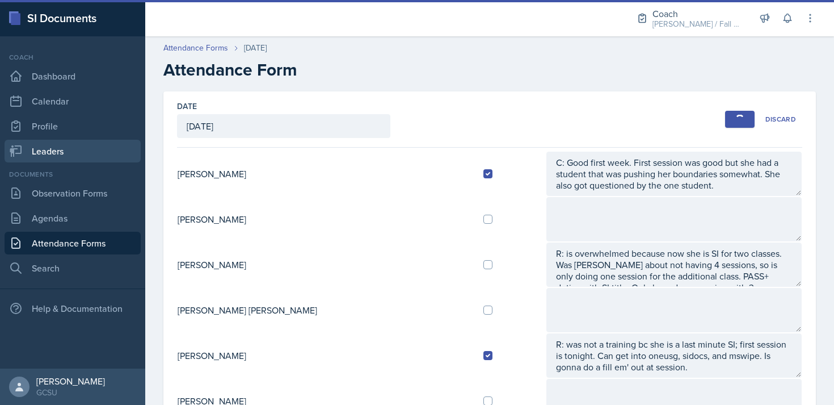
click at [63, 149] on link "Leaders" at bounding box center [73, 151] width 136 height 23
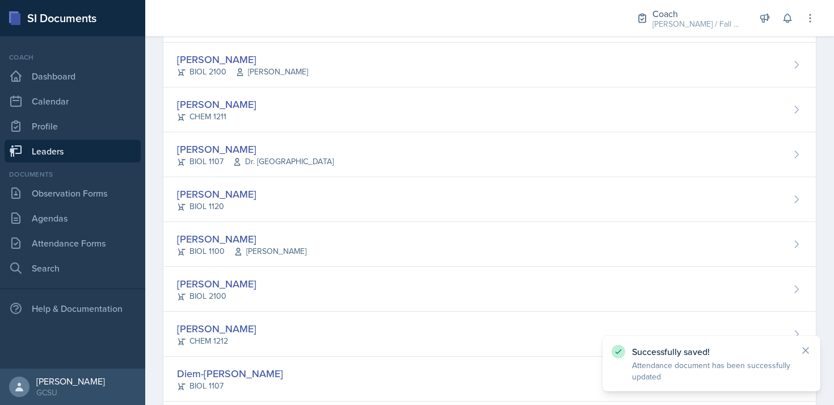
scroll to position [379, 0]
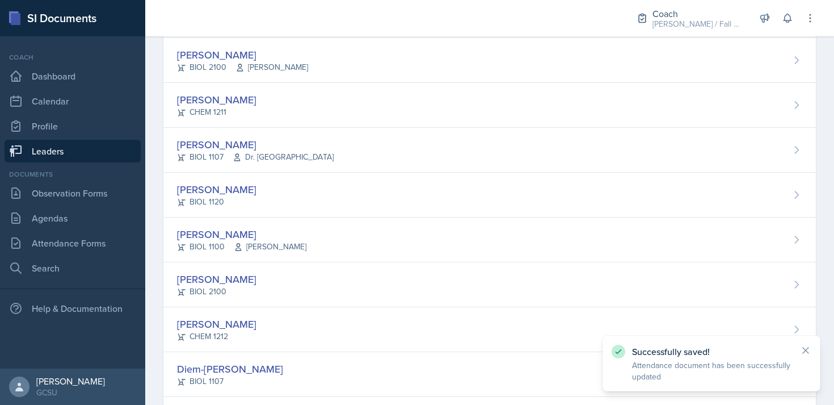
click at [300, 208] on div "[PERSON_NAME] BIOL 1120" at bounding box center [489, 195] width 653 height 45
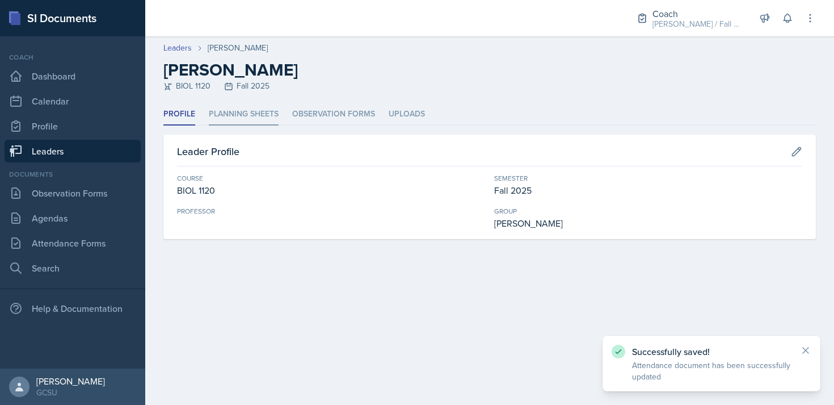
click at [254, 115] on li "Planning Sheets" at bounding box center [244, 114] width 70 height 22
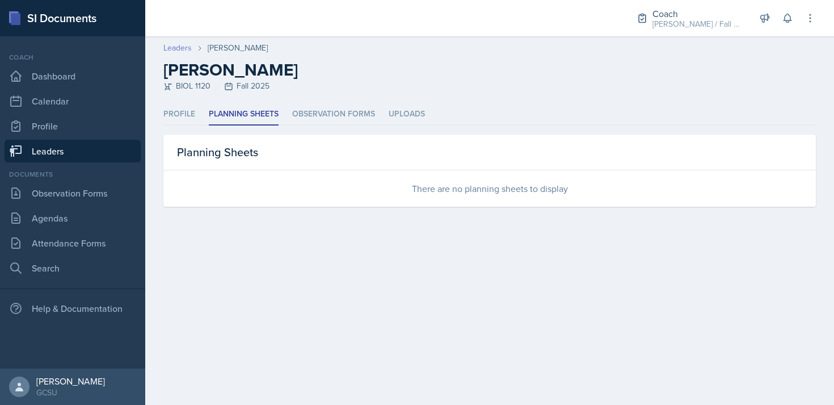
click at [187, 49] on link "Leaders" at bounding box center [177, 48] width 28 height 12
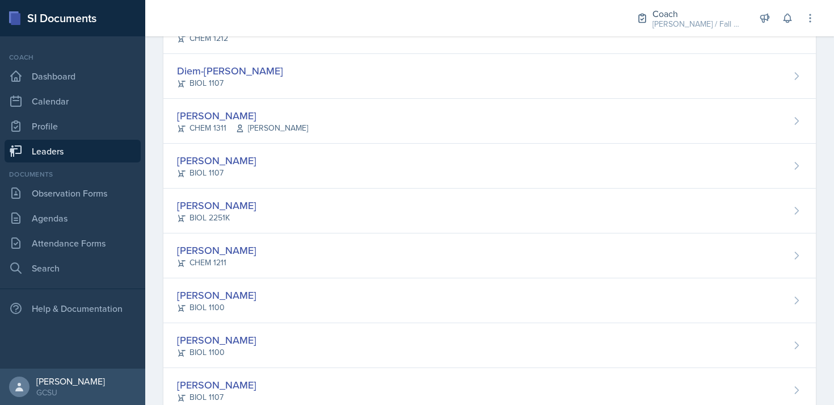
scroll to position [684, 0]
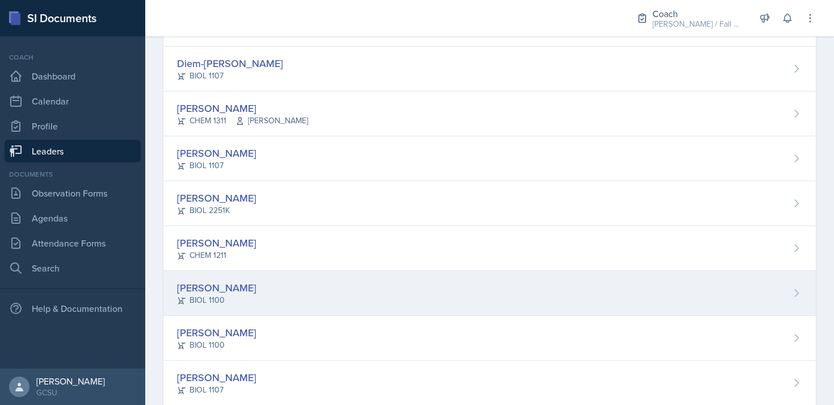
click at [253, 286] on div "[PERSON_NAME] BIOL 1100" at bounding box center [489, 293] width 653 height 45
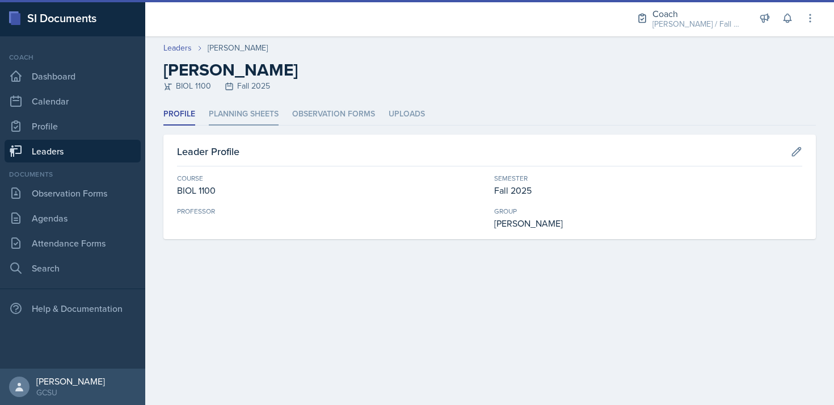
click at [246, 117] on li "Planning Sheets" at bounding box center [244, 114] width 70 height 22
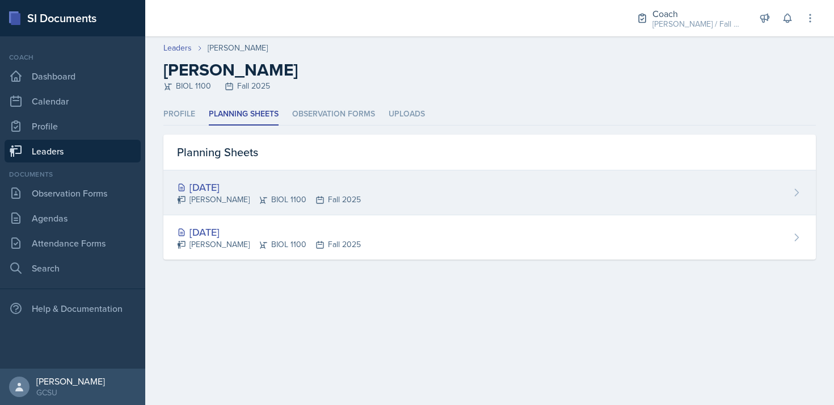
click at [250, 182] on div "[DATE]" at bounding box center [269, 186] width 184 height 15
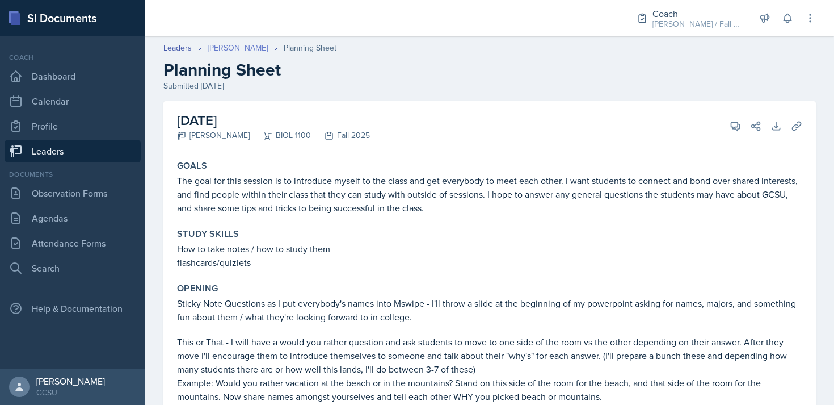
click at [210, 49] on link "[PERSON_NAME]" at bounding box center [238, 48] width 60 height 12
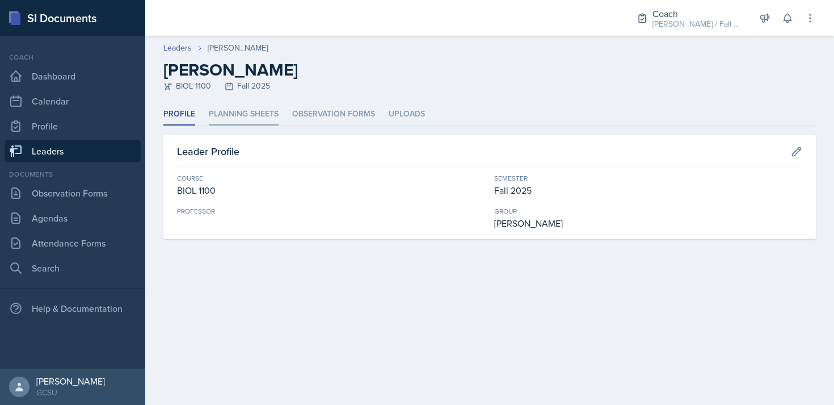
click at [247, 119] on li "Planning Sheets" at bounding box center [244, 114] width 70 height 22
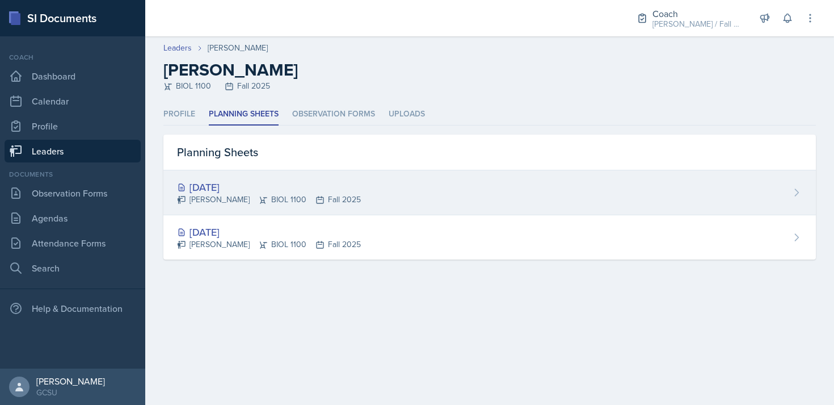
click at [245, 191] on div "[DATE]" at bounding box center [269, 186] width 184 height 15
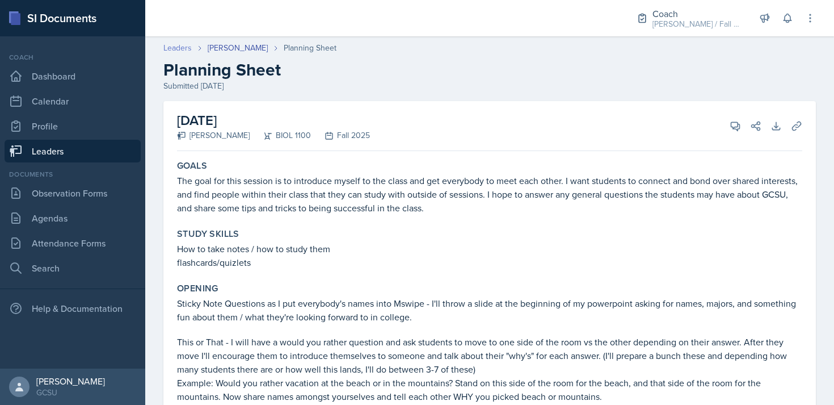
click at [189, 47] on link "Leaders" at bounding box center [177, 48] width 28 height 12
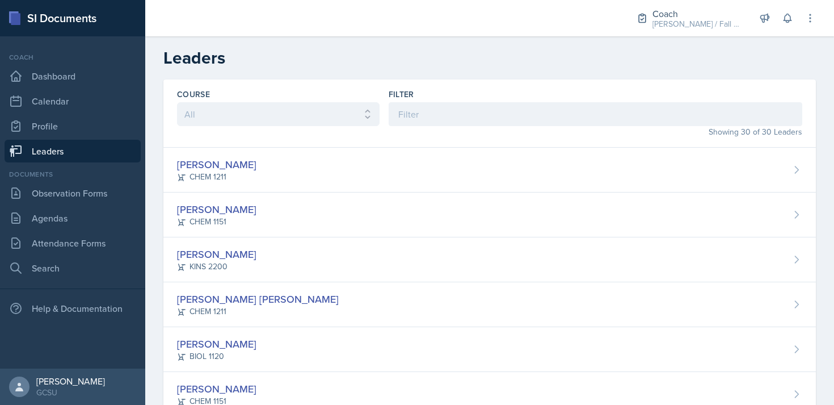
click at [58, 157] on link "Leaders" at bounding box center [73, 151] width 136 height 23
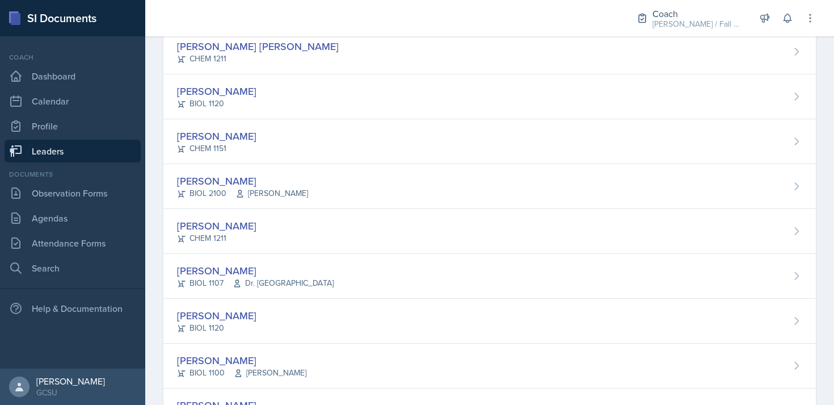
scroll to position [259, 0]
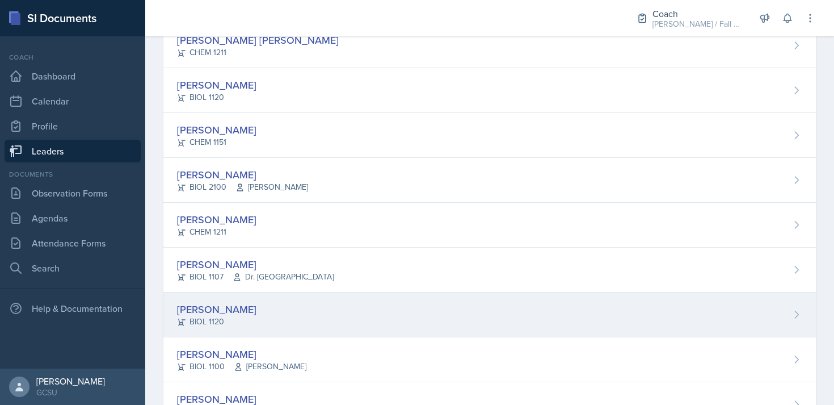
click at [254, 305] on div "[PERSON_NAME] BIOL 1120" at bounding box center [489, 314] width 653 height 45
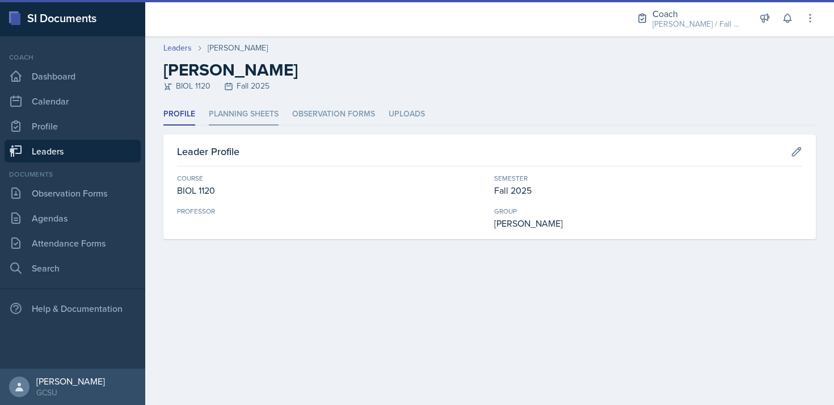
click at [246, 111] on li "Planning Sheets" at bounding box center [244, 114] width 70 height 22
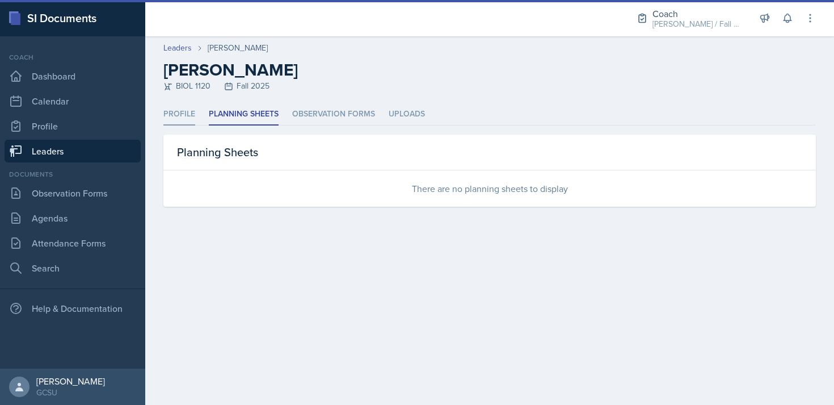
click at [174, 121] on li "Profile" at bounding box center [179, 114] width 32 height 22
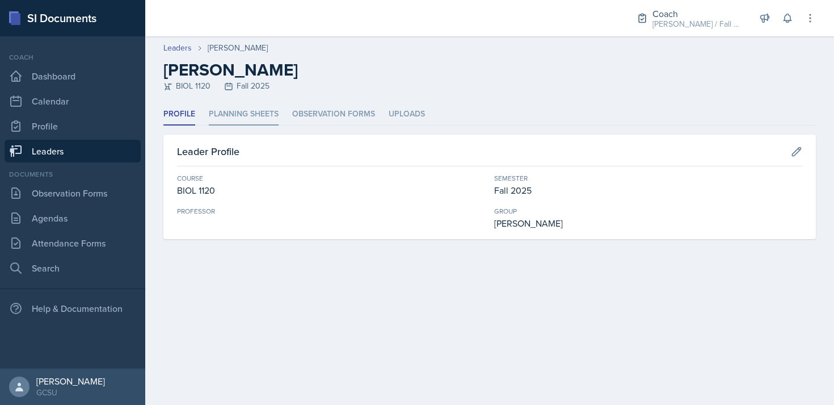
click at [254, 114] on li "Planning Sheets" at bounding box center [244, 114] width 70 height 22
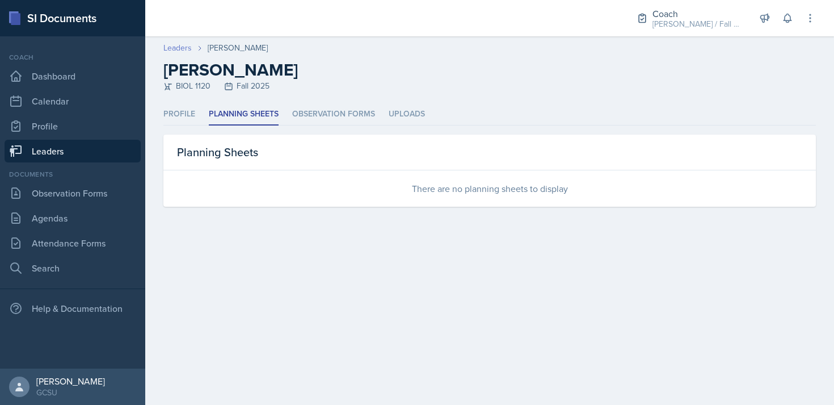
click at [177, 49] on link "Leaders" at bounding box center [177, 48] width 28 height 12
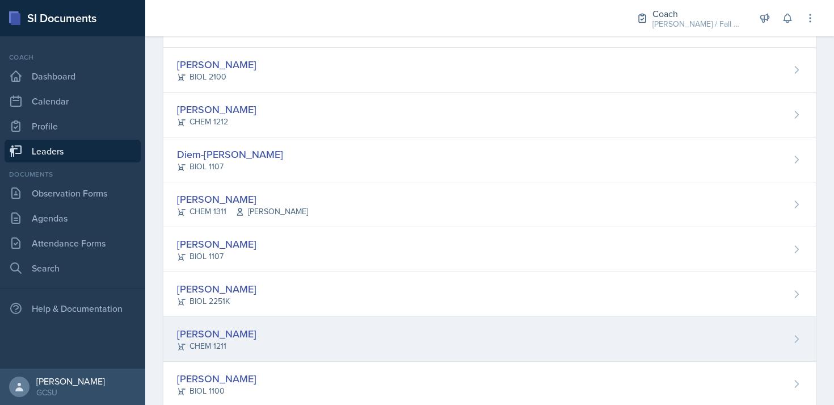
scroll to position [640, 0]
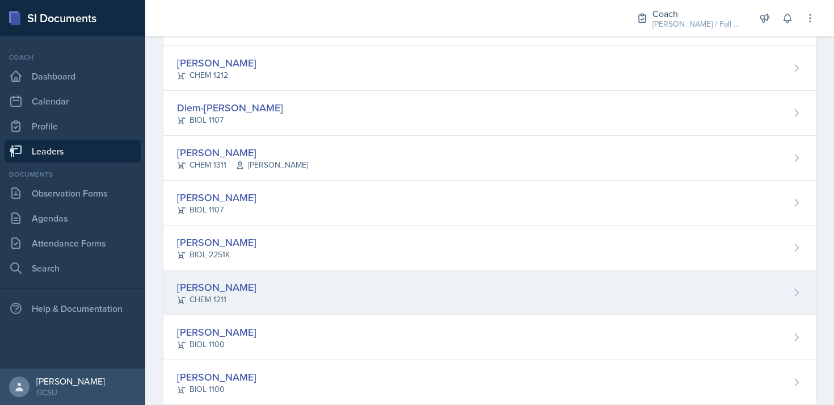
click at [230, 335] on div "[PERSON_NAME]" at bounding box center [216, 331] width 79 height 15
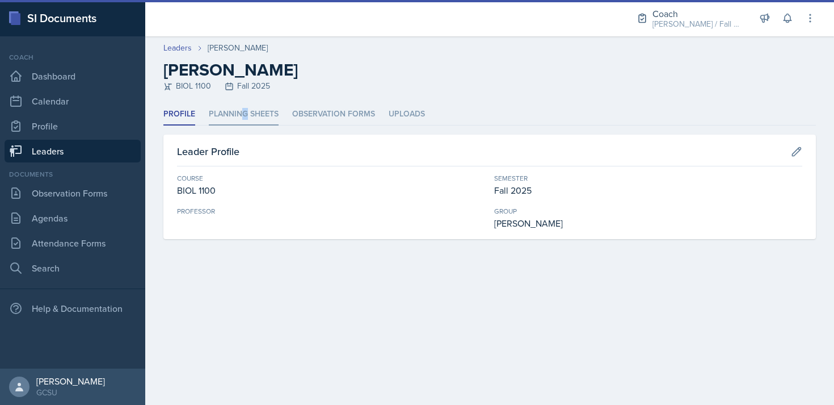
click at [244, 116] on li "Planning Sheets" at bounding box center [244, 114] width 70 height 22
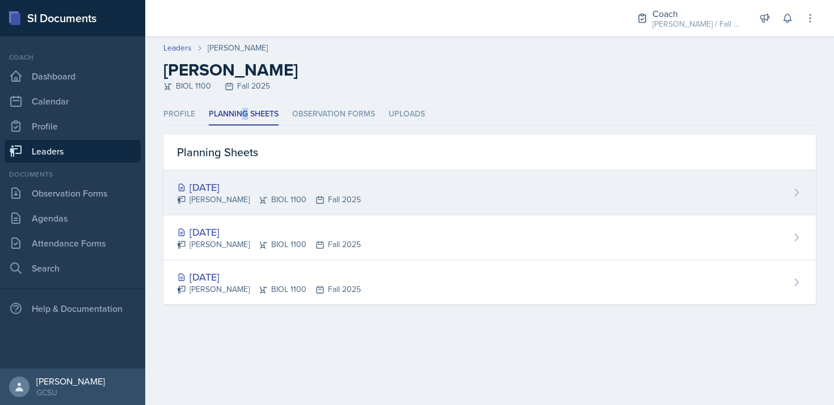
click at [251, 182] on div "[DATE]" at bounding box center [269, 186] width 184 height 15
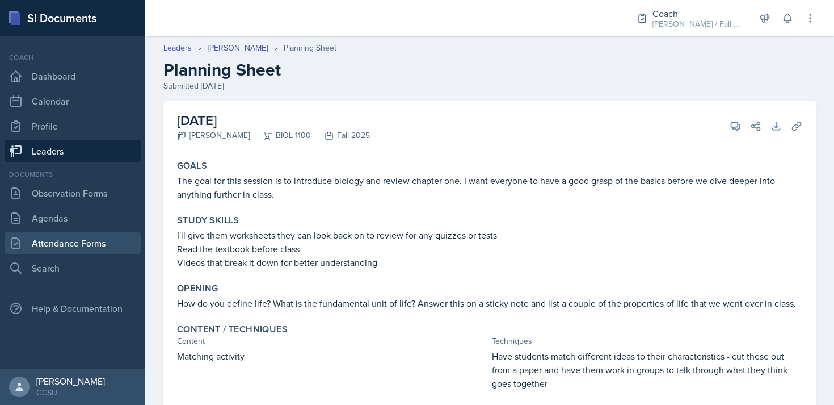
click at [99, 244] on link "Attendance Forms" at bounding box center [73, 243] width 136 height 23
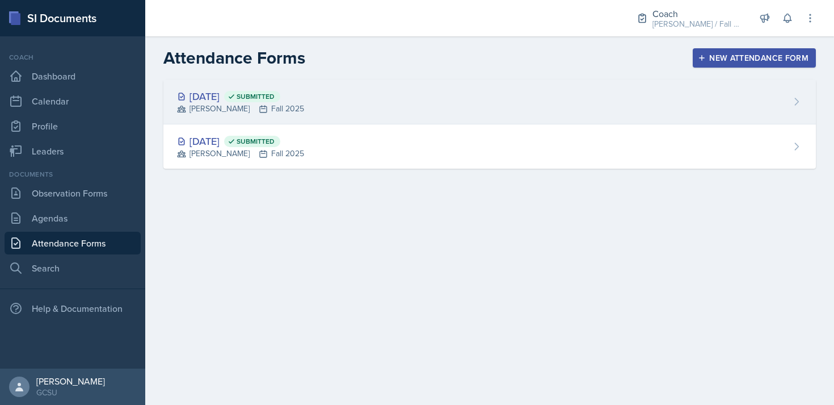
click at [280, 101] on span "Submitted" at bounding box center [252, 96] width 56 height 11
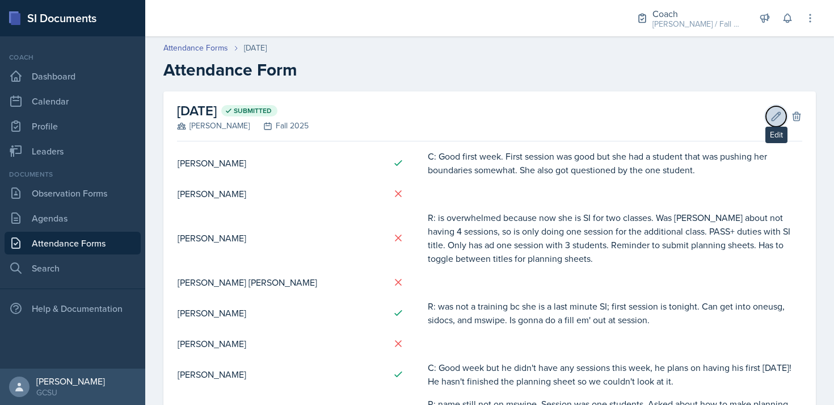
click at [780, 113] on icon at bounding box center [777, 116] width 9 height 9
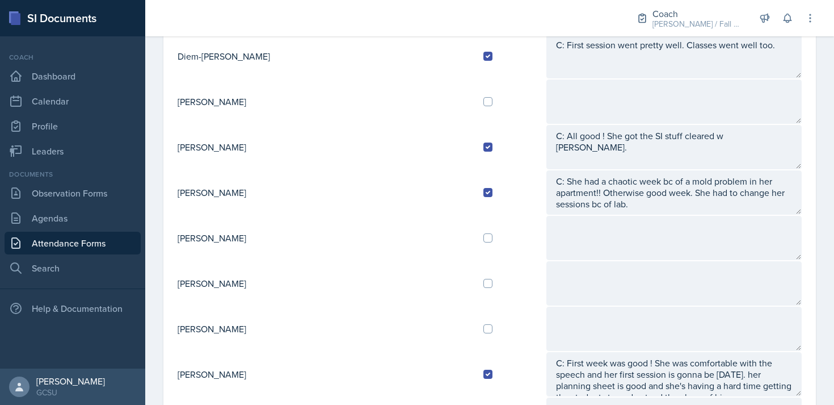
scroll to position [712, 0]
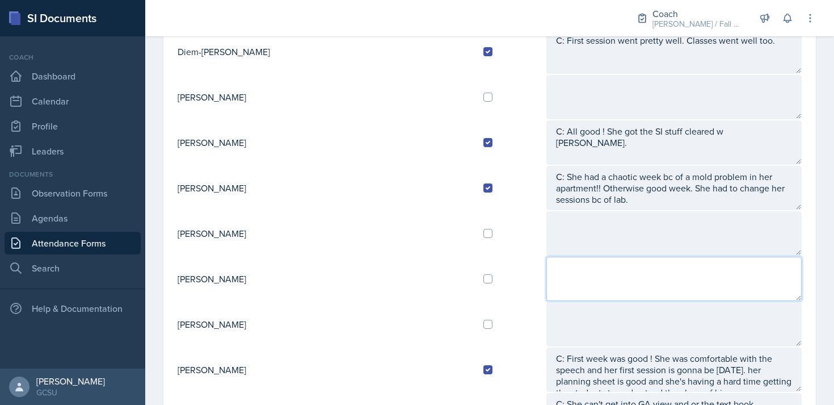
click at [547, 271] on textarea at bounding box center [674, 279] width 255 height 44
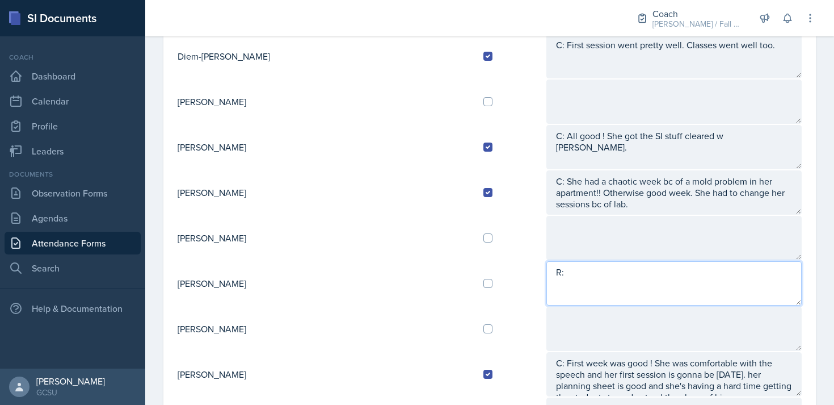
scroll to position [709, 0]
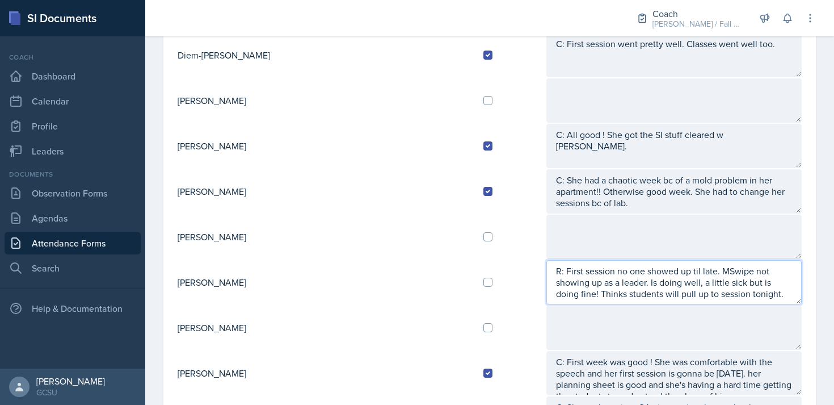
type textarea "R: First session no one showed up til late. MSwipe not showing up as a leader. …"
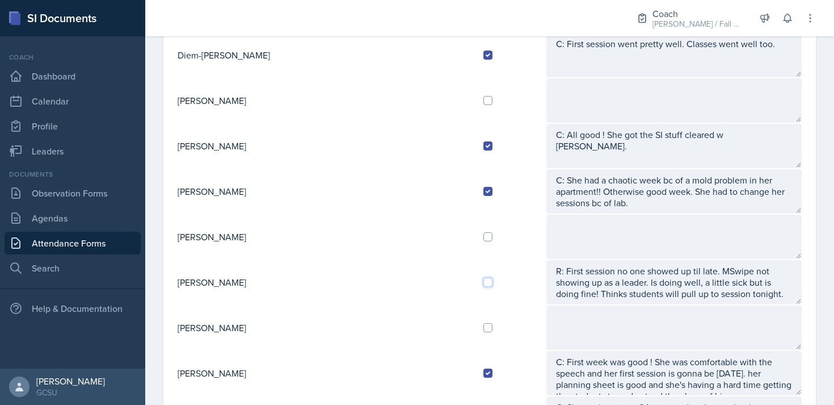
click at [484, 282] on input "checkbox" at bounding box center [488, 282] width 9 height 9
checkbox input "true"
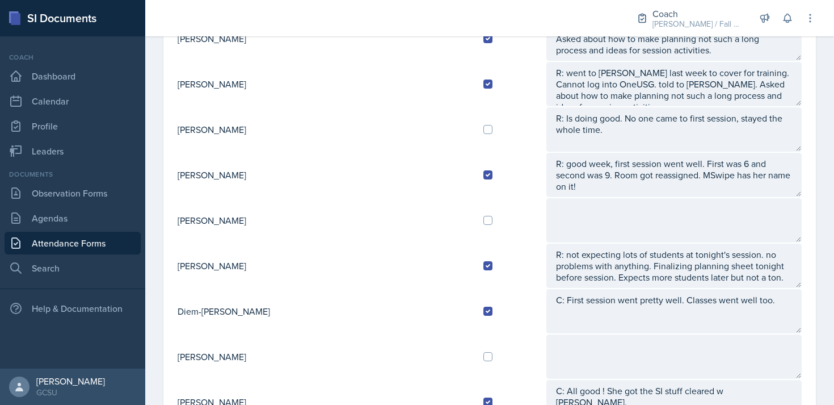
scroll to position [452, 0]
click at [484, 131] on input "checkbox" at bounding box center [488, 130] width 9 height 9
checkbox input "true"
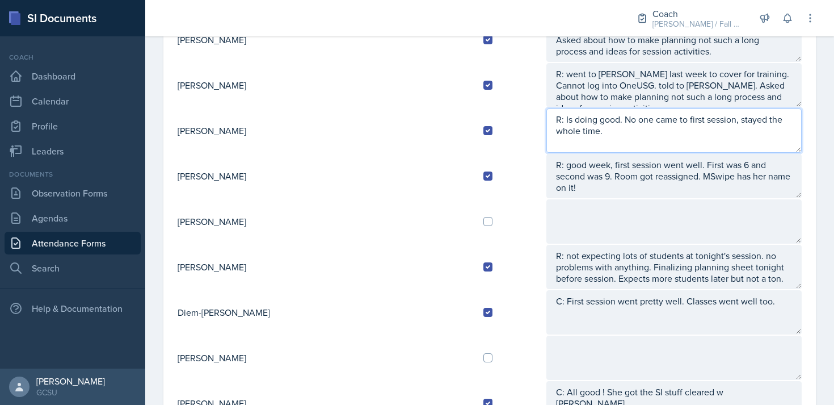
click at [788, 119] on textarea "R: Is doing good. No one came to first session, stayed the whole time." at bounding box center [674, 130] width 255 height 44
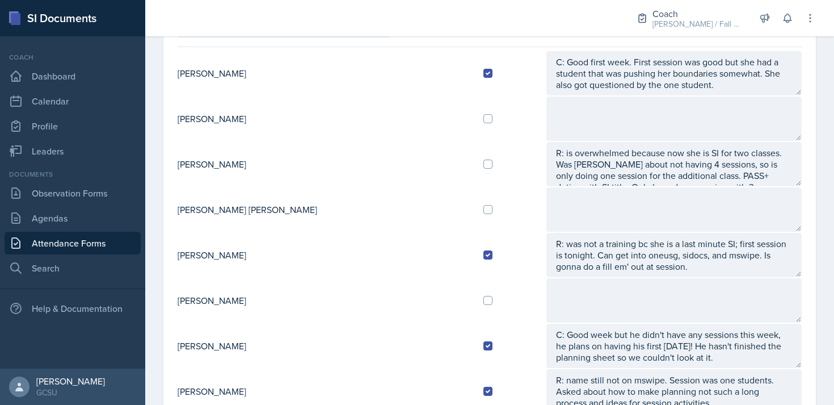
scroll to position [100, 0]
type textarea "R: Is doing good. No one came to first session, stayed the whole time. Planning…"
click at [484, 301] on input "checkbox" at bounding box center [488, 300] width 9 height 9
checkbox input "true"
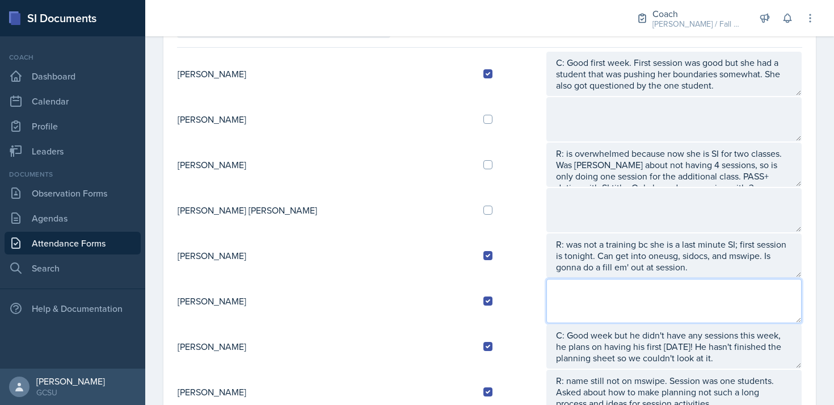
click at [547, 301] on textarea at bounding box center [674, 301] width 255 height 44
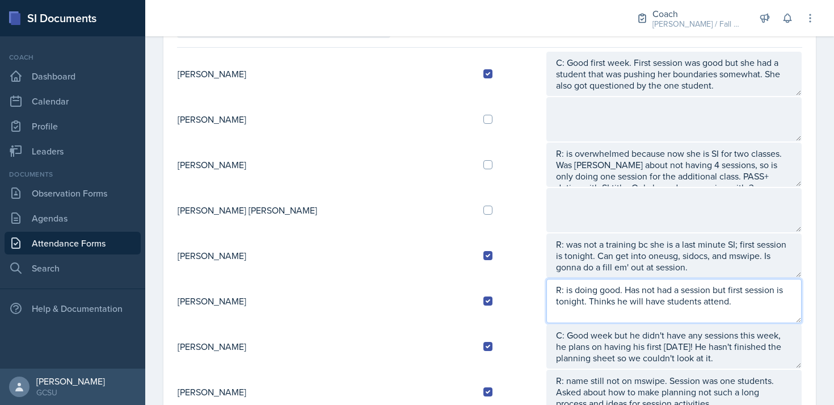
scroll to position [0, 0]
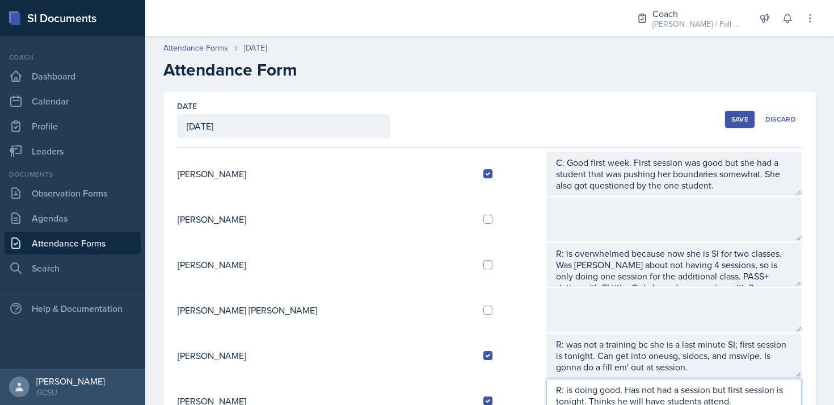
type textarea "R: is doing good. Has not had a session but first session is tonight. Thinks he…"
click at [740, 116] on div "Save" at bounding box center [740, 119] width 17 height 9
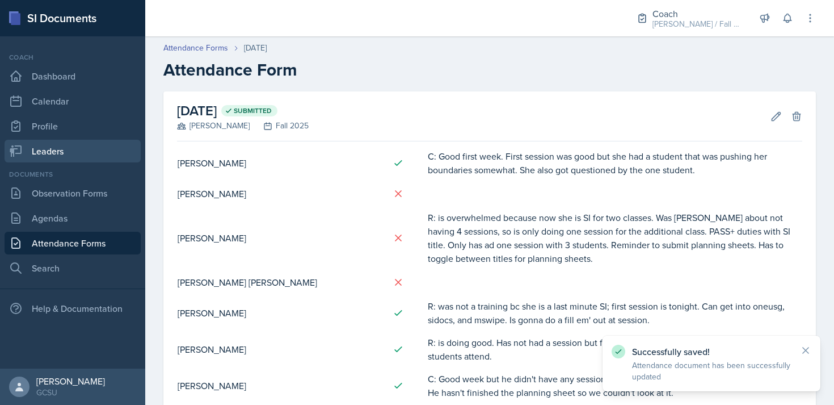
click at [52, 154] on link "Leaders" at bounding box center [73, 151] width 136 height 23
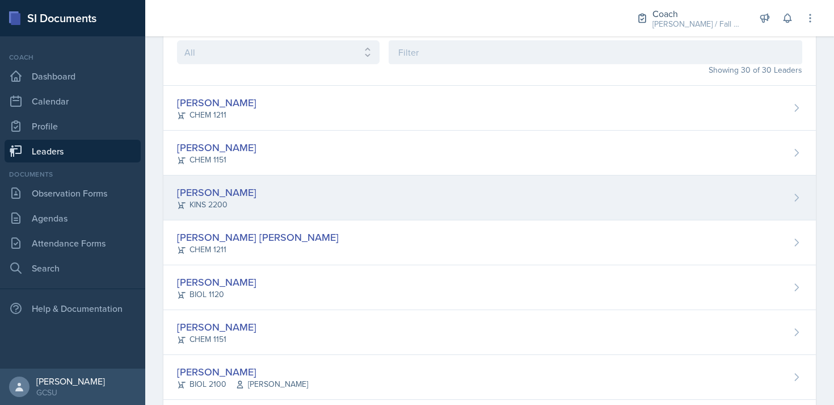
scroll to position [62, 0]
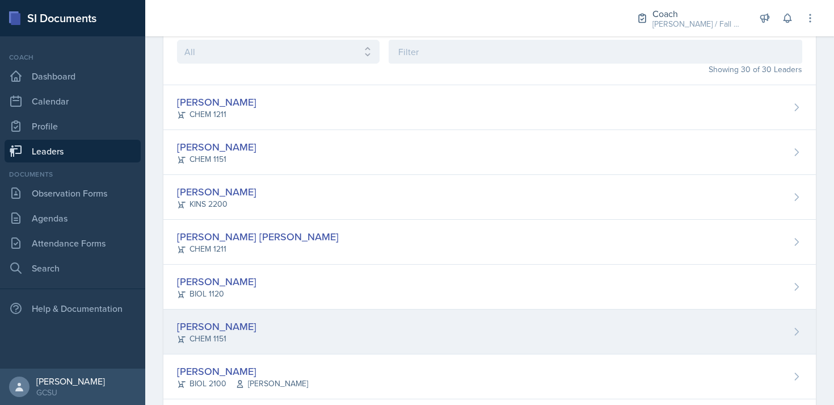
click at [263, 345] on div "Owen Campbell CHEM 1151" at bounding box center [489, 331] width 653 height 45
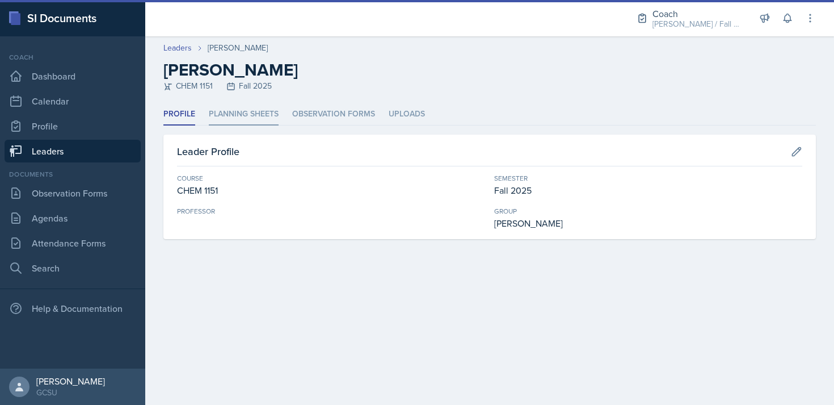
click at [216, 110] on li "Planning Sheets" at bounding box center [244, 114] width 70 height 22
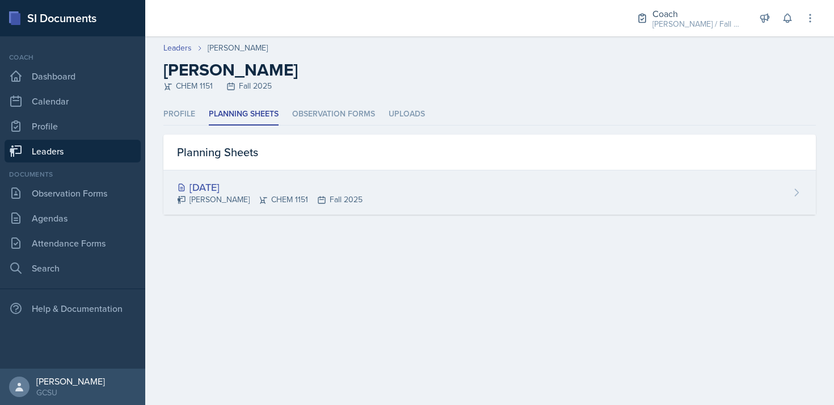
click at [249, 187] on div "[DATE]" at bounding box center [270, 186] width 186 height 15
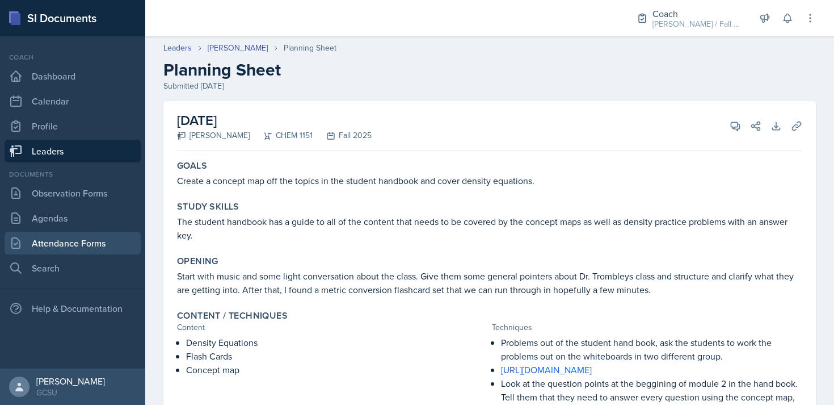
click at [73, 244] on link "Attendance Forms" at bounding box center [73, 243] width 136 height 23
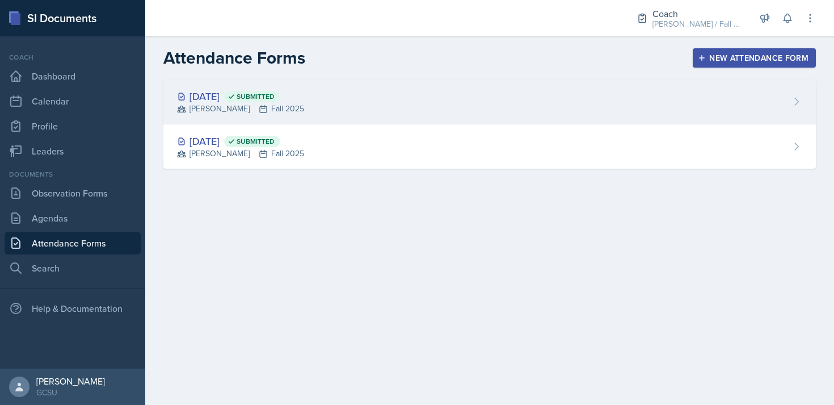
click at [386, 107] on div "[DATE] Submitted [PERSON_NAME] Fall 2025" at bounding box center [489, 101] width 653 height 45
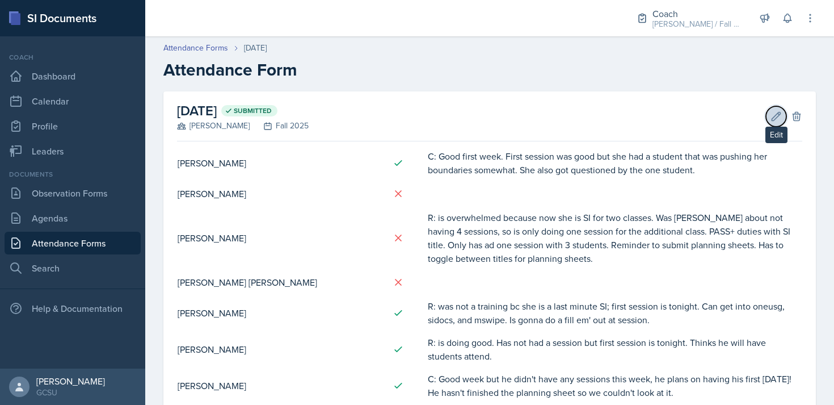
click at [774, 119] on icon at bounding box center [776, 116] width 11 height 11
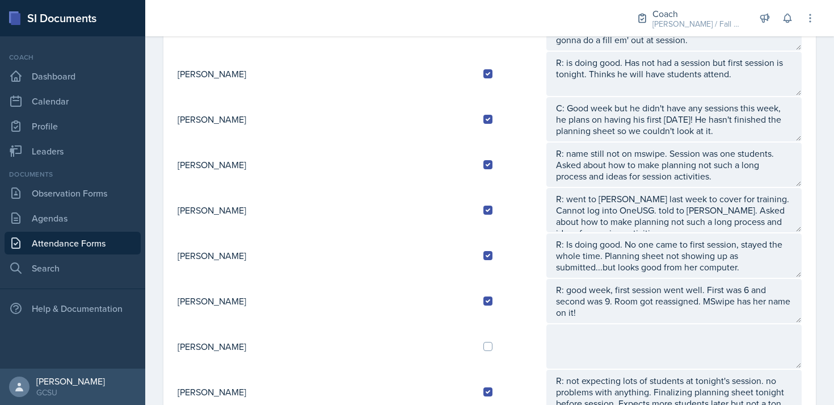
scroll to position [288, 0]
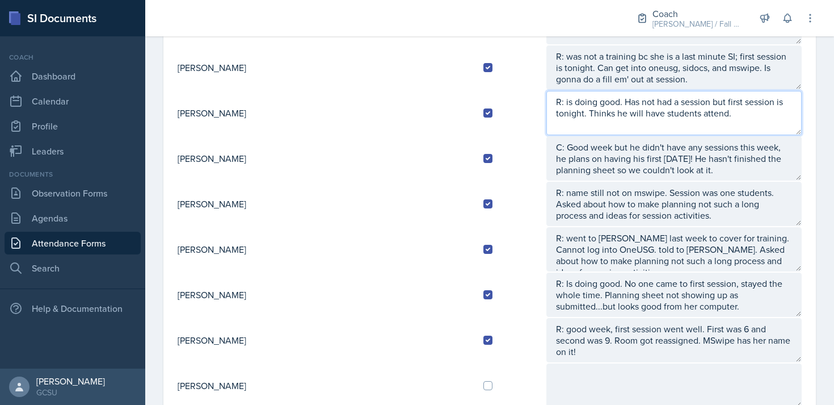
click at [646, 116] on textarea "R: is doing good. Has not had a session but first session is tonight. Thinks he…" at bounding box center [674, 113] width 255 height 44
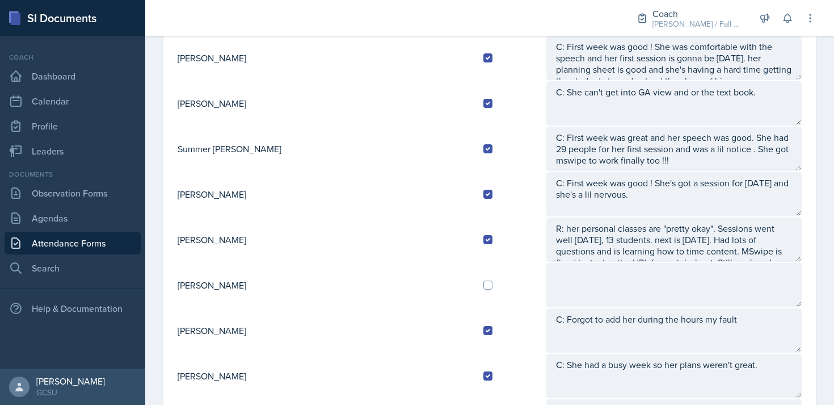
scroll to position [1082, 0]
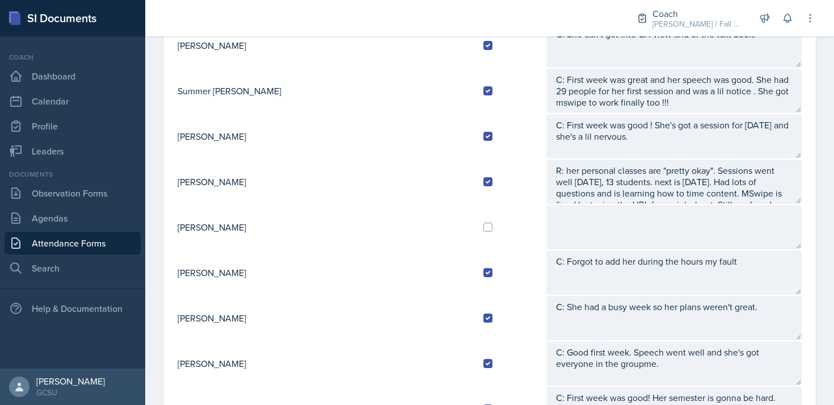
type textarea "R: is doing good. Has not had a session but first session is tonight. Thinks he…"
click at [484, 224] on input "checkbox" at bounding box center [488, 227] width 9 height 9
checkbox input "true"
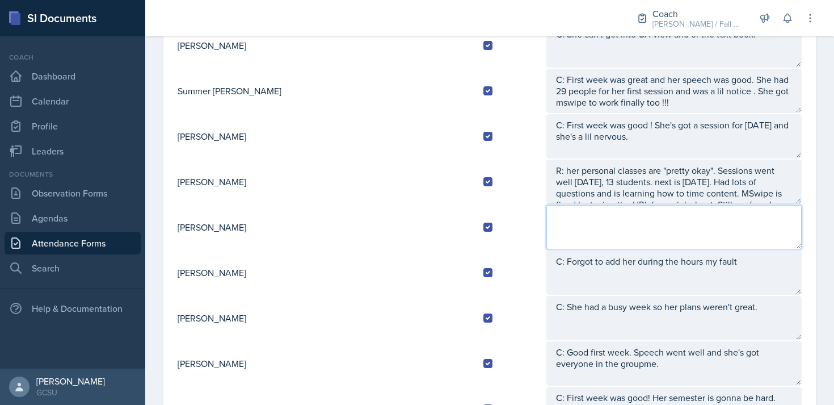
click at [547, 223] on textarea at bounding box center [674, 227] width 255 height 44
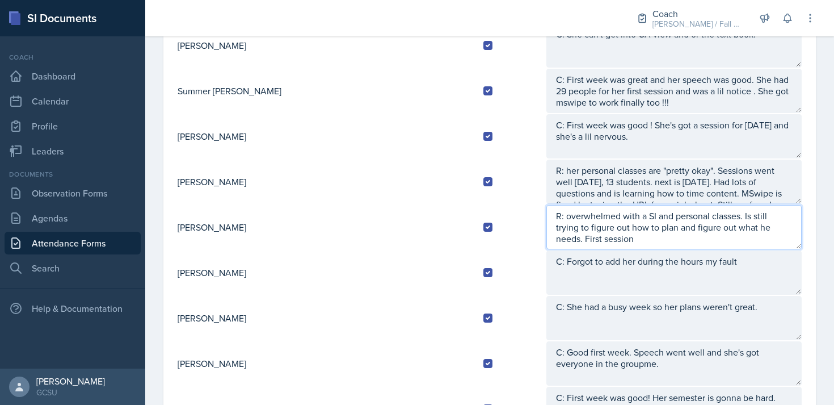
click at [670, 230] on textarea "R: overwhelmed with a SI and personal classes. Is still trying to figure out ho…" at bounding box center [674, 227] width 255 height 44
click at [737, 240] on textarea "R: overwhelmed with a SI and personal classes. Is still trying to figure out ho…" at bounding box center [674, 227] width 255 height 44
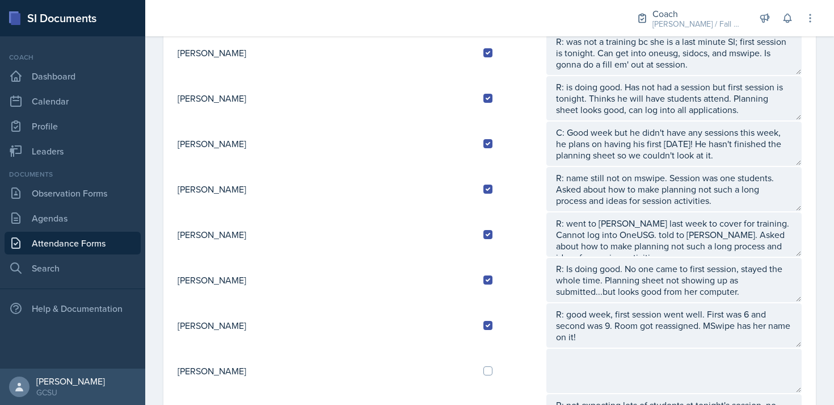
scroll to position [78, 0]
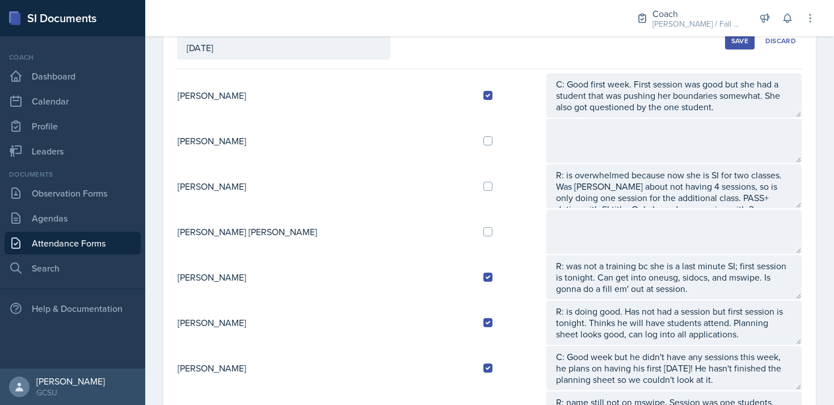
type textarea "R: overwhelmed with a SI and personal classes. Is still trying to figure out ho…"
click at [739, 43] on div "Save" at bounding box center [740, 40] width 17 height 9
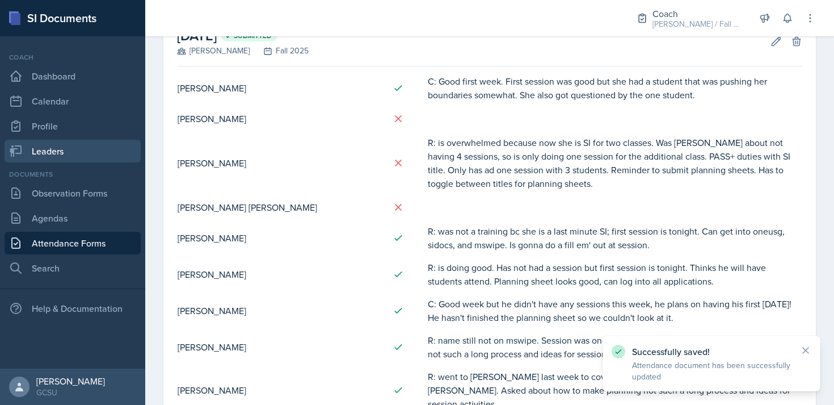
click at [37, 153] on link "Leaders" at bounding box center [73, 151] width 136 height 23
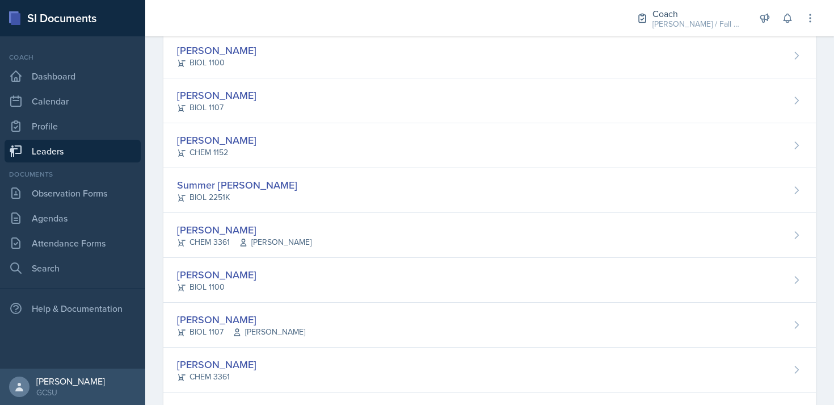
scroll to position [967, 0]
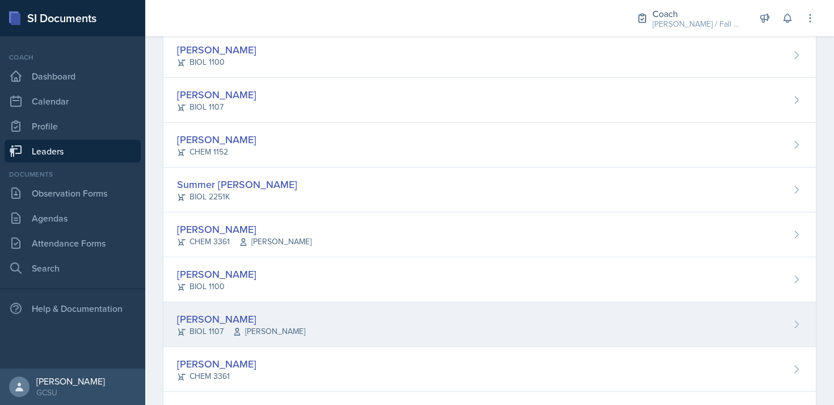
click at [233, 342] on div "Caleb Provenzano BIOL 1107 Barkovskii" at bounding box center [489, 324] width 653 height 45
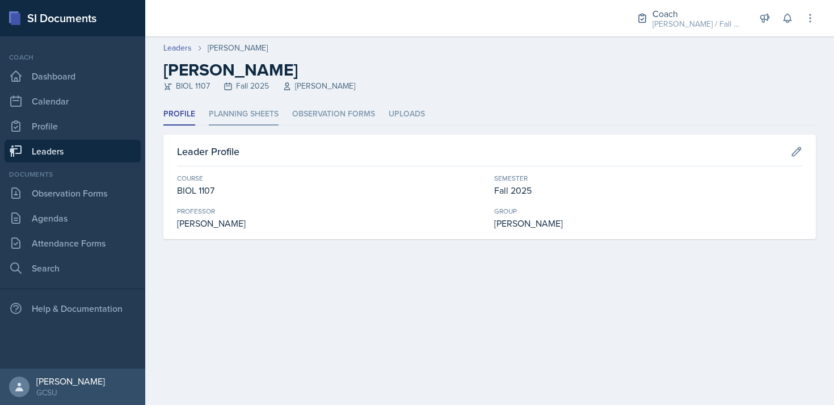
click at [240, 117] on li "Planning Sheets" at bounding box center [244, 114] width 70 height 22
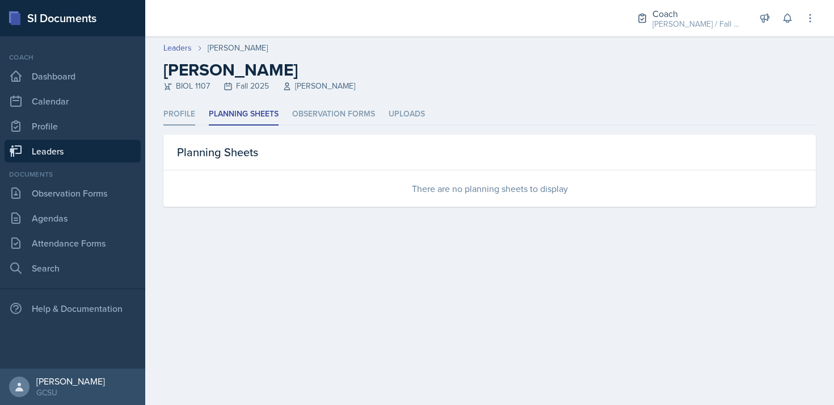
click at [169, 109] on li "Profile" at bounding box center [179, 114] width 32 height 22
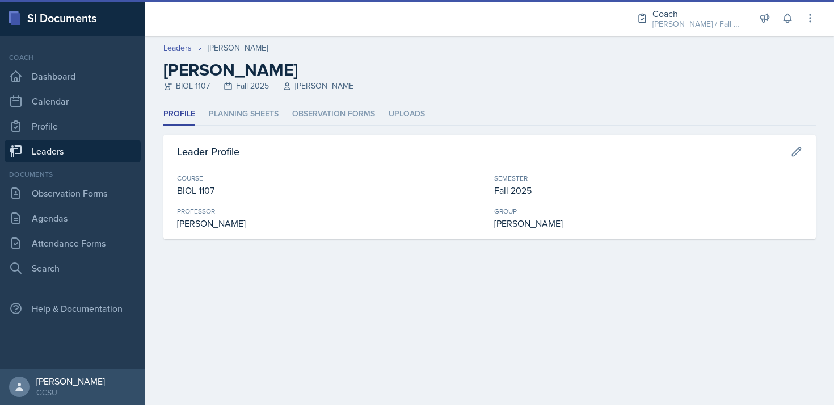
click at [245, 112] on li "Planning Sheets" at bounding box center [244, 114] width 70 height 22
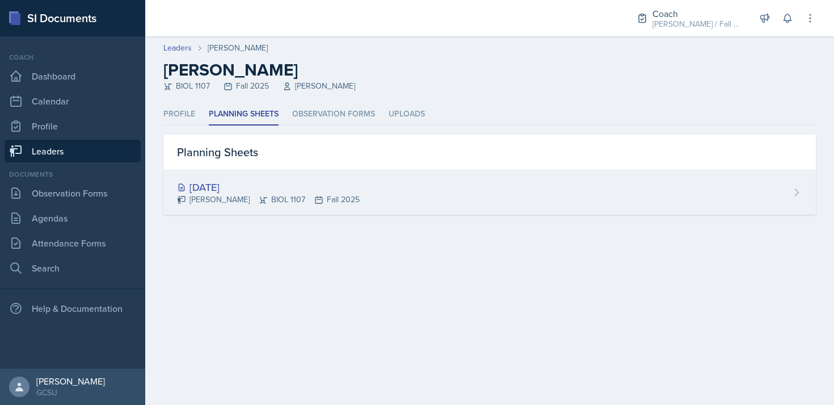
click at [237, 184] on div "[DATE]" at bounding box center [268, 186] width 183 height 15
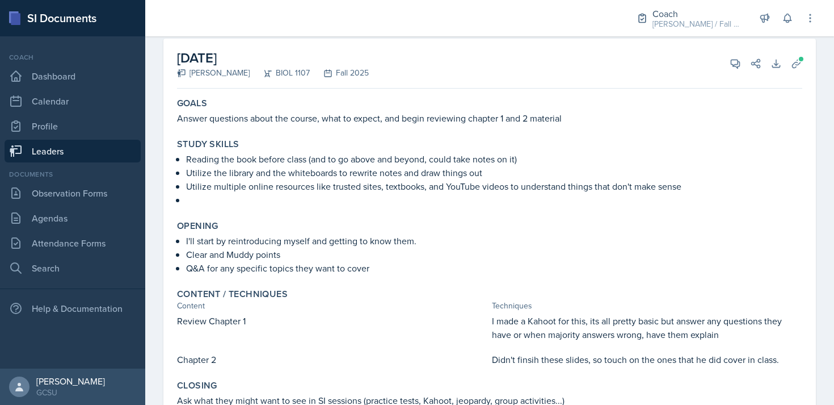
scroll to position [53, 0]
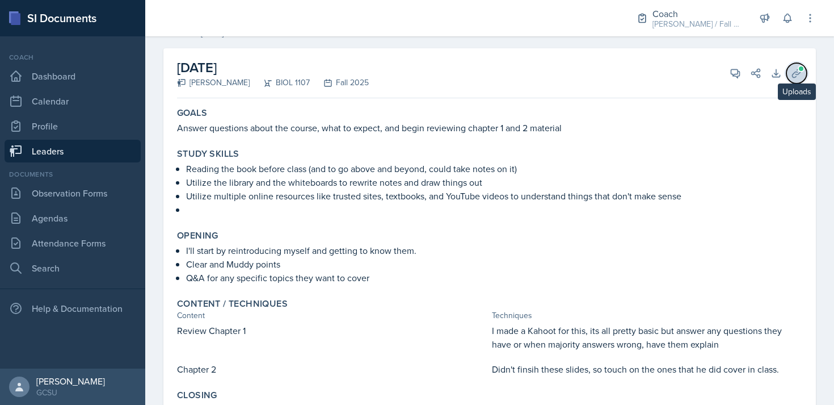
click at [794, 74] on icon at bounding box center [796, 73] width 11 height 11
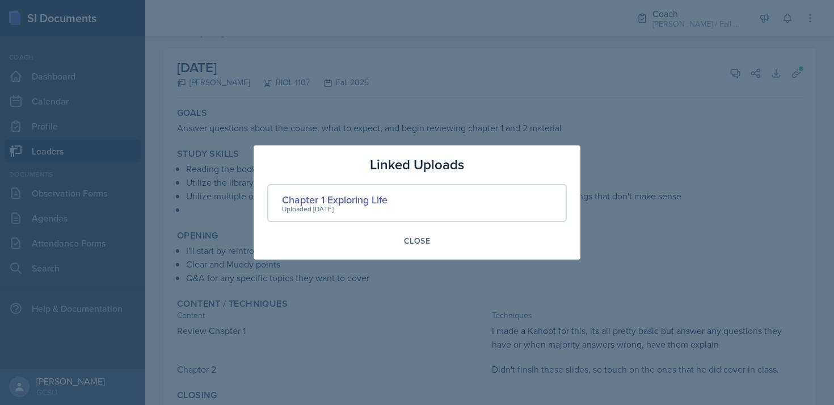
click at [491, 253] on div "Linked Uploads Chapter 1 Exploring Life Uploaded Aug 19th, 2025 Close" at bounding box center [417, 202] width 327 height 114
click at [476, 282] on div at bounding box center [417, 202] width 834 height 405
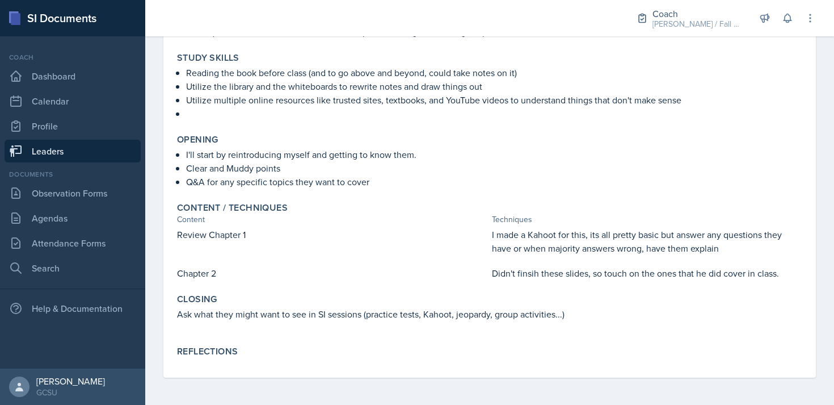
scroll to position [136, 0]
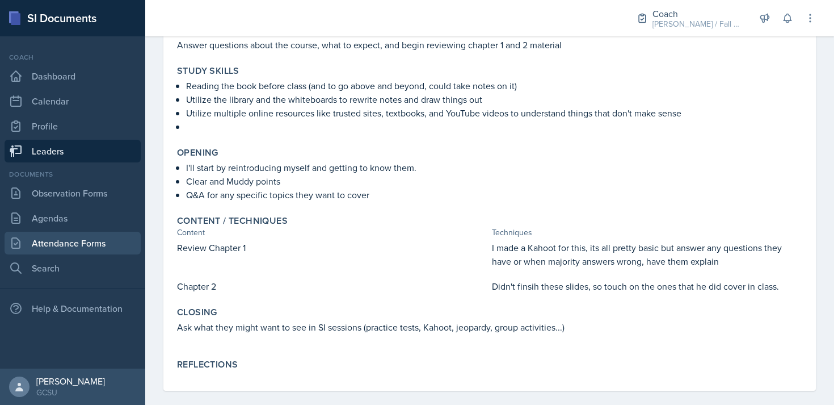
click at [86, 236] on link "Attendance Forms" at bounding box center [73, 243] width 136 height 23
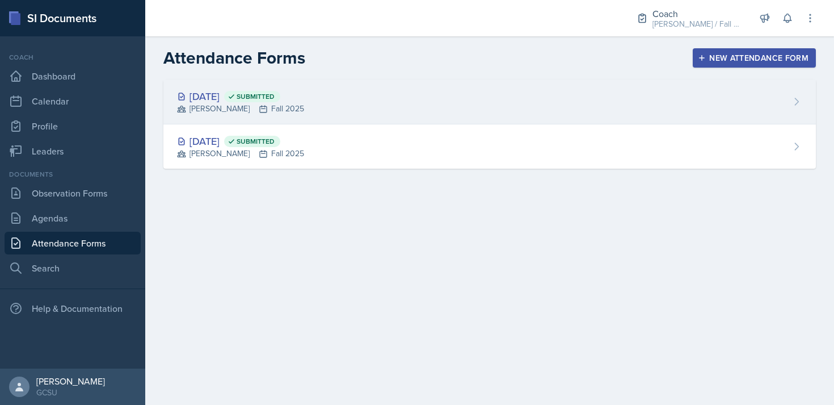
click at [391, 85] on div "[DATE] Submitted [PERSON_NAME] Fall 2025" at bounding box center [489, 101] width 653 height 45
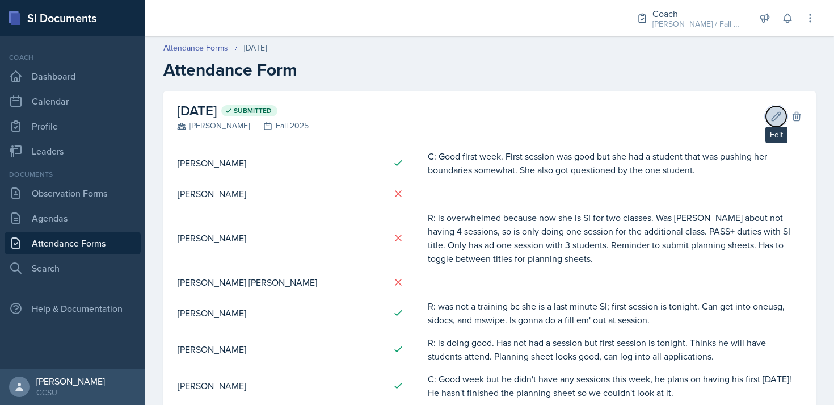
click at [777, 123] on button "Edit" at bounding box center [776, 116] width 20 height 20
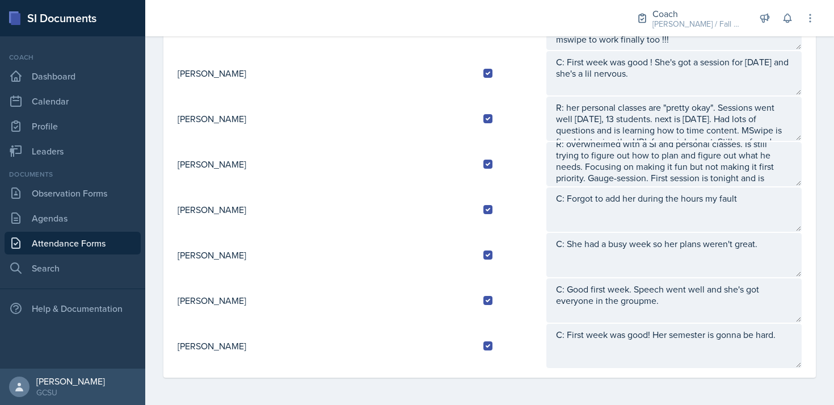
scroll to position [11, 0]
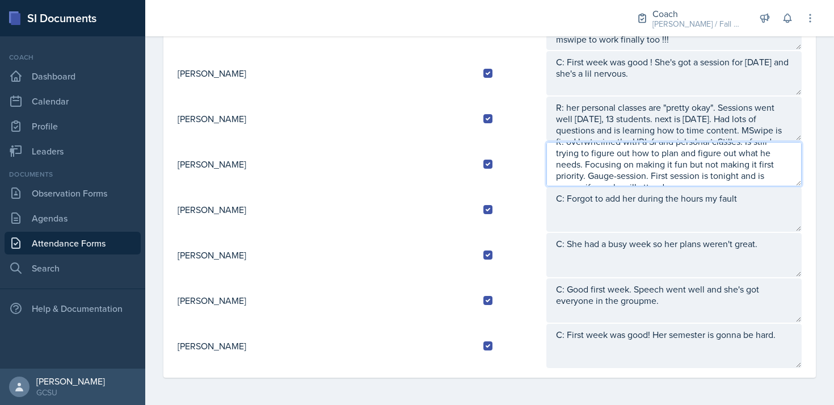
click at [665, 177] on textarea "R: overwhelmed with a SI and personal classes. Is still trying to figure out ho…" at bounding box center [674, 164] width 255 height 44
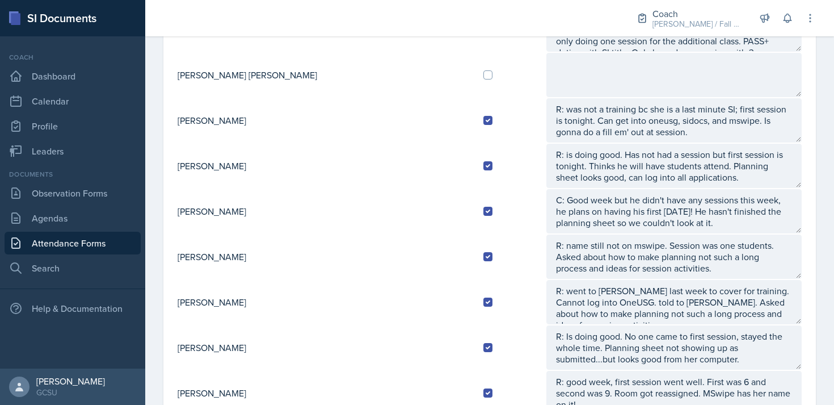
scroll to position [0, 0]
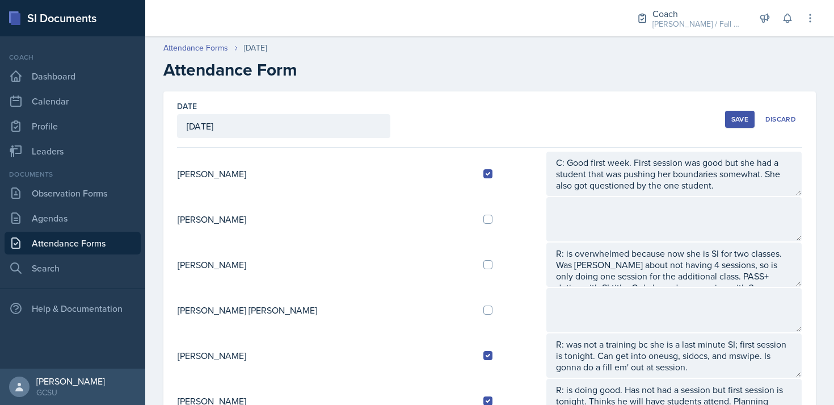
type textarea "R: overwhelmed with a SI and personal classes. Is still trying to figure out ho…"
click at [746, 117] on div "Save" at bounding box center [740, 119] width 17 height 9
